Goal: Transaction & Acquisition: Purchase product/service

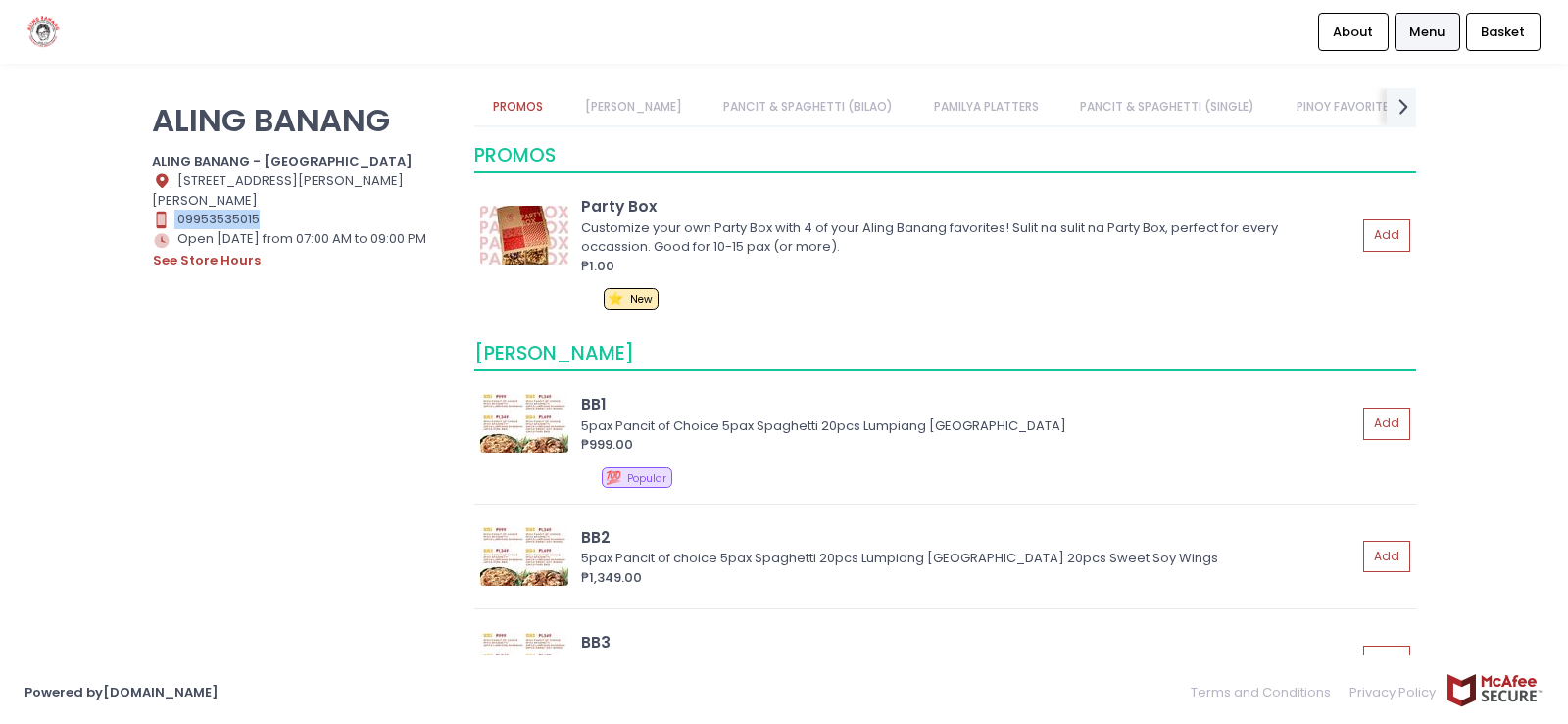
drag, startPoint x: 275, startPoint y: 214, endPoint x: 124, endPoint y: 219, distance: 151.1
click at [124, 219] on div "ALING BANANG ALING BANANG - [GEOGRAPHIC_DATA] Location Created with Sketch. [ST…" at bounding box center [784, 362] width 1568 height 548
click at [619, 100] on link "[PERSON_NAME]" at bounding box center [632, 107] width 135 height 37
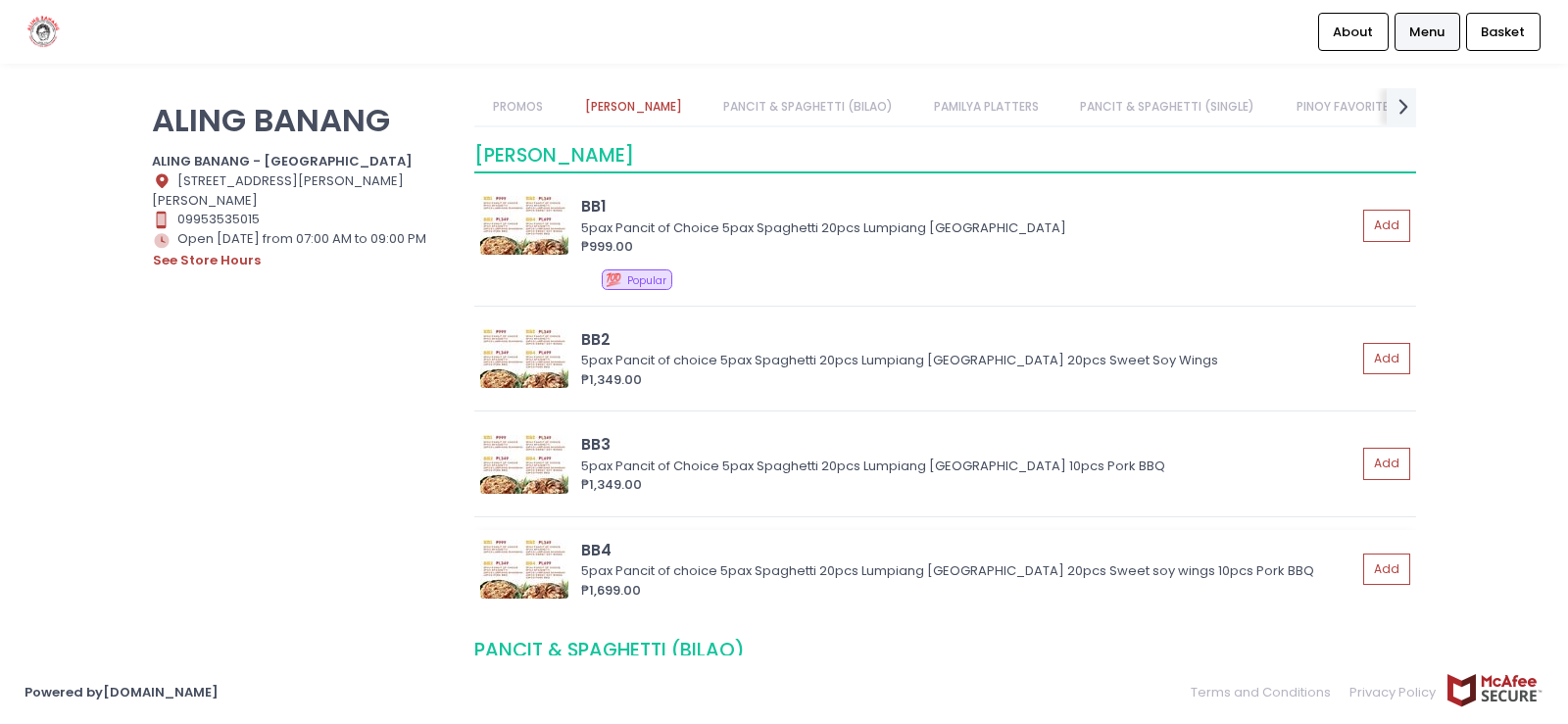
click at [549, 553] on img at bounding box center [525, 569] width 89 height 59
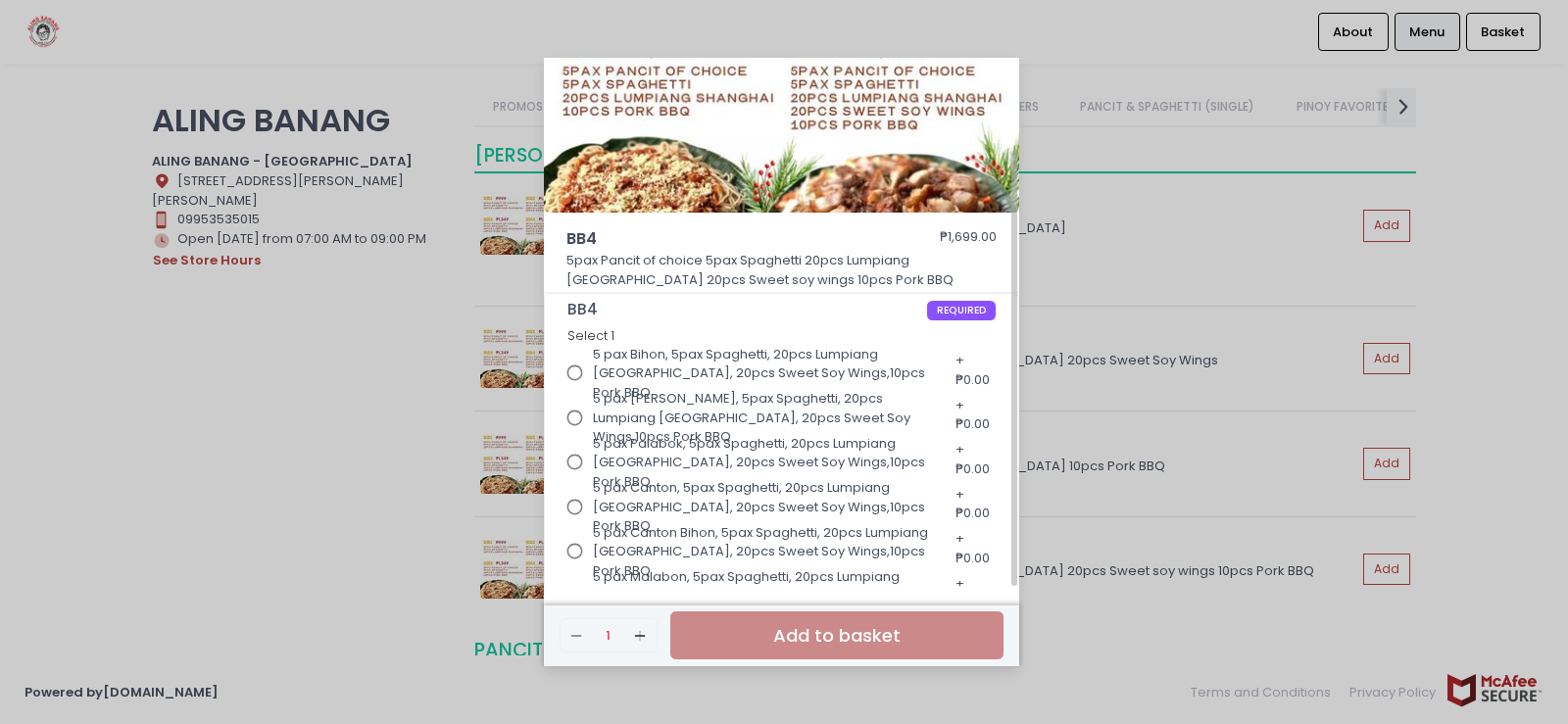
scroll to position [0, 0]
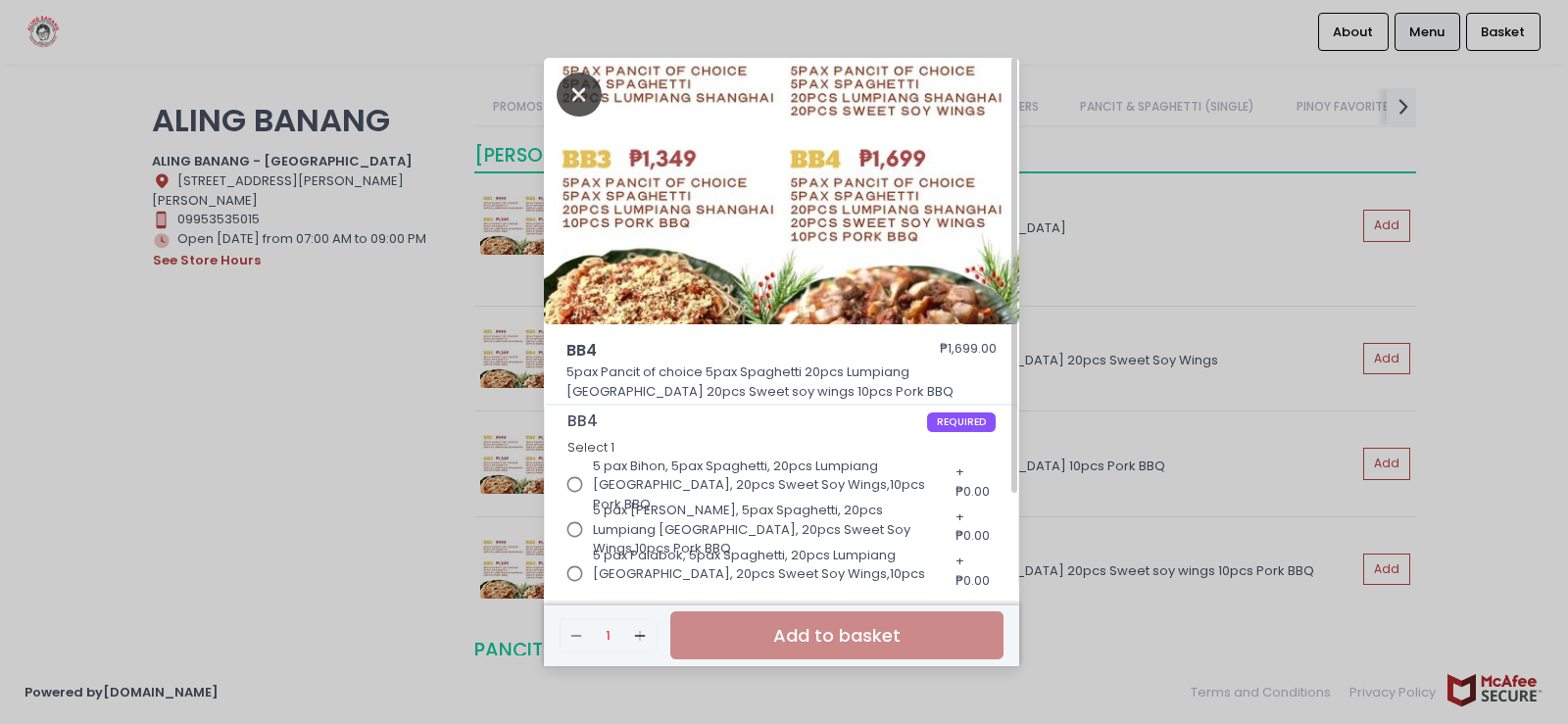
click at [583, 94] on icon "Close" at bounding box center [579, 95] width 45 height 44
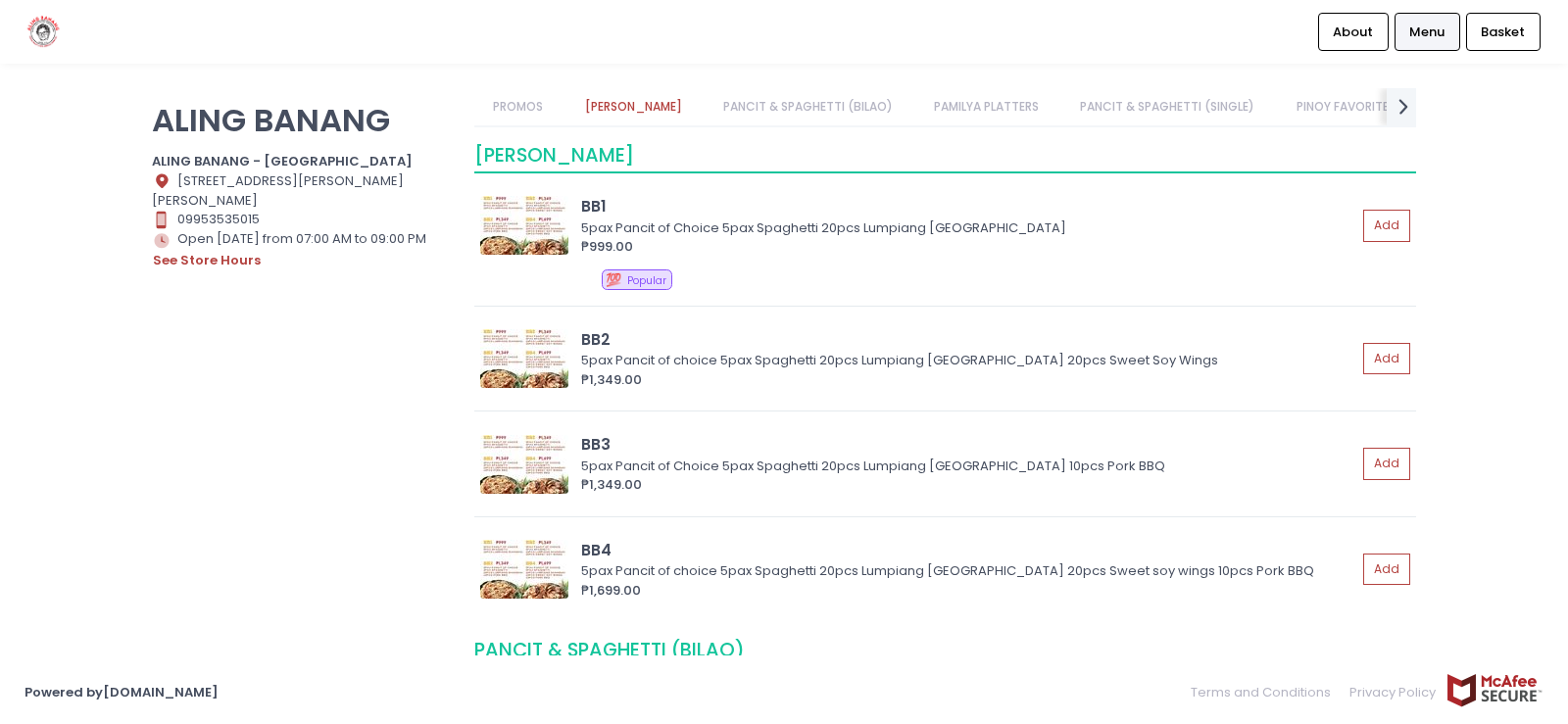
click at [830, 97] on link "PANCIT & SPAGHETTI (BILAO)" at bounding box center [807, 107] width 208 height 37
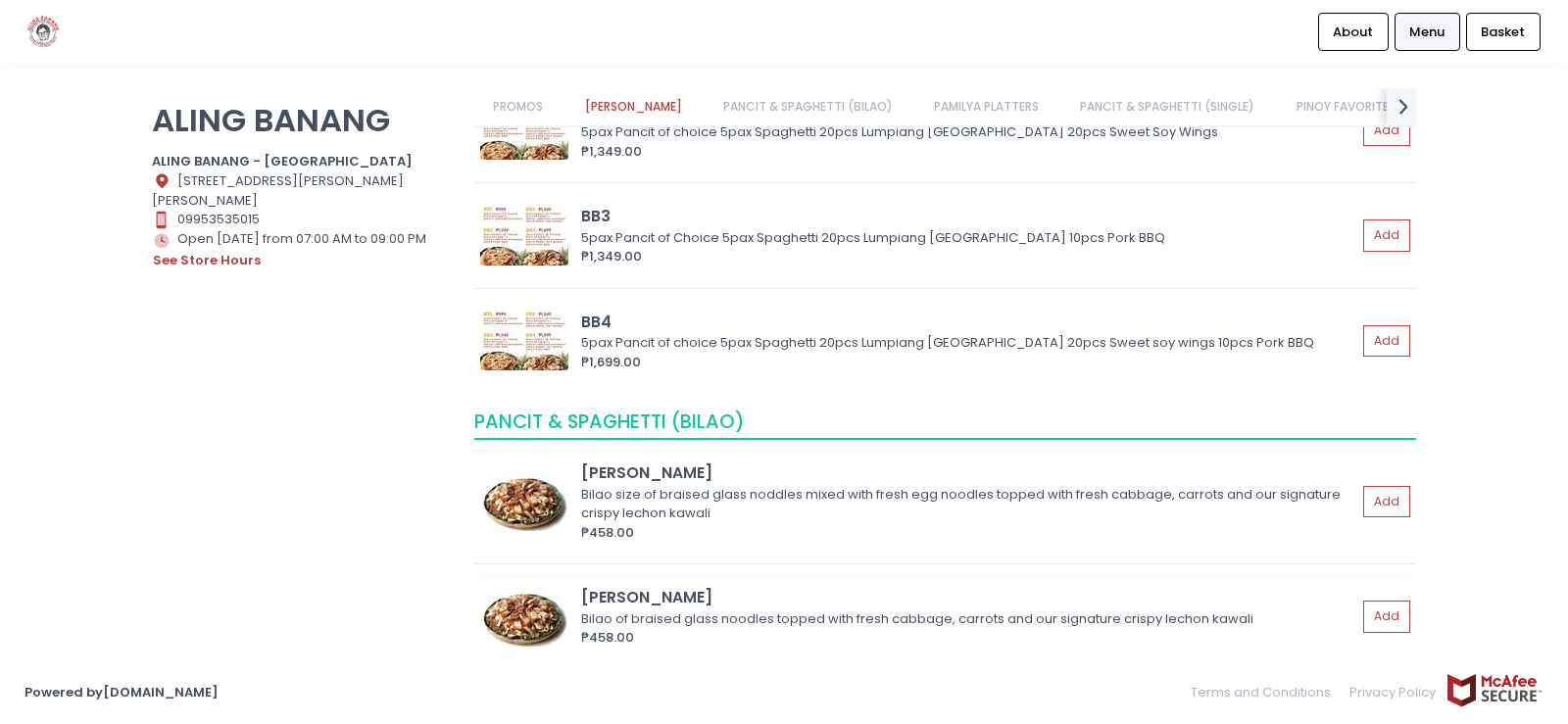
scroll to position [399, 0]
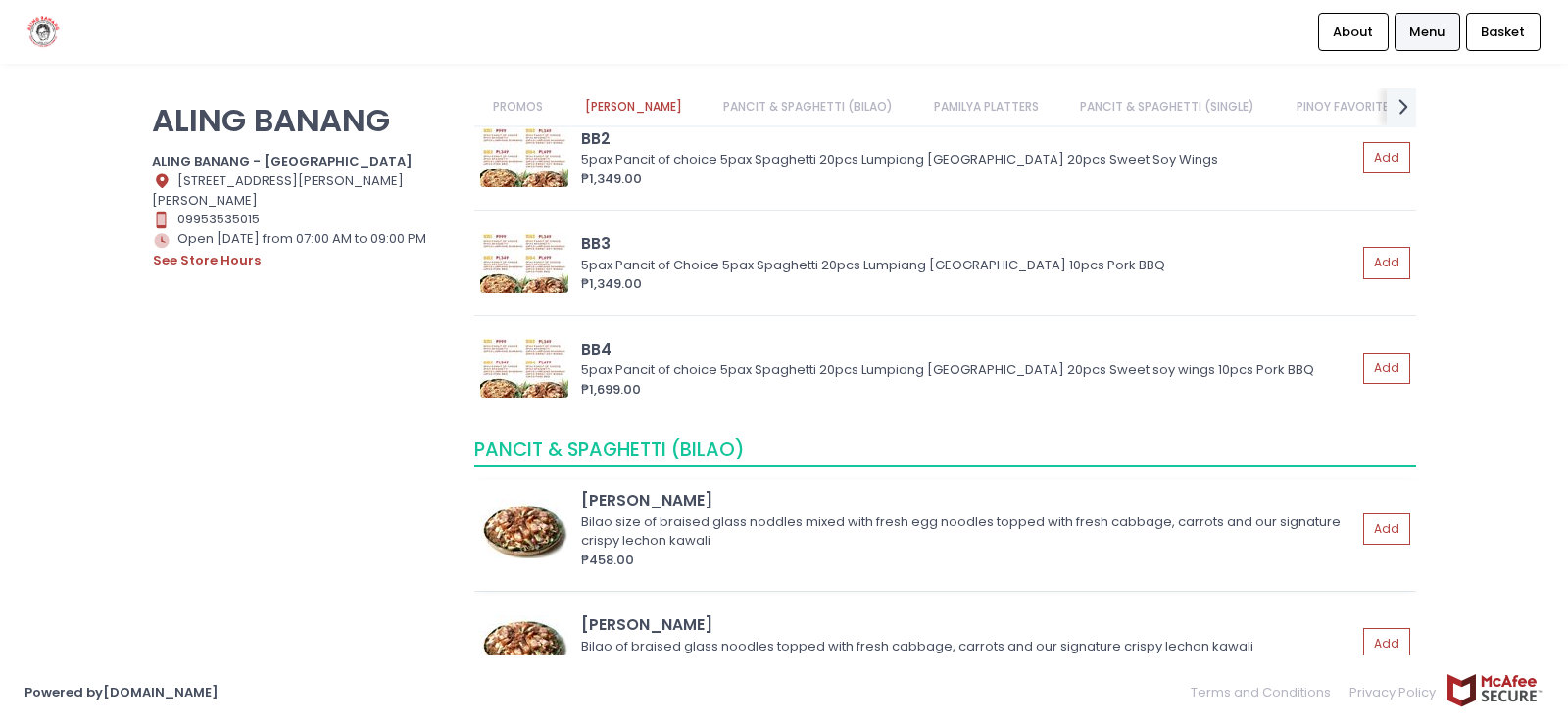
click at [515, 522] on img at bounding box center [525, 529] width 89 height 59
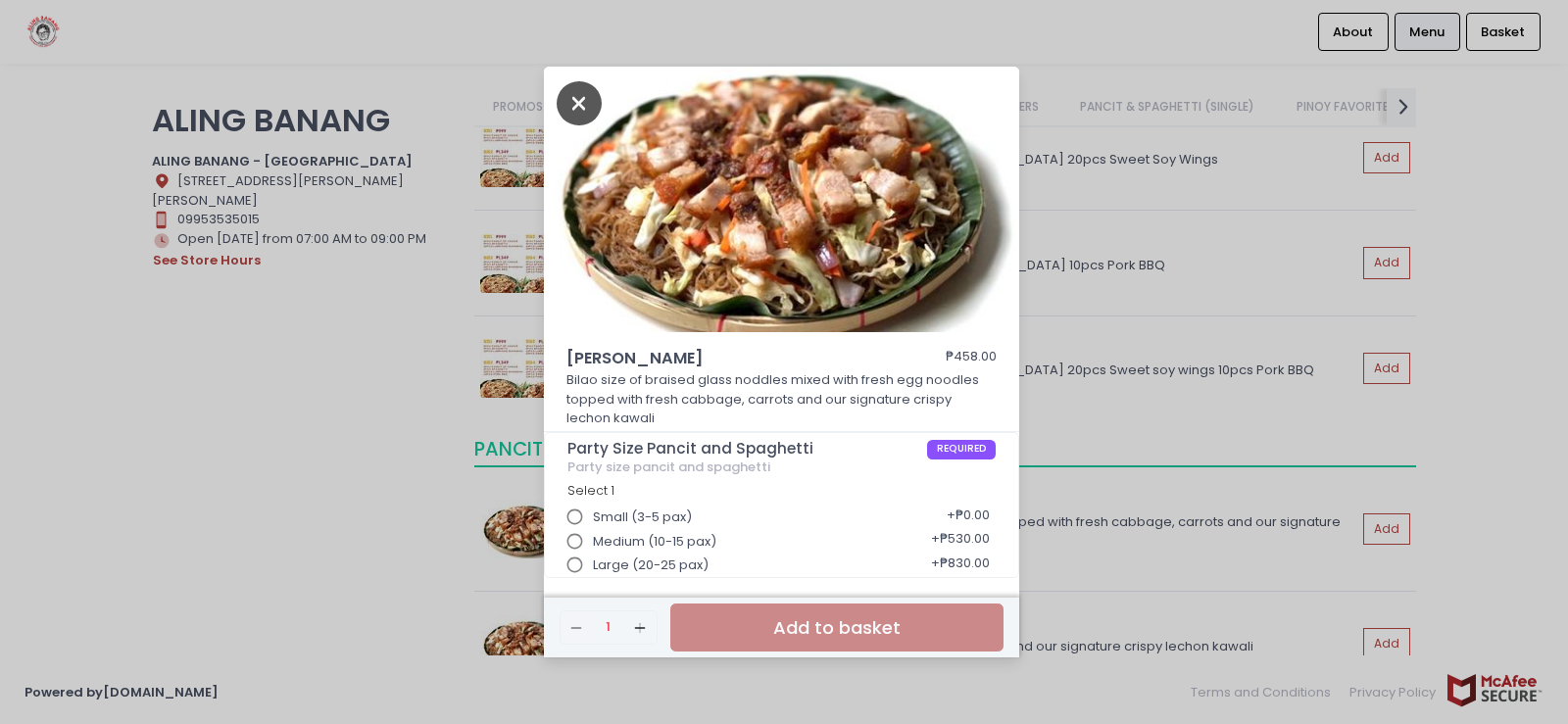
click at [578, 103] on icon "Close" at bounding box center [579, 103] width 45 height 44
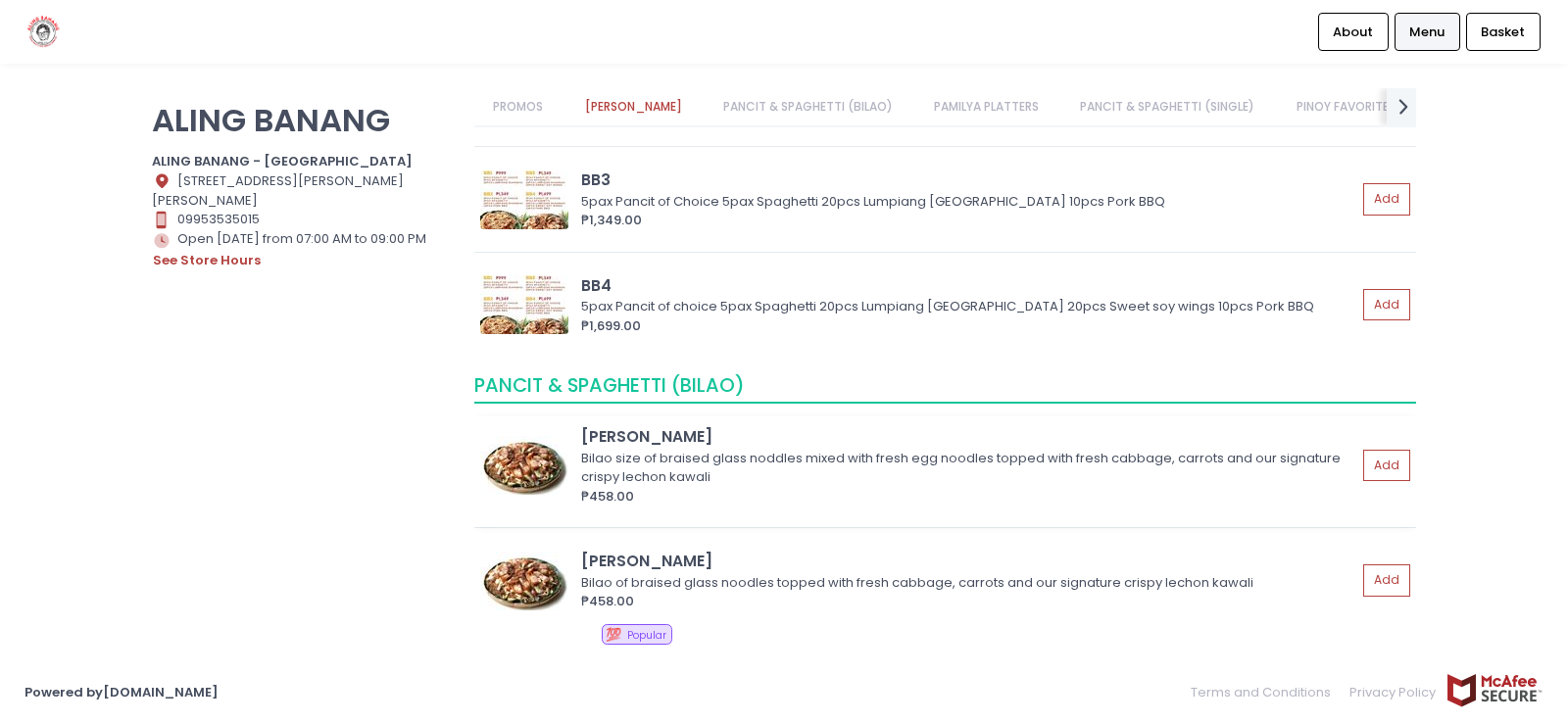
scroll to position [496, 0]
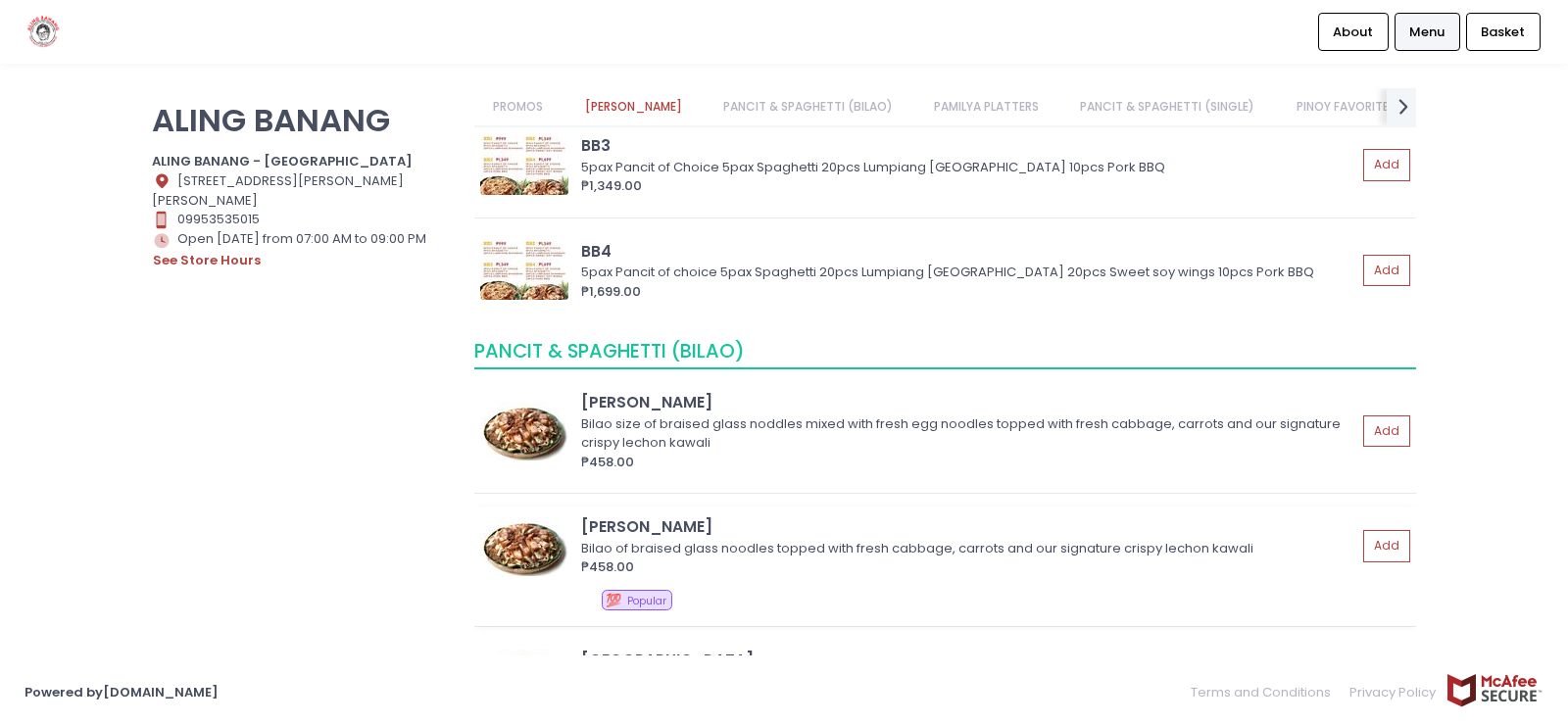
click at [498, 539] on img at bounding box center [525, 547] width 89 height 59
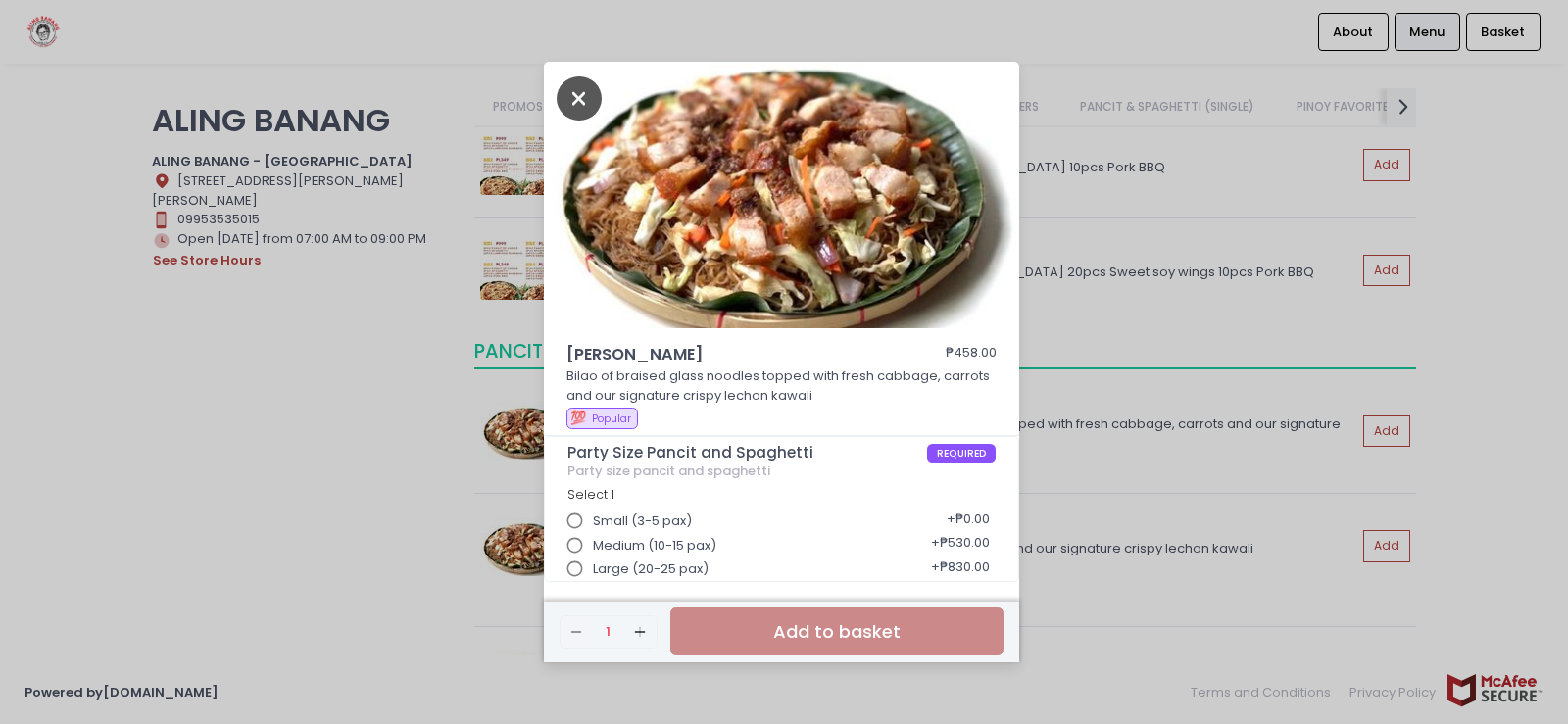
click at [583, 99] on icon "Close" at bounding box center [579, 99] width 45 height 44
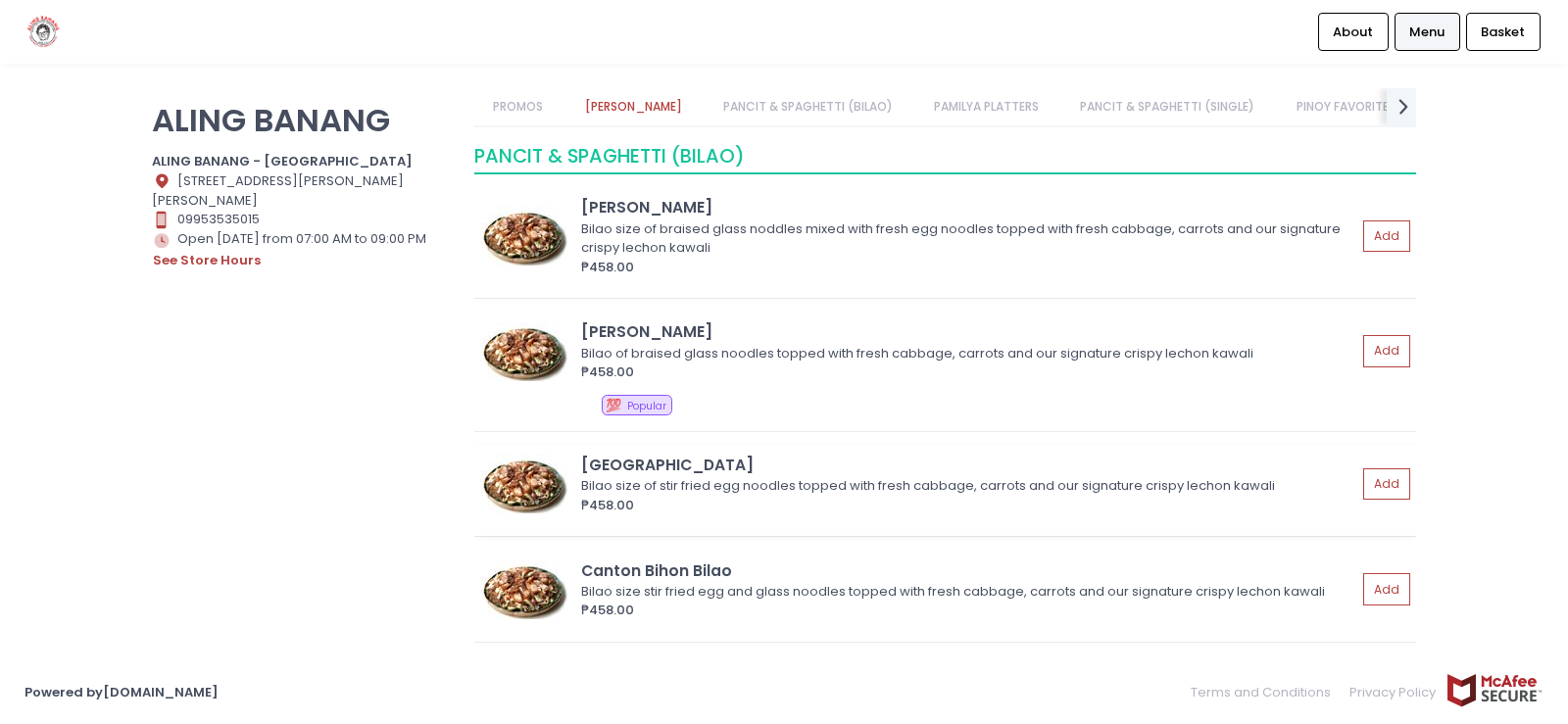
scroll to position [692, 0]
click at [536, 581] on img at bounding box center [525, 589] width 89 height 59
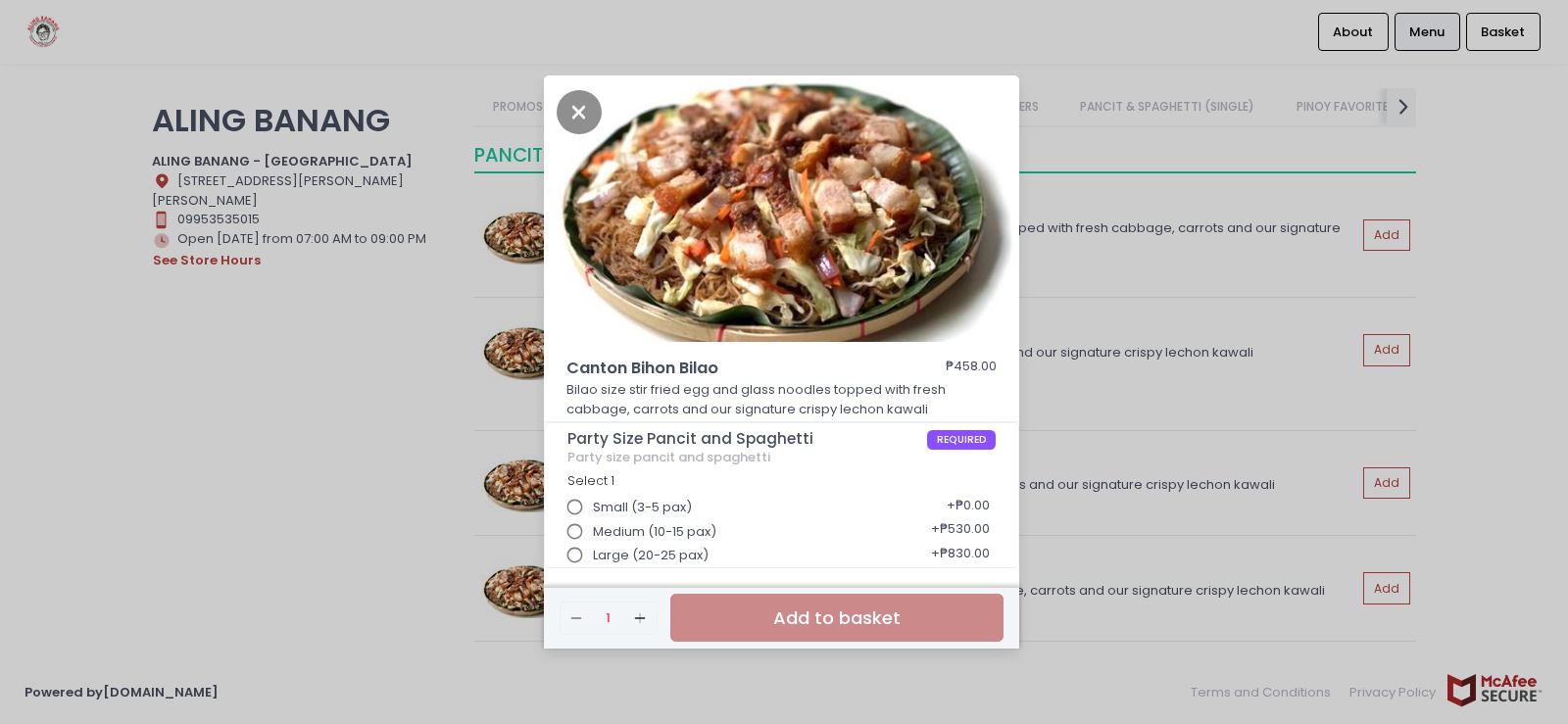
click at [570, 555] on input "Large (20-25 pax)" at bounding box center [575, 556] width 37 height 37
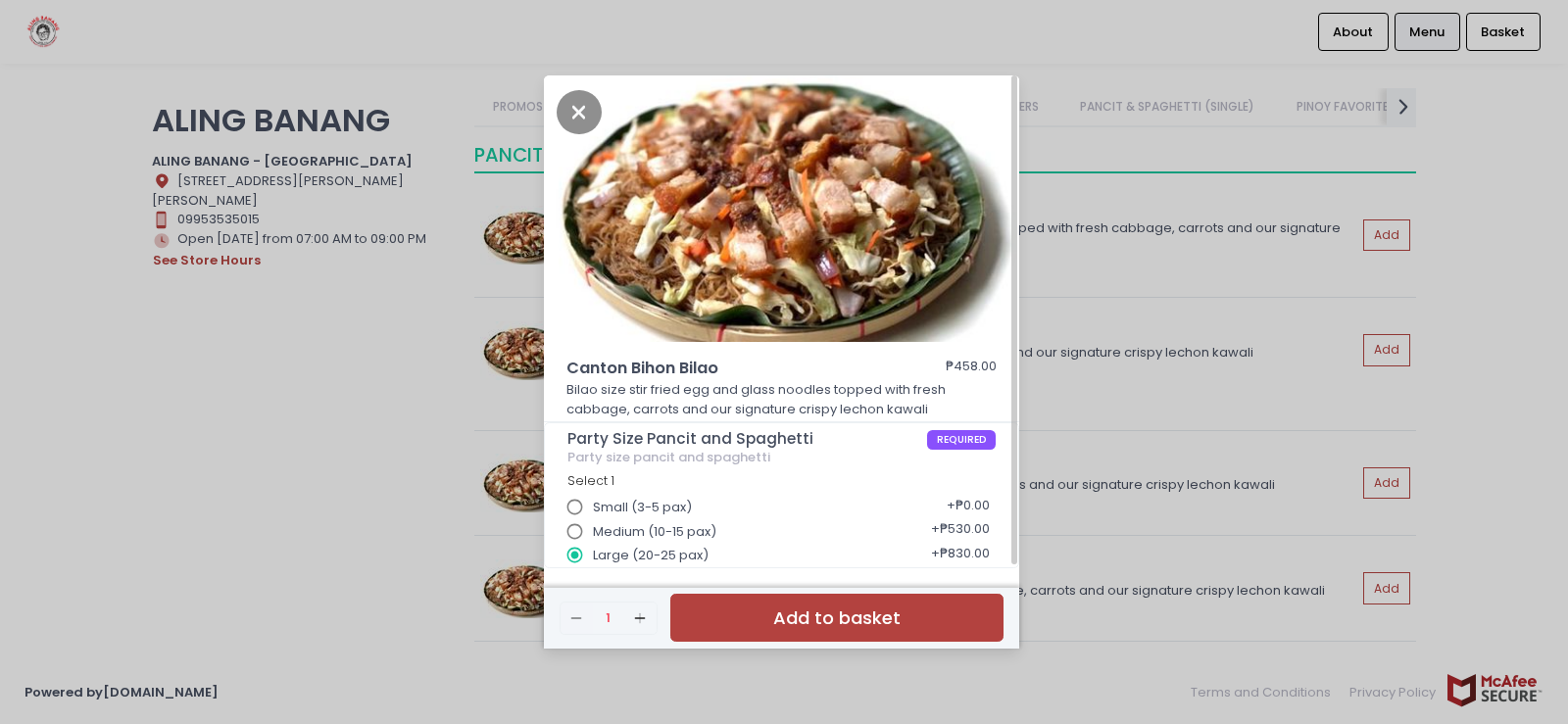
scroll to position [6, 0]
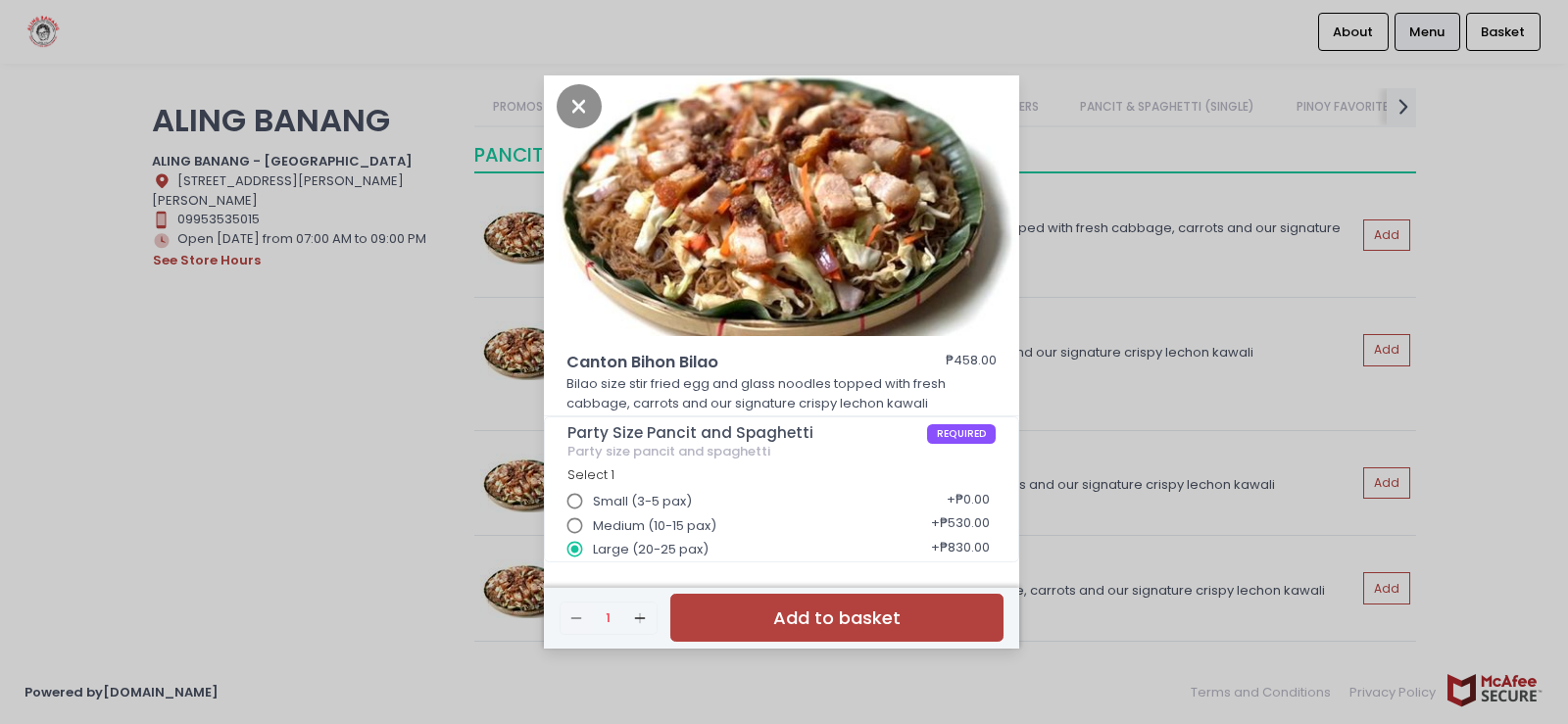
click at [853, 619] on button "Add to basket" at bounding box center [837, 618] width 333 height 48
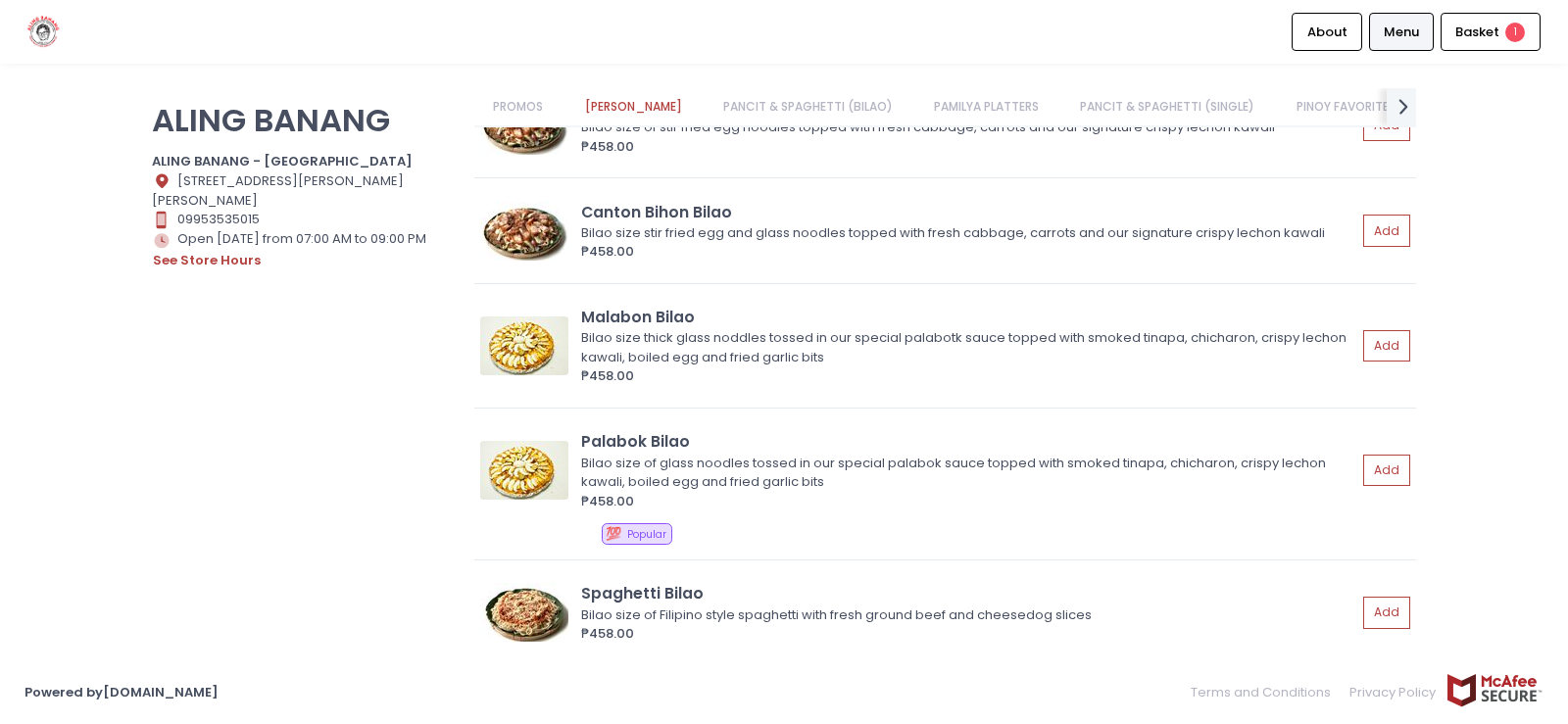
scroll to position [1085, 0]
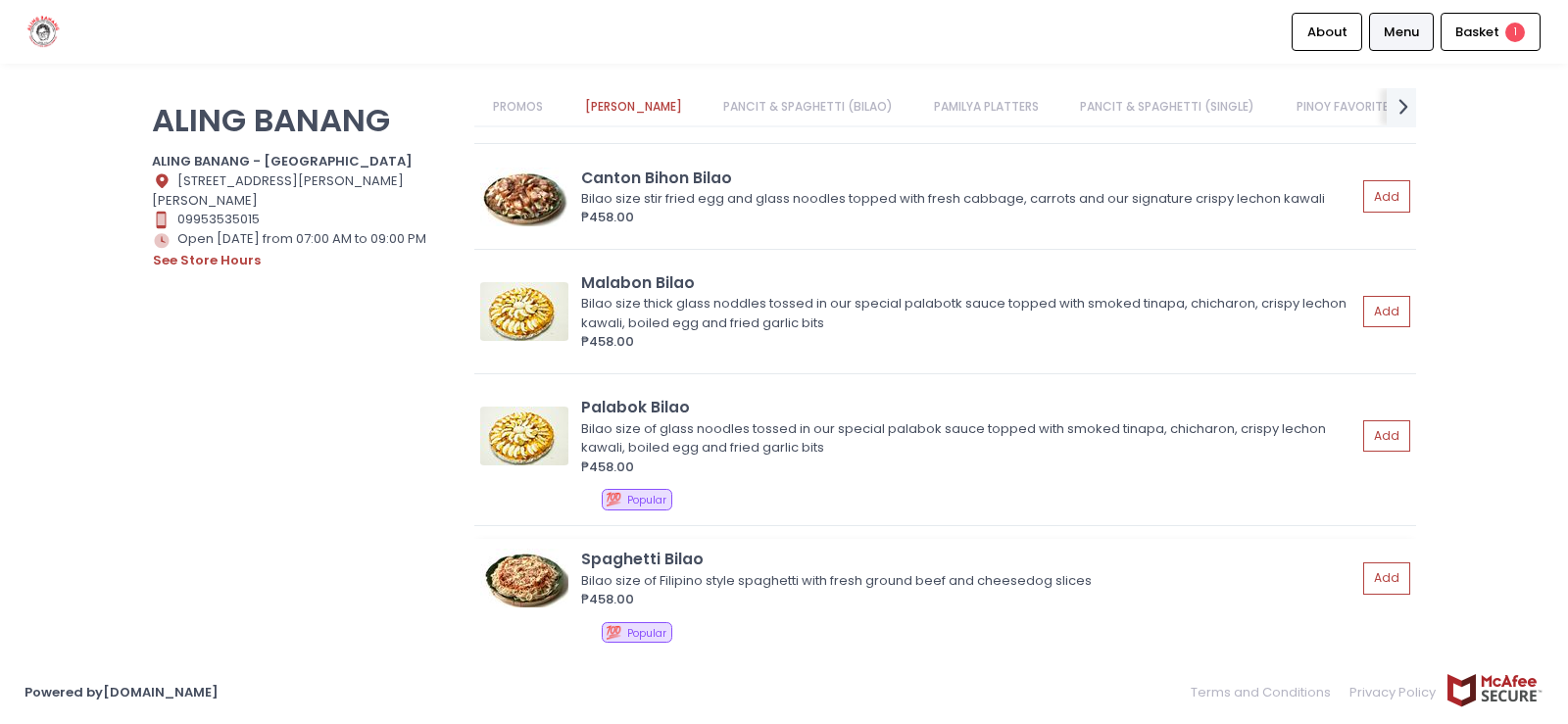
click at [526, 577] on img at bounding box center [525, 578] width 89 height 59
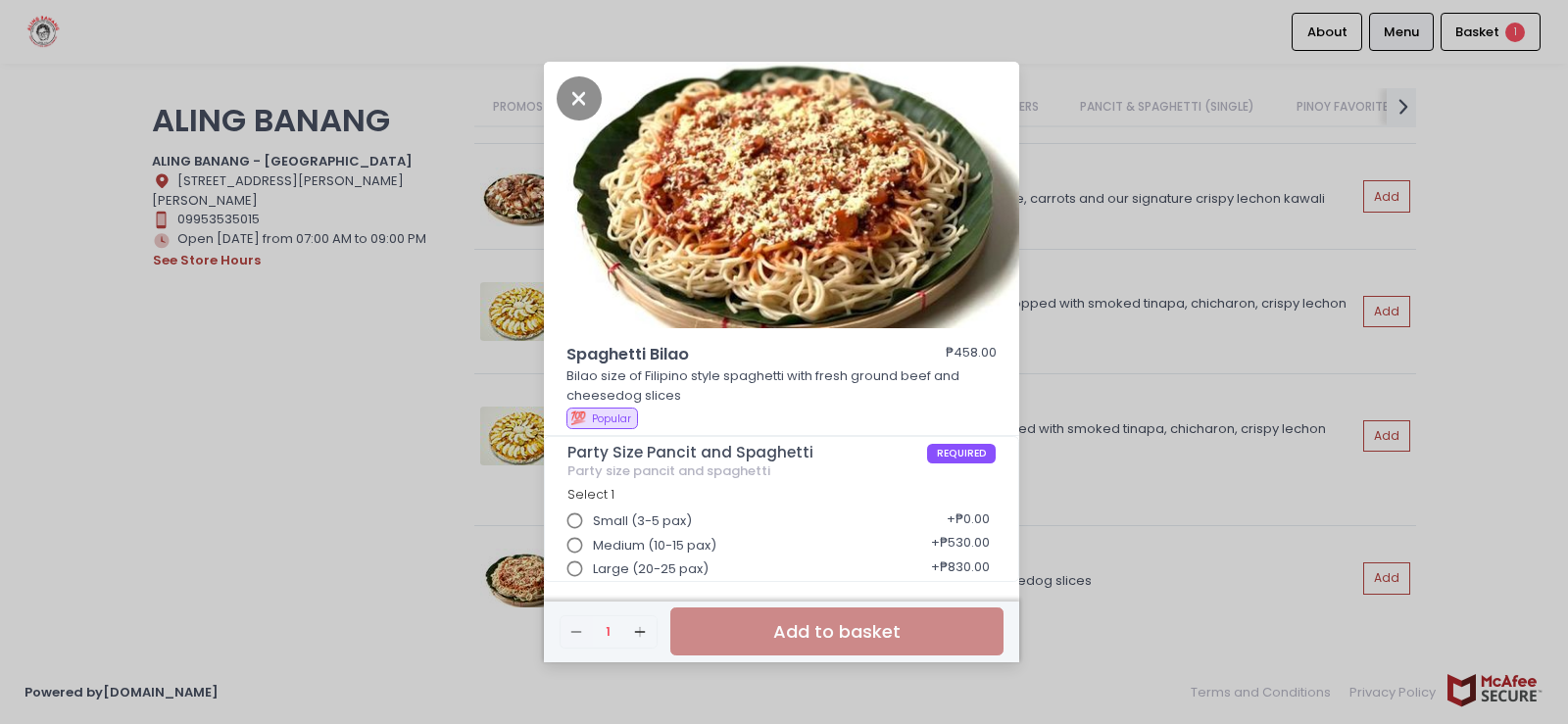
click at [571, 569] on input "Large (20-25 pax)" at bounding box center [575, 569] width 37 height 37
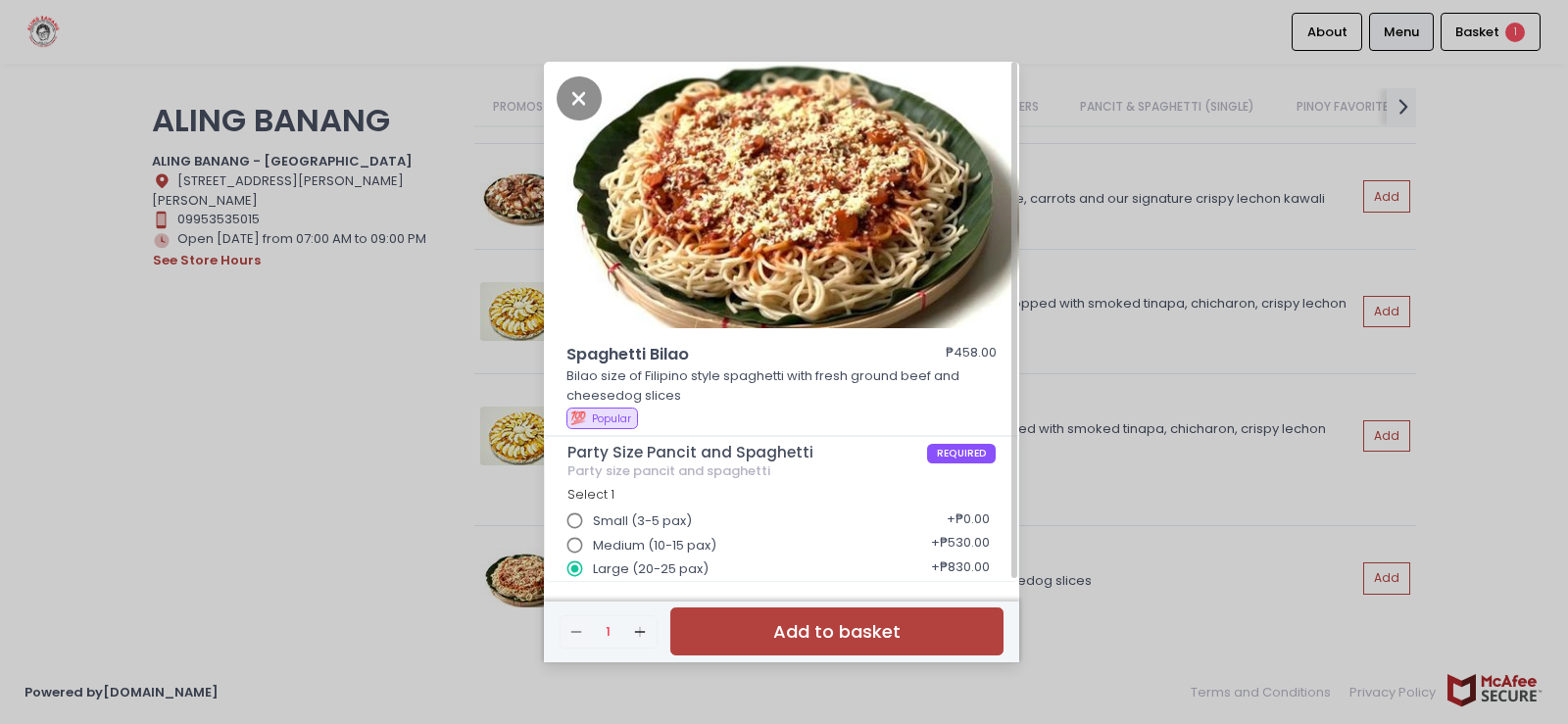
click at [948, 625] on button "Add to basket" at bounding box center [837, 631] width 333 height 48
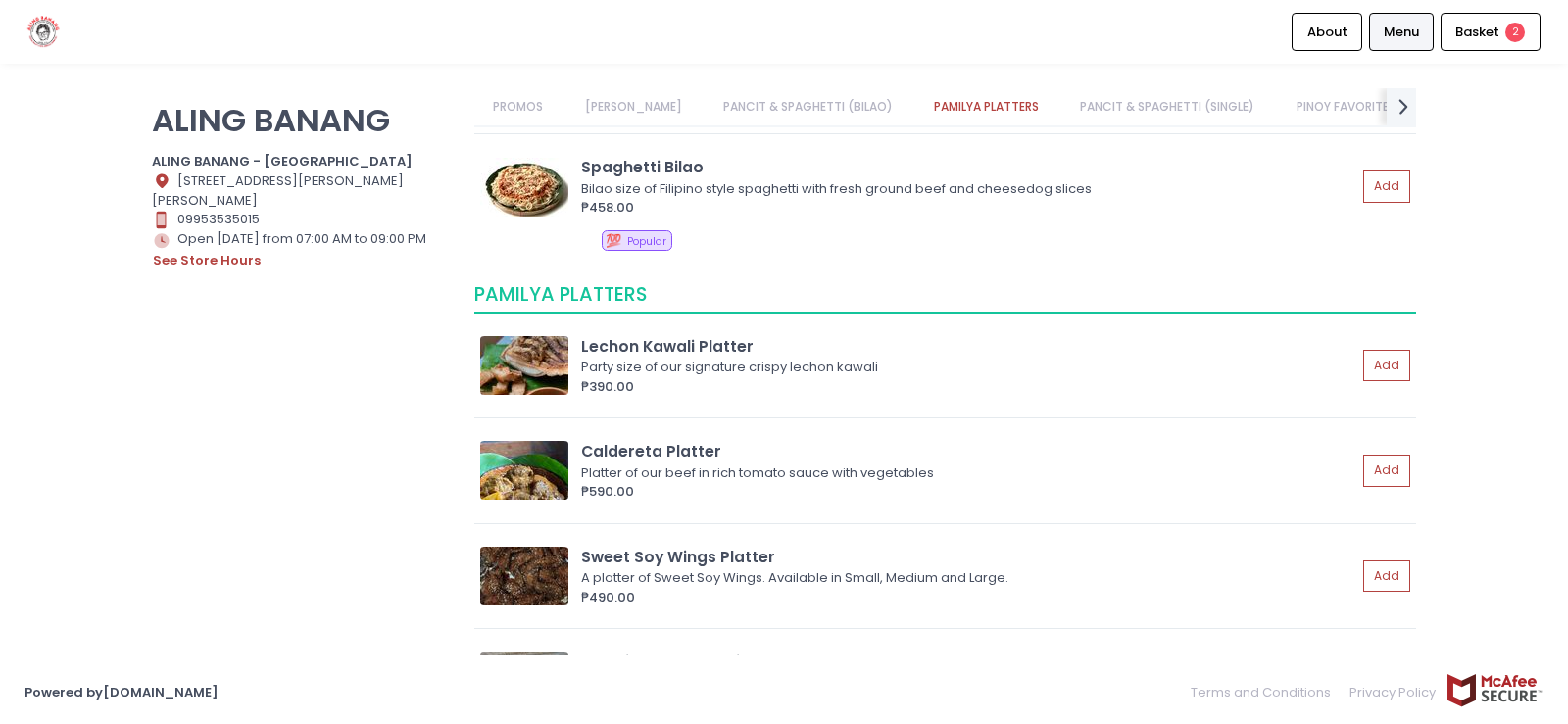
scroll to position [1575, 0]
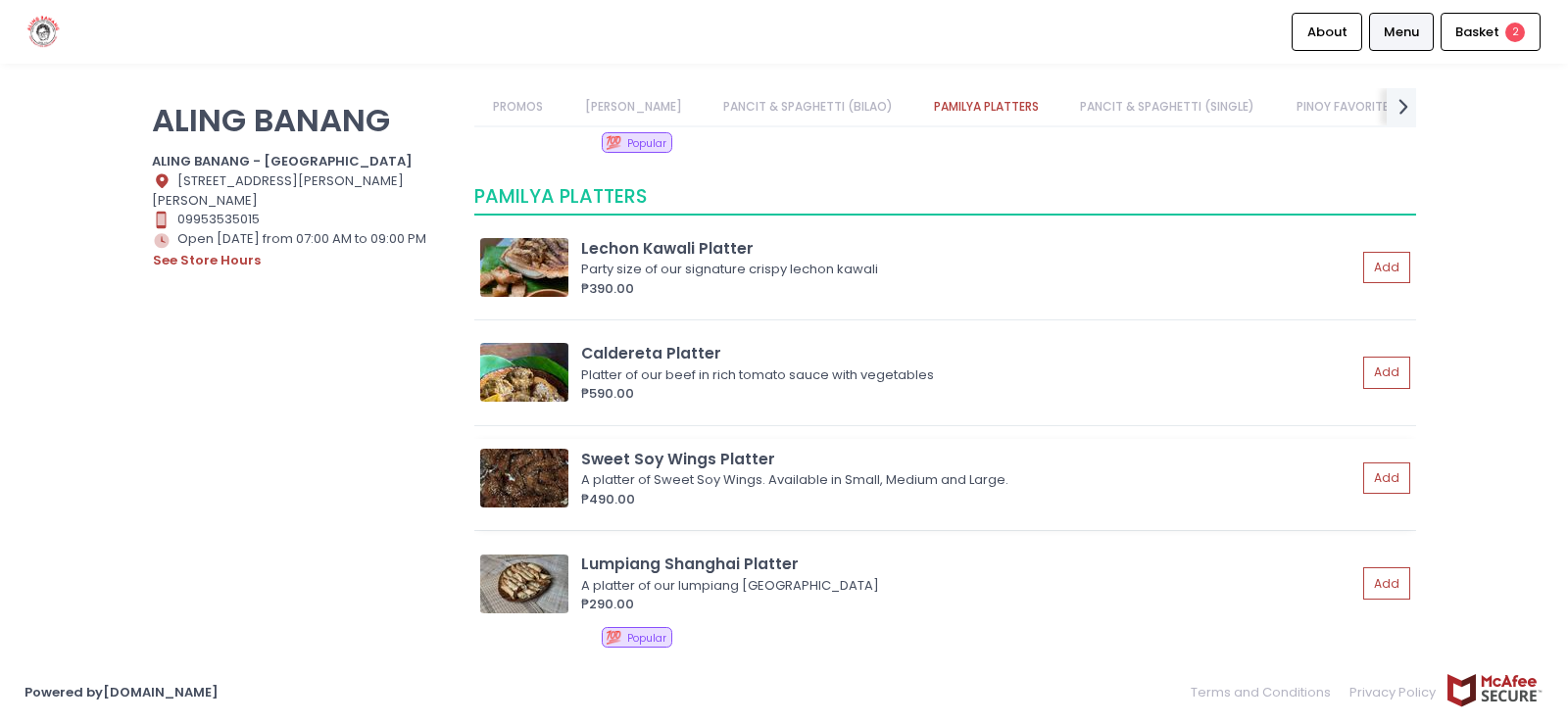
click at [545, 462] on img at bounding box center [525, 479] width 89 height 59
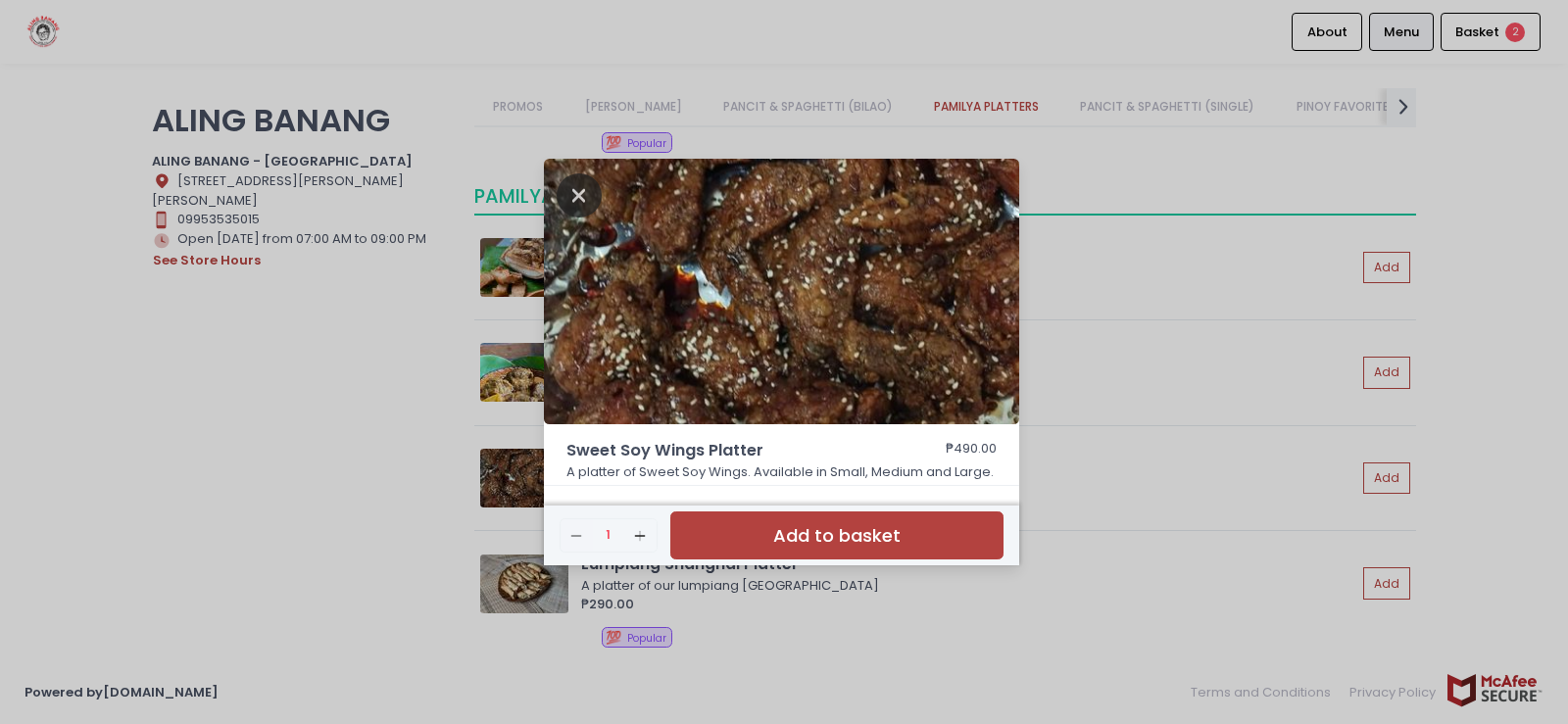
click at [584, 193] on icon "Close" at bounding box center [579, 195] width 45 height 44
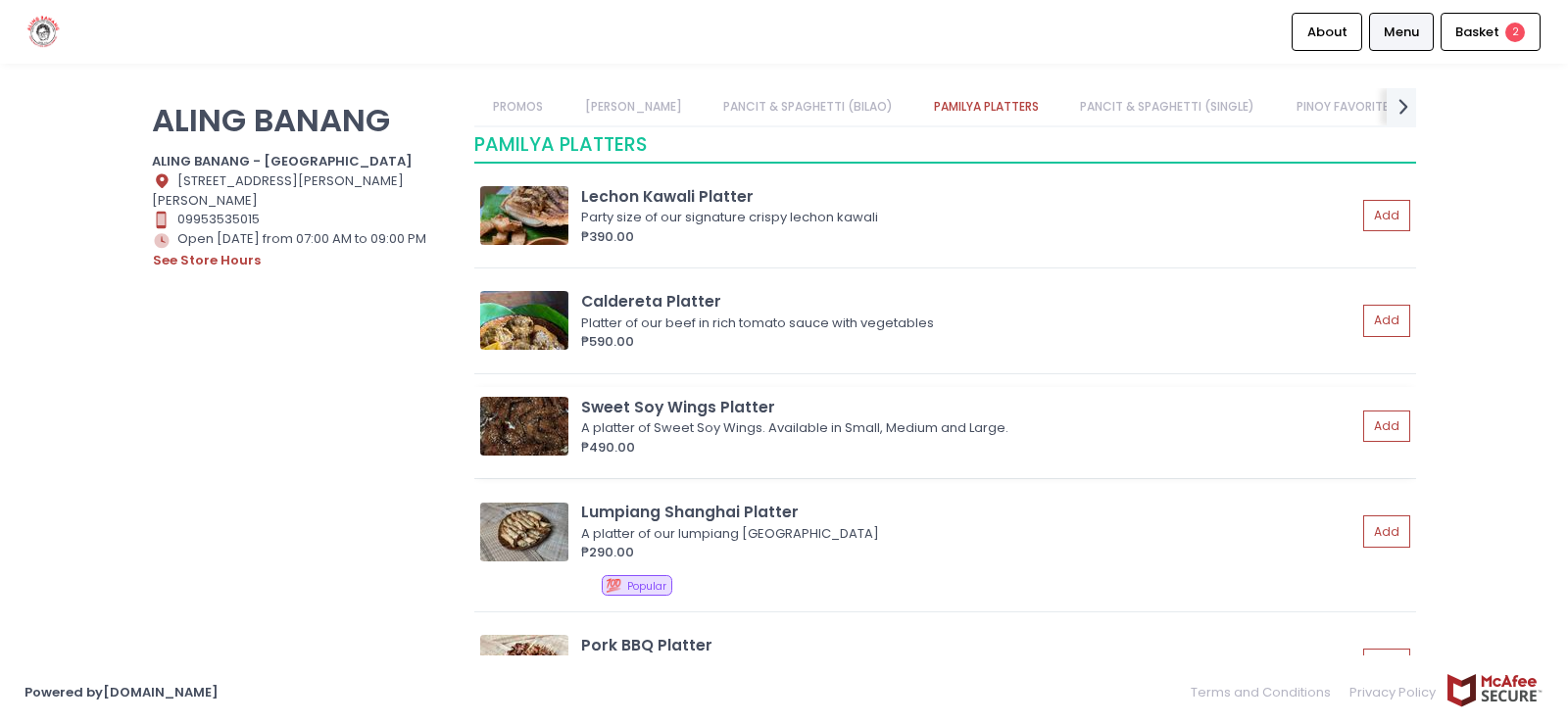
scroll to position [1771, 0]
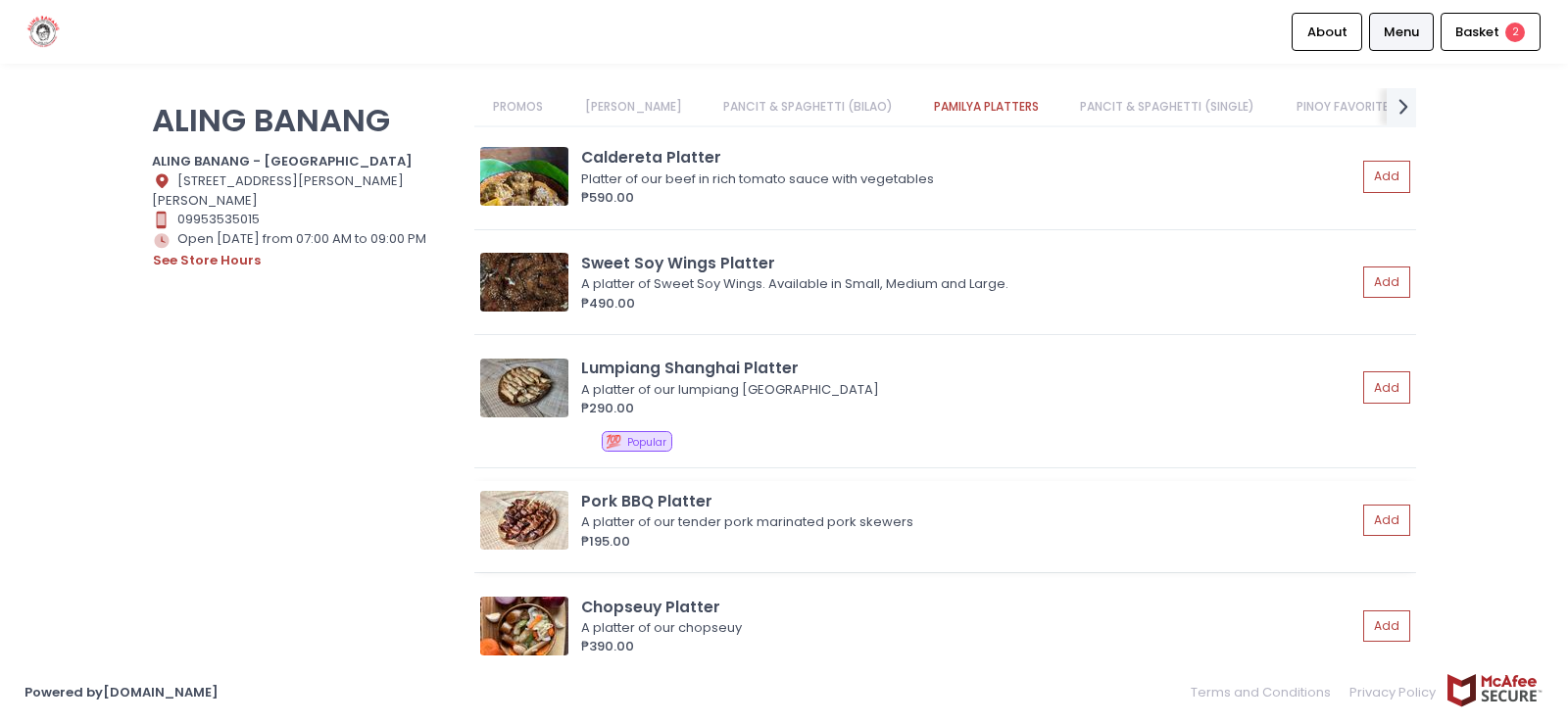
click at [533, 529] on img at bounding box center [525, 520] width 89 height 59
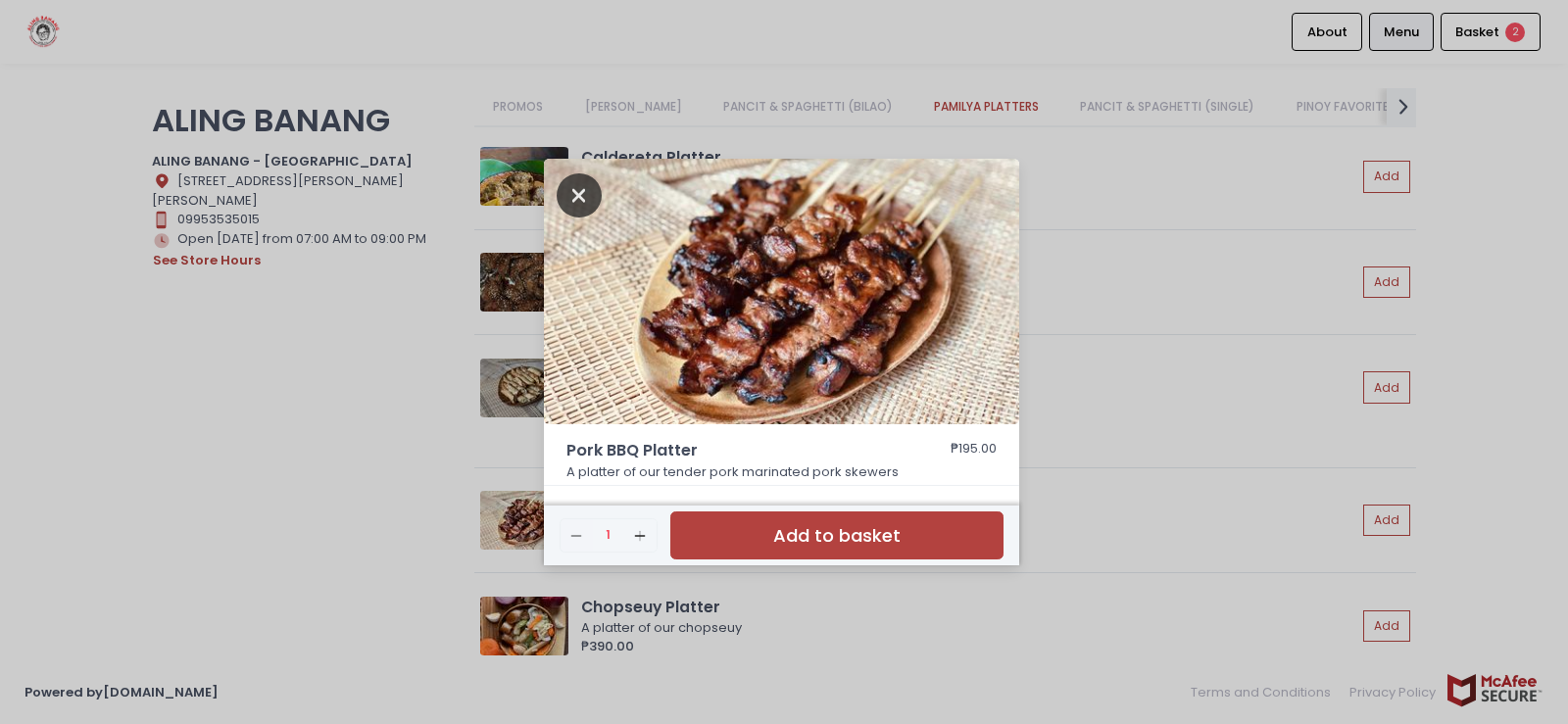
click at [569, 195] on icon "Close" at bounding box center [579, 195] width 45 height 44
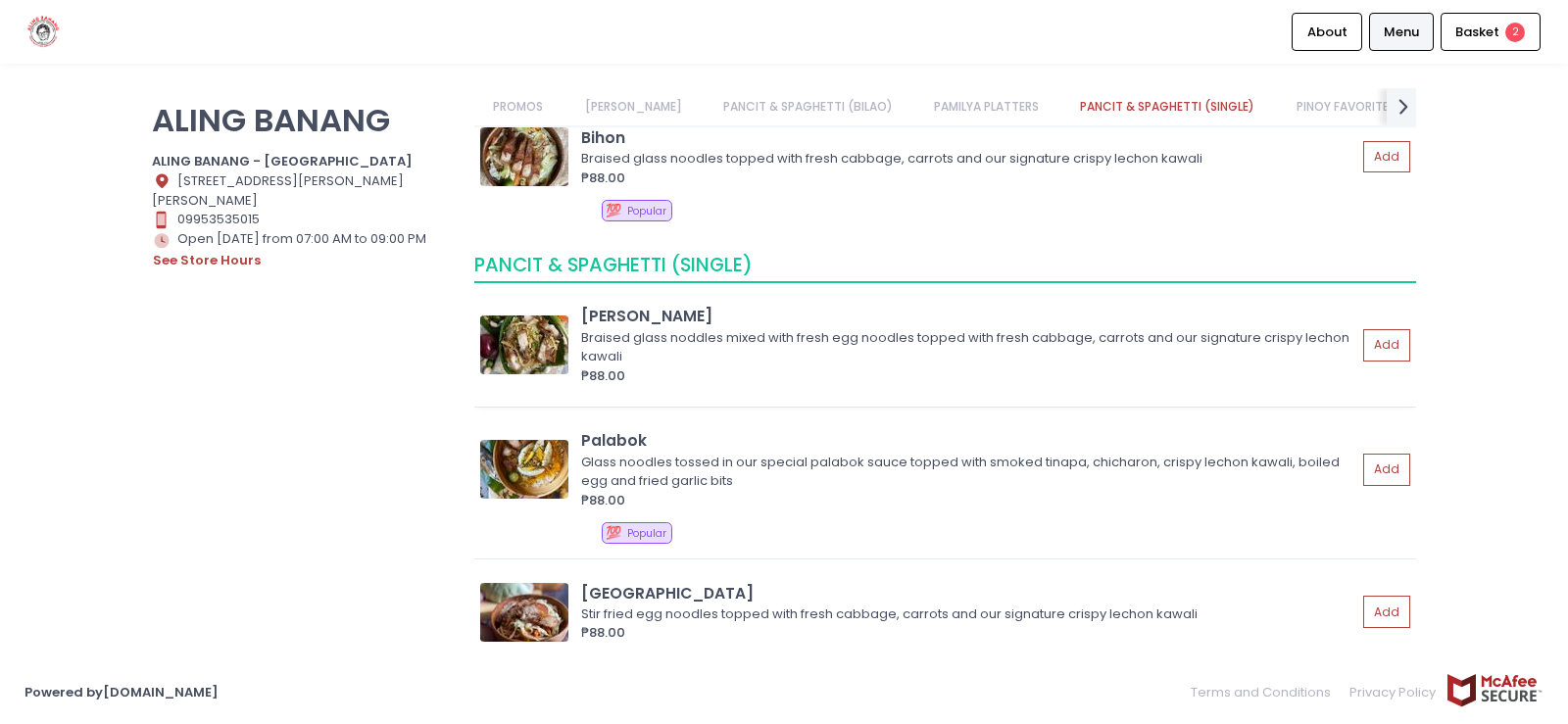
scroll to position [2751, 0]
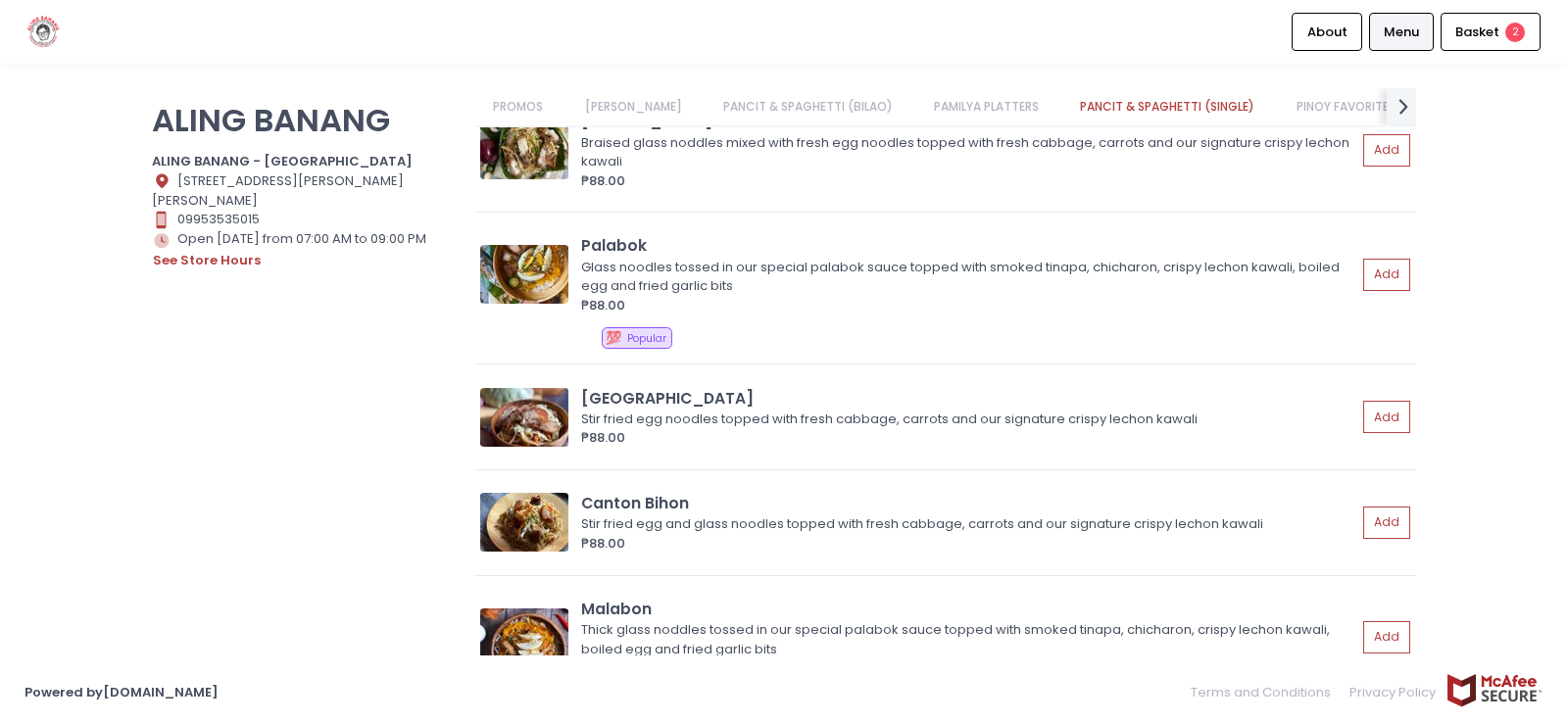
click at [997, 108] on link "PAMILYA PLATTERS" at bounding box center [986, 107] width 143 height 37
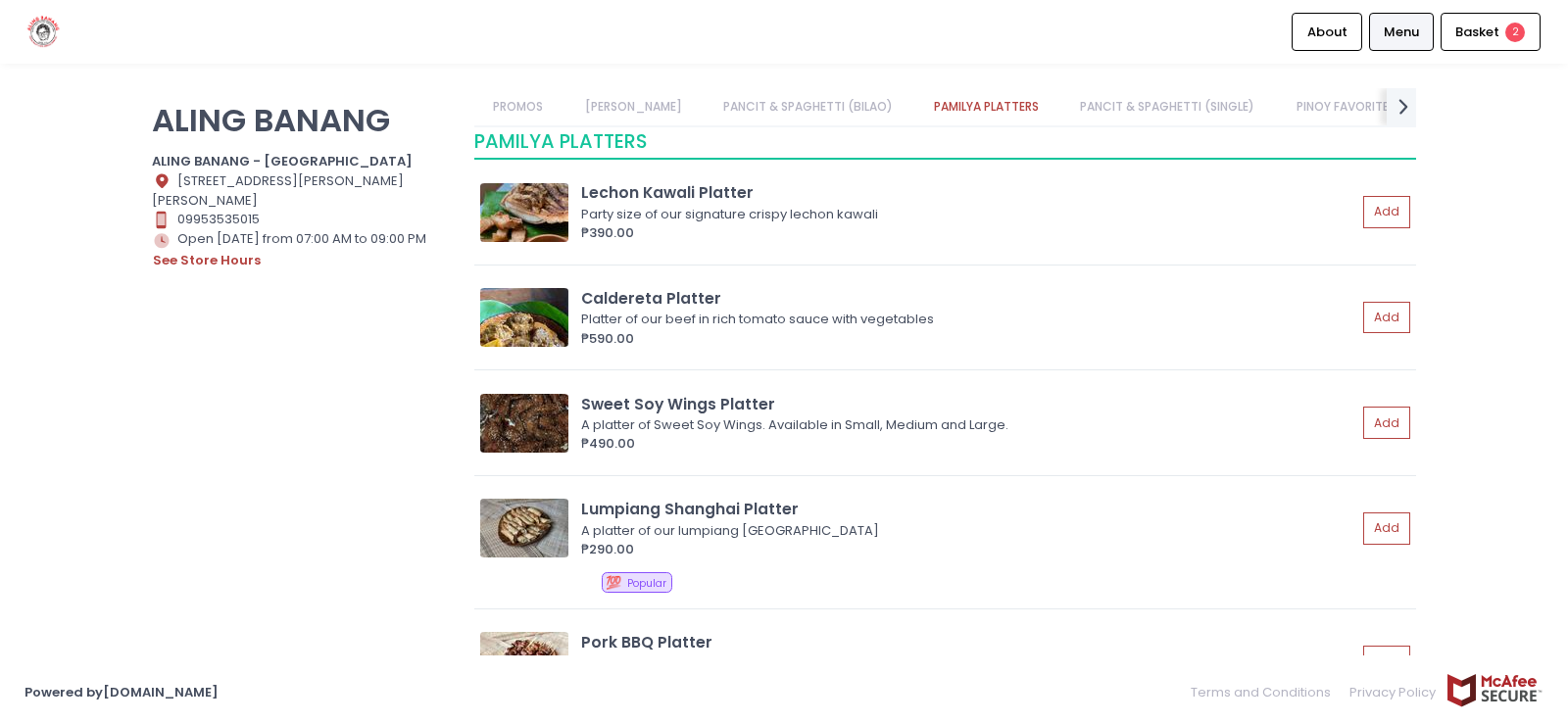
scroll to position [1616, 0]
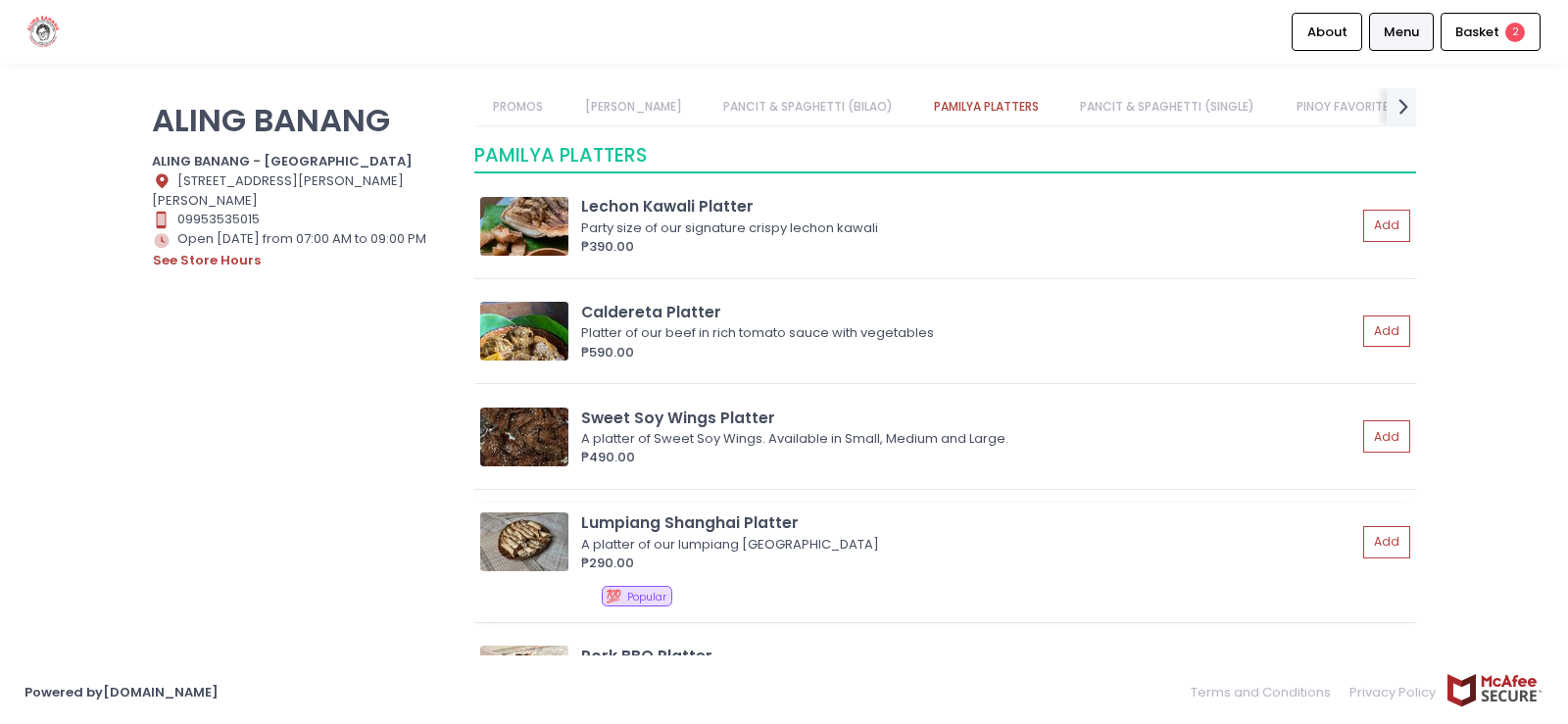
click at [539, 530] on img at bounding box center [525, 542] width 89 height 59
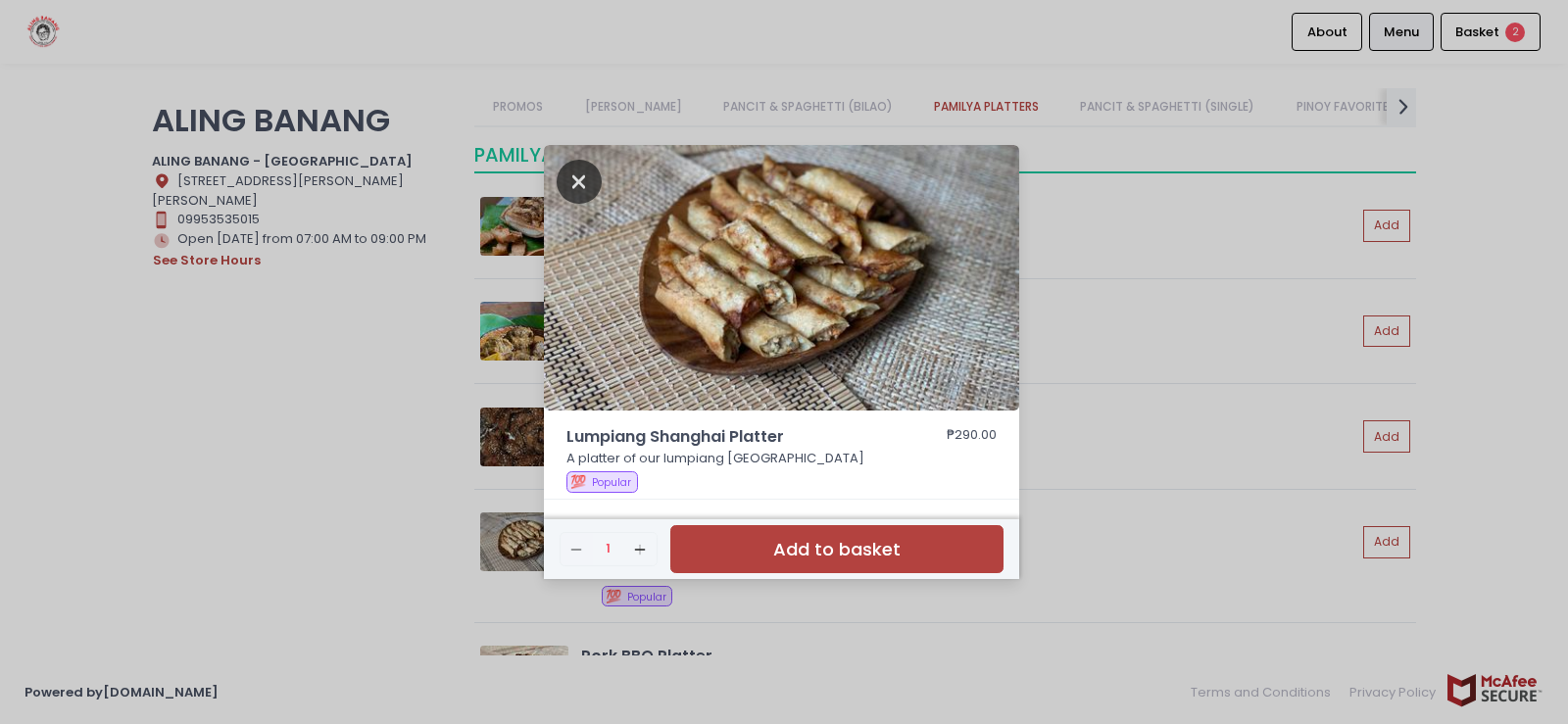
click at [576, 181] on icon "Close" at bounding box center [579, 181] width 45 height 44
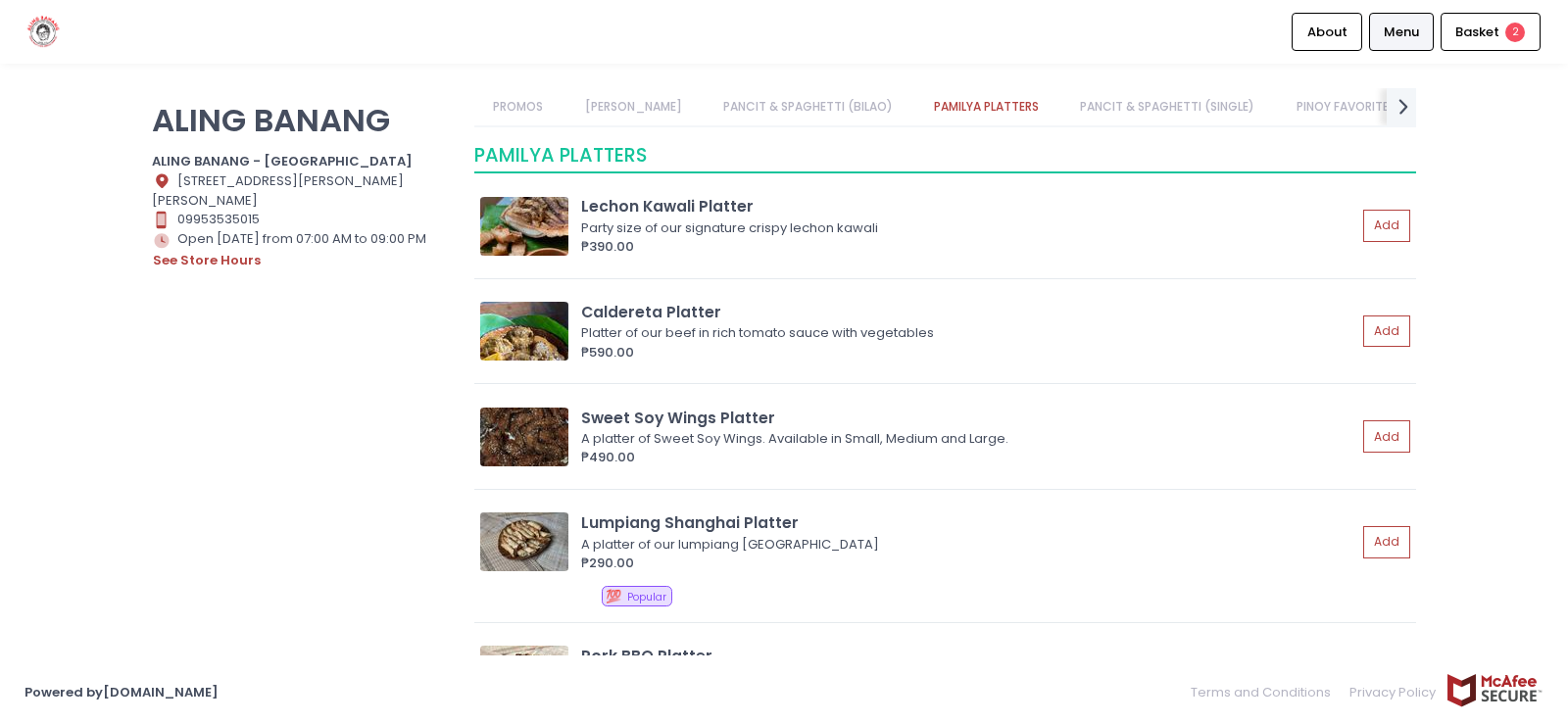
click at [1327, 108] on link "PINOY FAVORITES" at bounding box center [1344, 107] width 137 height 37
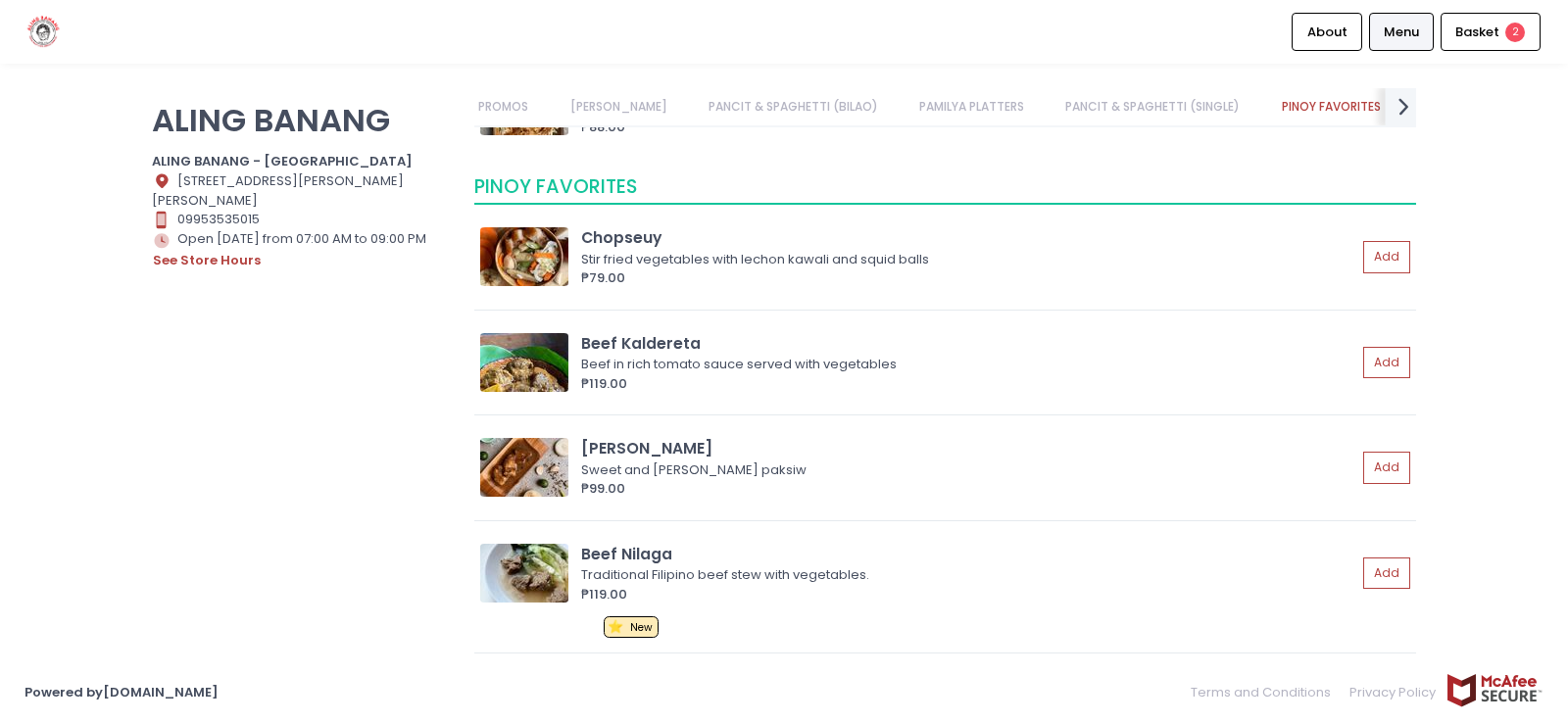
scroll to position [3429, 0]
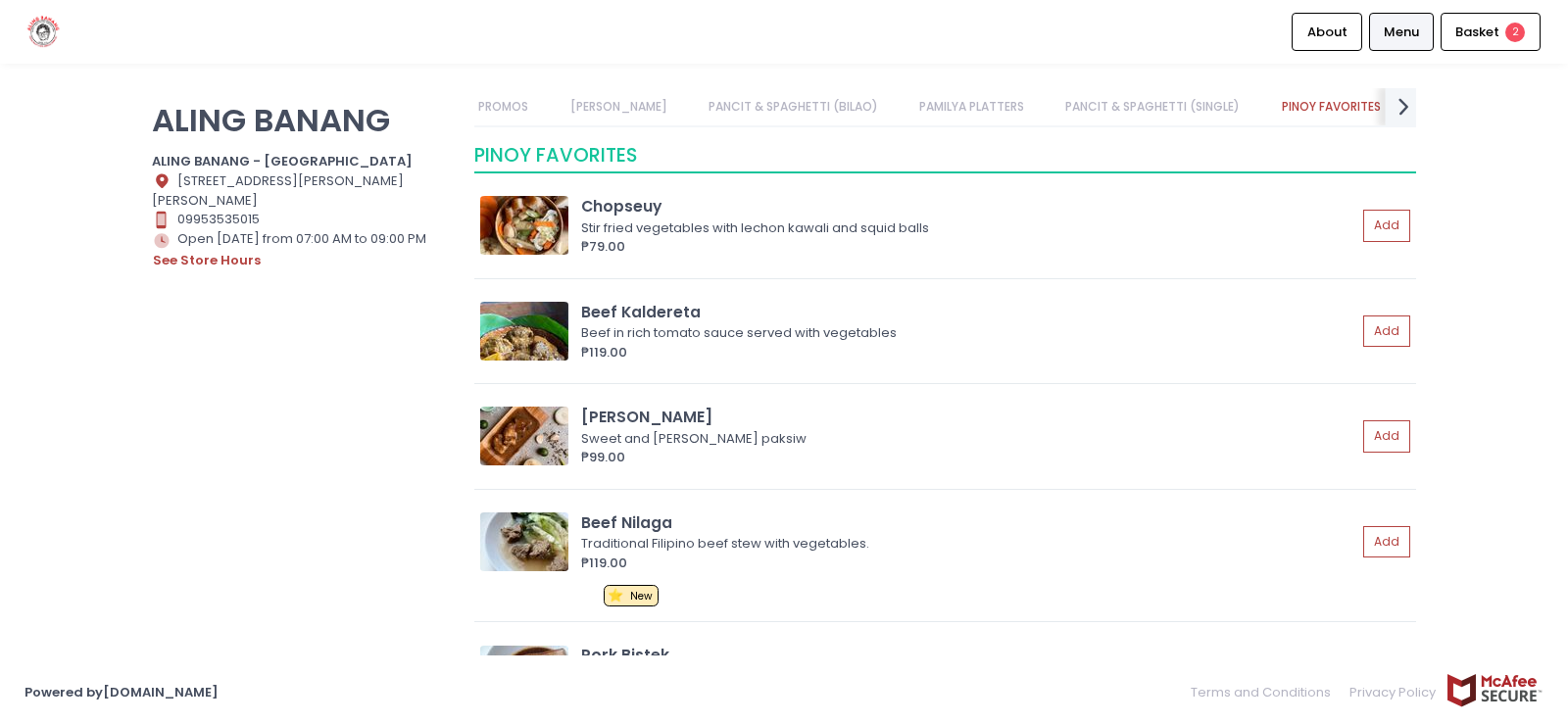
click at [1398, 103] on icon "next Created with Sketch." at bounding box center [1404, 106] width 29 height 29
click at [490, 103] on icon "prev Created with Sketch." at bounding box center [487, 106] width 29 height 29
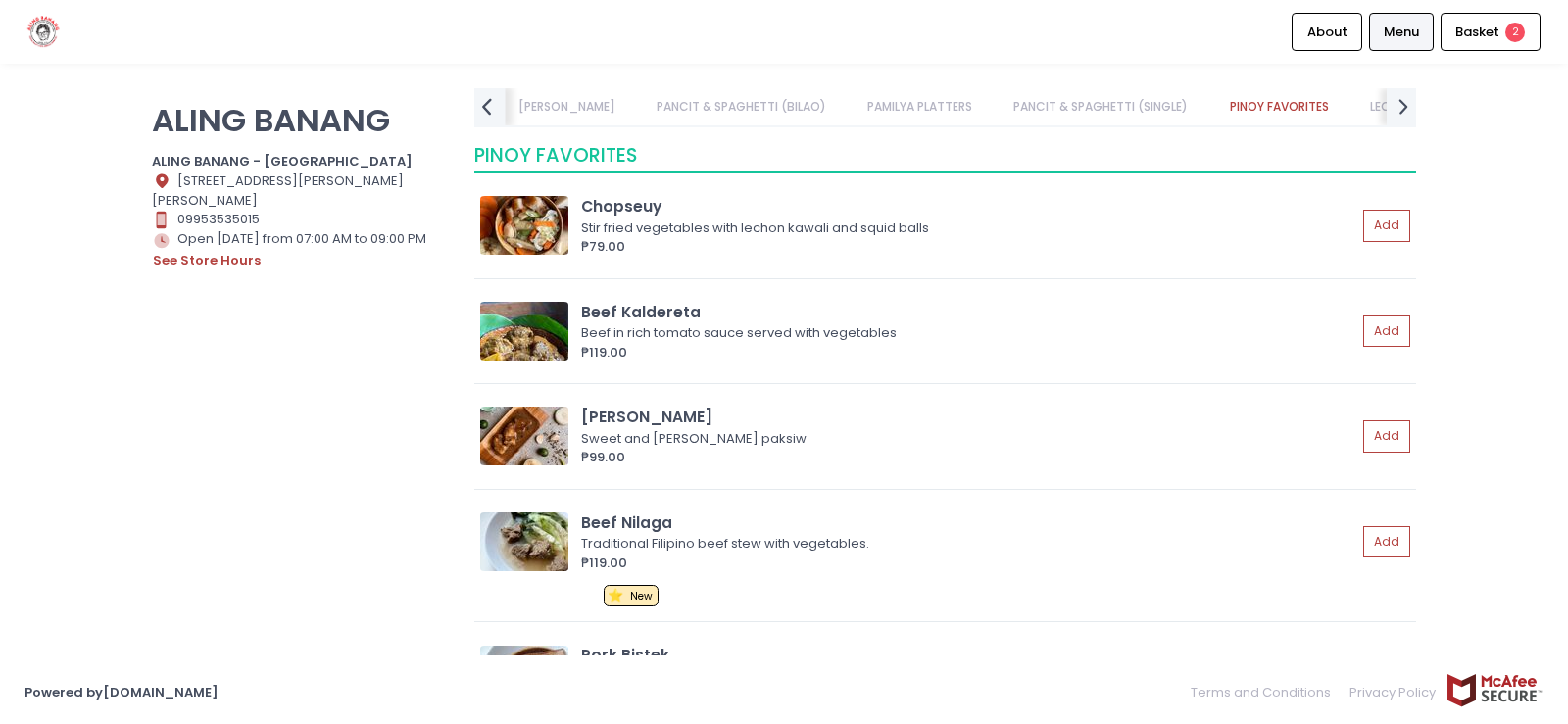
click at [490, 103] on icon "prev Created with Sketch." at bounding box center [487, 106] width 29 height 29
click at [490, 103] on link "PROMOS" at bounding box center [519, 107] width 89 height 37
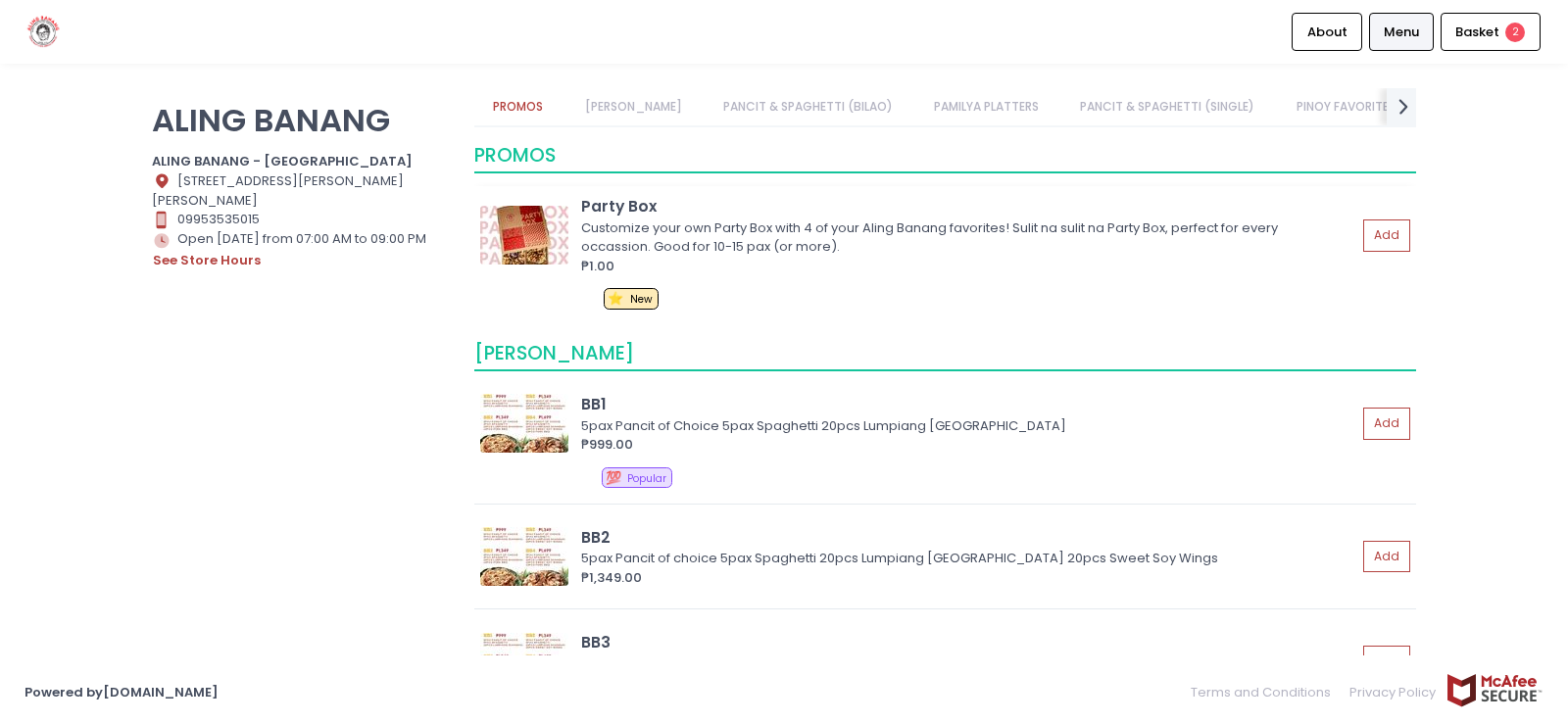
click at [498, 226] on img at bounding box center [525, 235] width 89 height 59
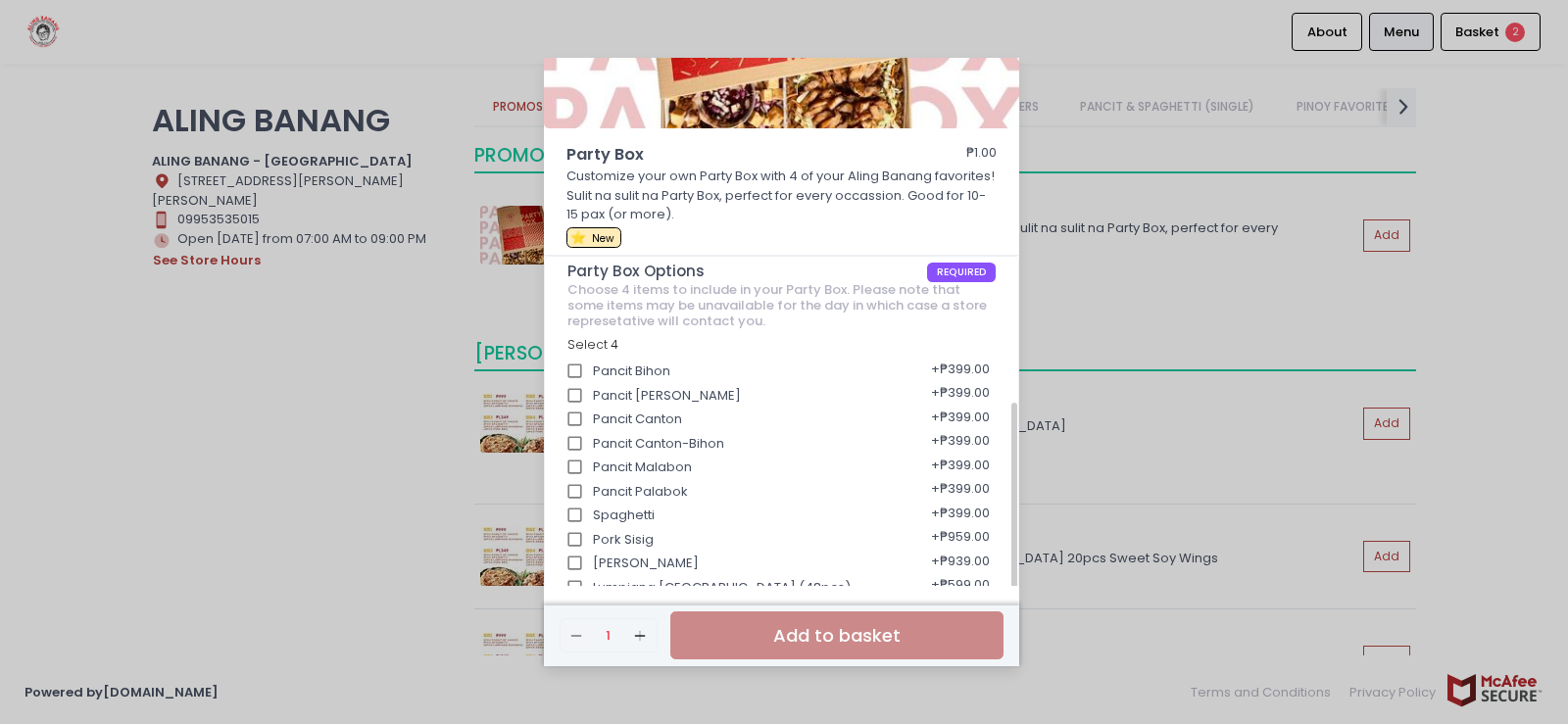
scroll to position [335, 0]
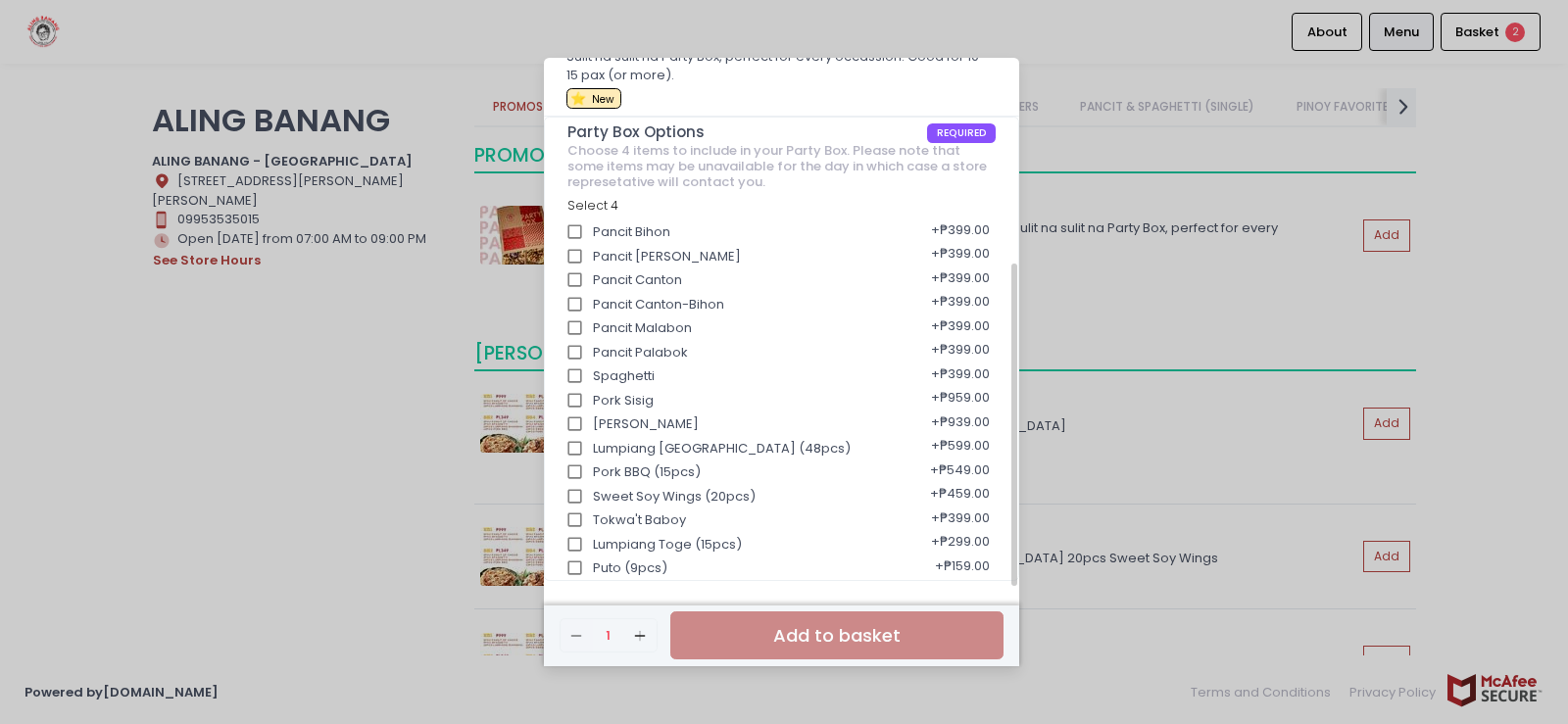
click at [580, 450] on input "Lumpiang [GEOGRAPHIC_DATA] (48pcs)" at bounding box center [575, 449] width 37 height 37
checkbox input "true"
click at [578, 494] on input "Sweet Soy Wings (20pcs)" at bounding box center [575, 497] width 37 height 37
checkbox input "true"
click at [577, 305] on input "Pancit Canton-Bihon" at bounding box center [575, 305] width 37 height 37
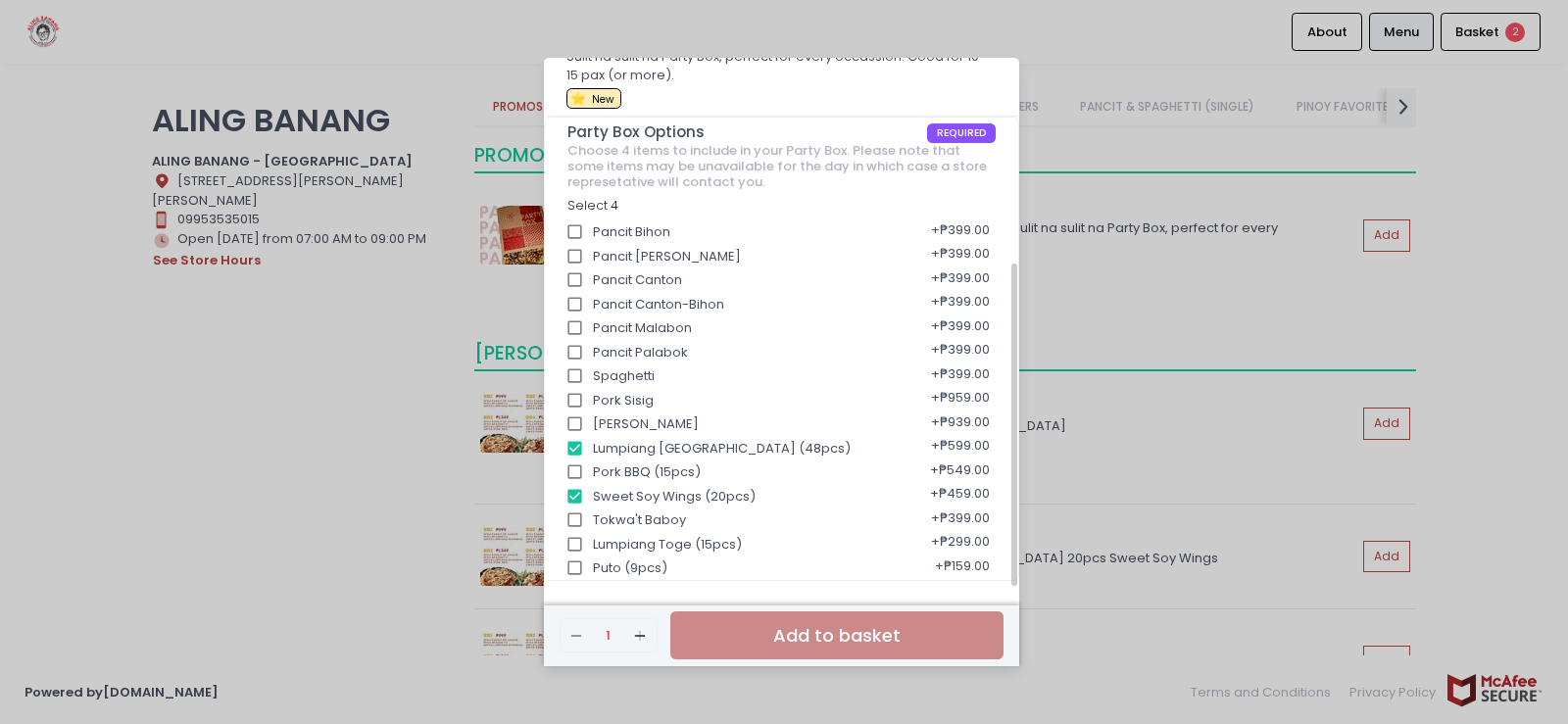
checkbox input "true"
click at [578, 369] on input "Spaghetti" at bounding box center [575, 376] width 37 height 37
checkbox input "true"
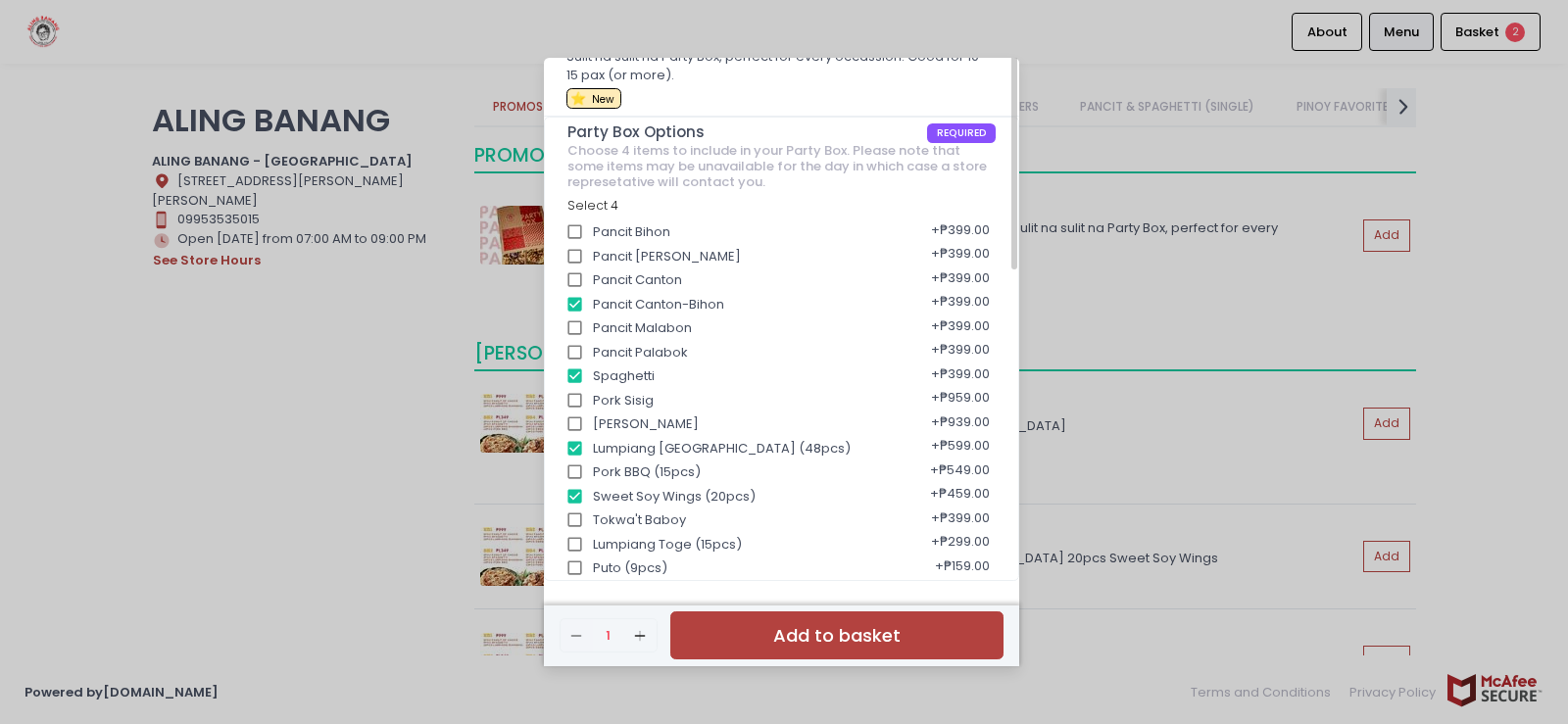
scroll to position [139, 0]
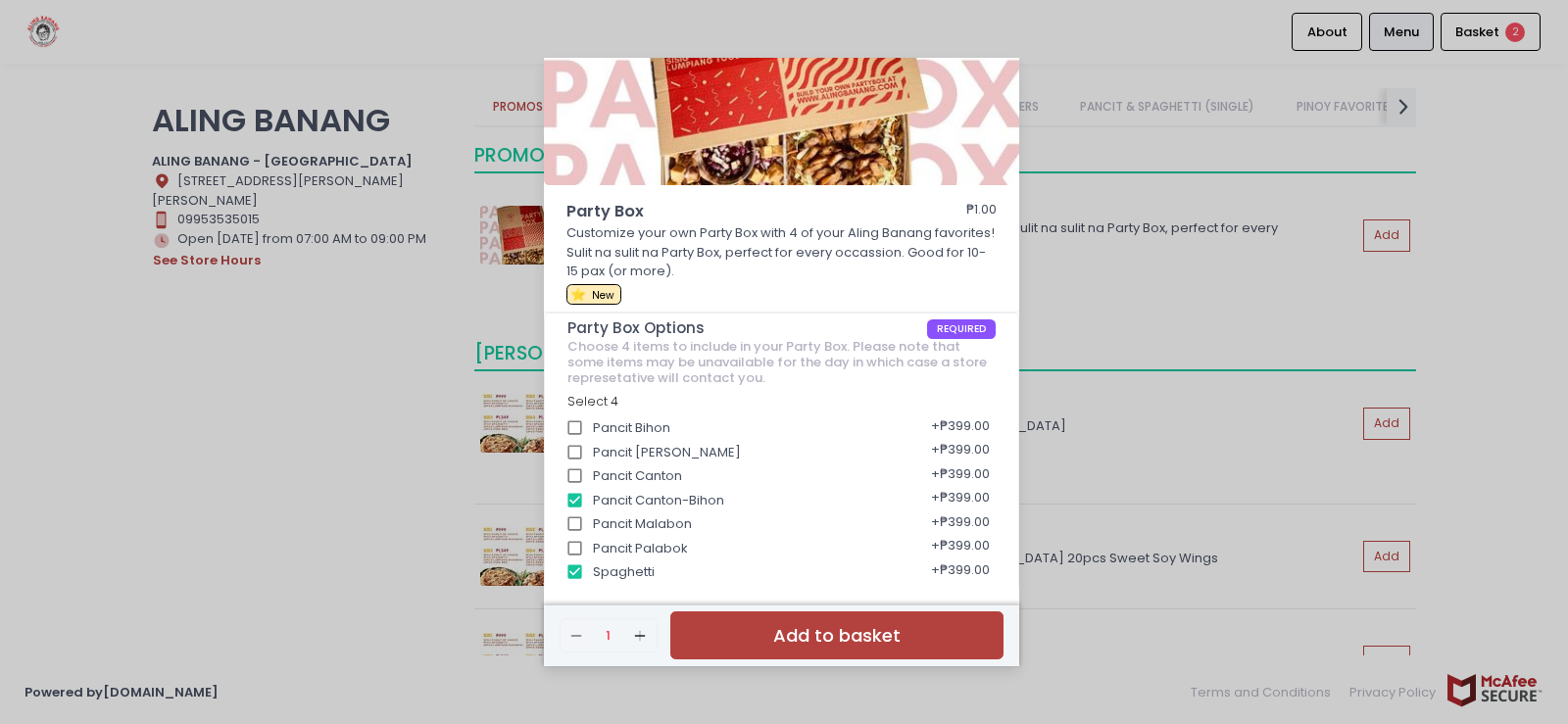
click at [875, 637] on button "Add to basket" at bounding box center [837, 635] width 333 height 48
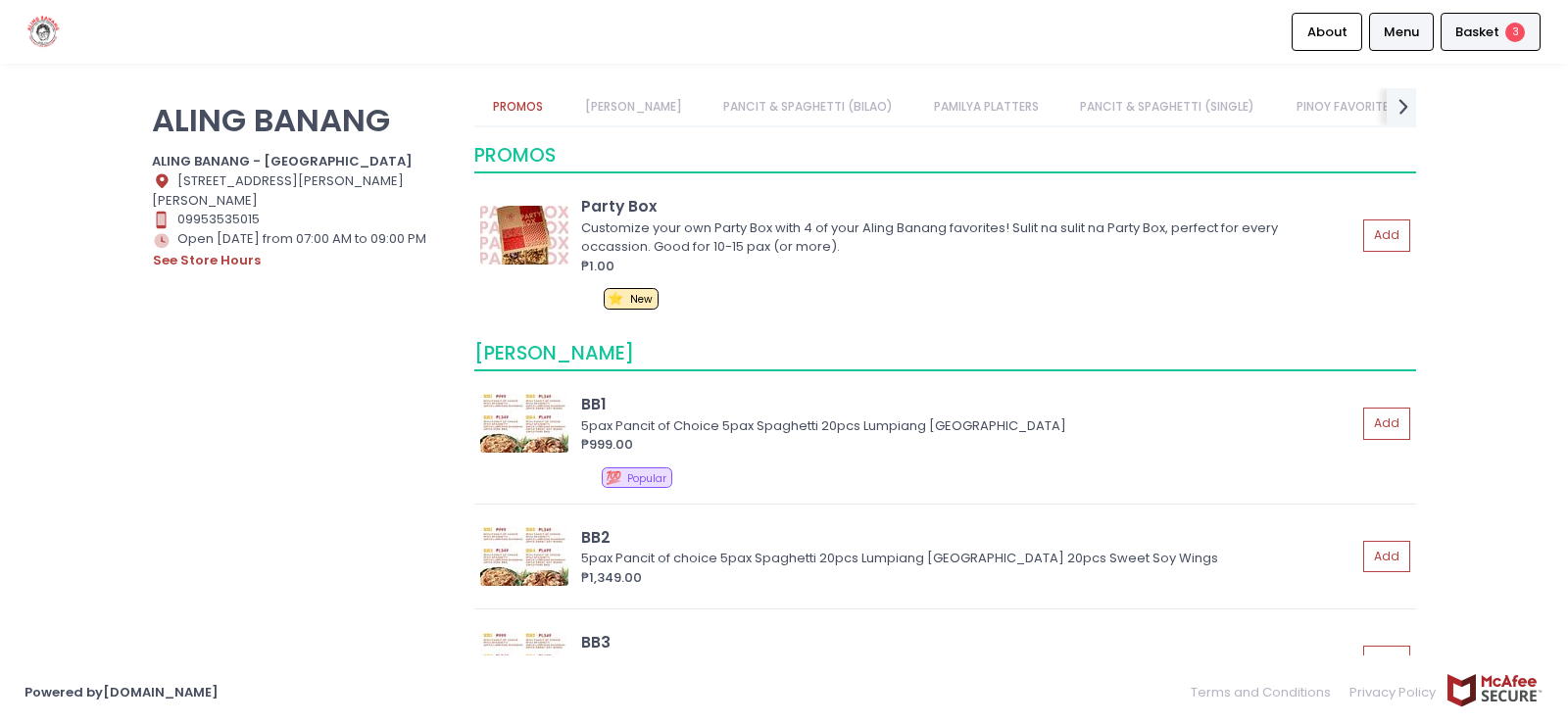
click at [1488, 34] on span "Basket" at bounding box center [1476, 33] width 44 height 20
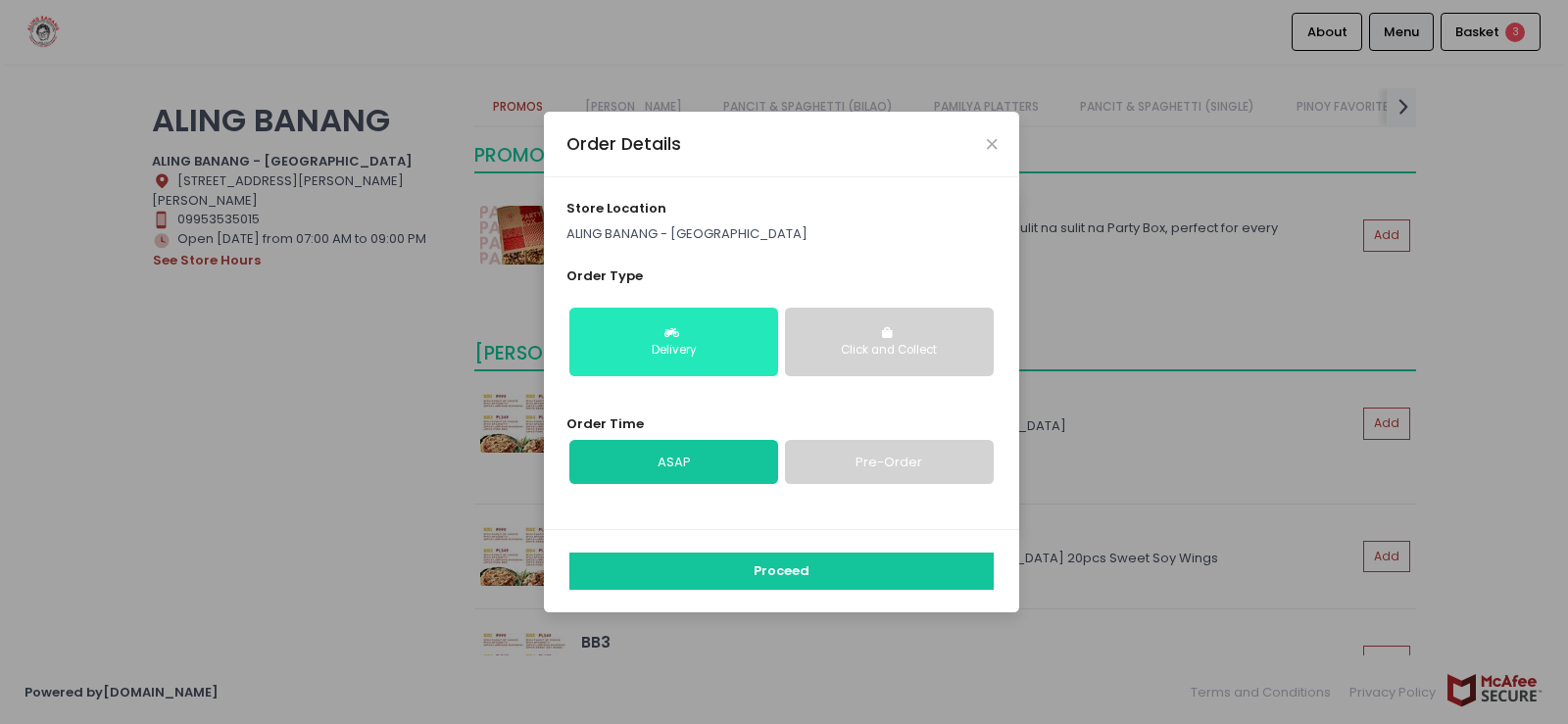
click at [656, 316] on button "Delivery" at bounding box center [674, 342] width 209 height 69
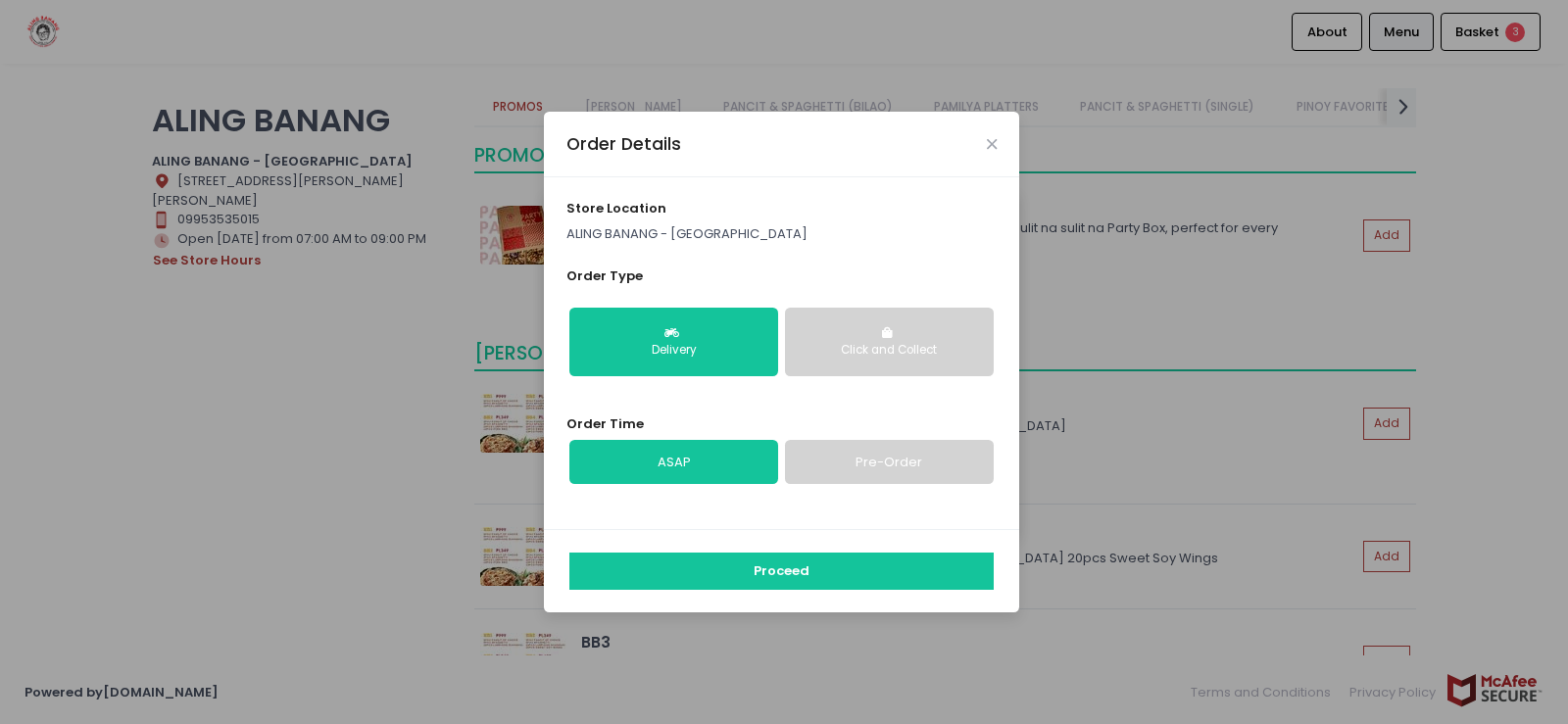
click at [843, 460] on link "Pre-Order" at bounding box center [889, 463] width 209 height 45
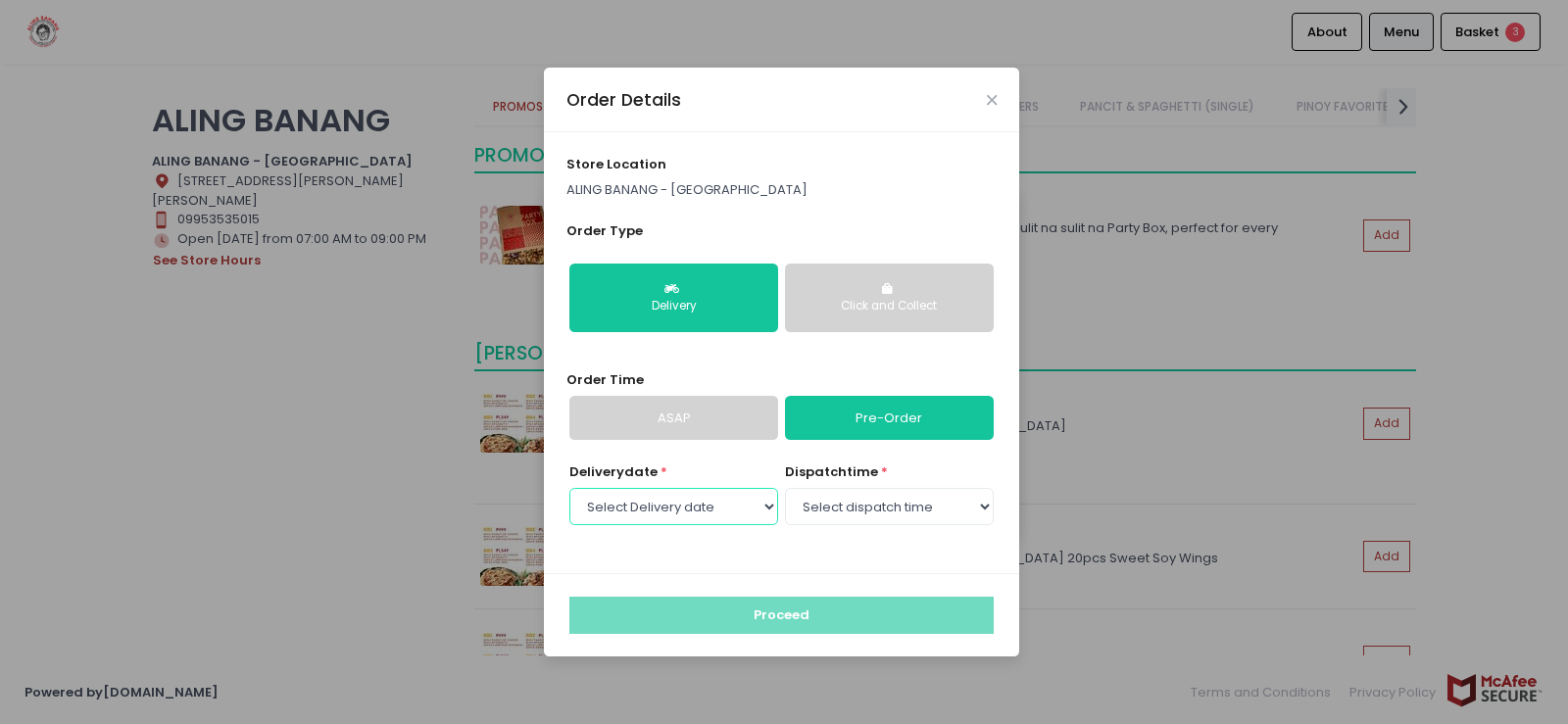
click at [767, 505] on select "Select Delivery date [DATE] [DATE] [DATE] [DATE] [DATE] [DATE] [DATE]" at bounding box center [674, 506] width 209 height 37
select select "[DATE]"
click at [569, 488] on select "Select Delivery date [DATE] [DATE] [DATE] [DATE] [DATE] [DATE] [DATE]" at bounding box center [674, 506] width 209 height 37
click at [982, 506] on select "Select dispatch time 07:00 AM - 07:30 AM 07:30 AM - 08:00 AM 08:00 AM - 08:30 A…" at bounding box center [889, 506] width 209 height 37
select select "14:00"
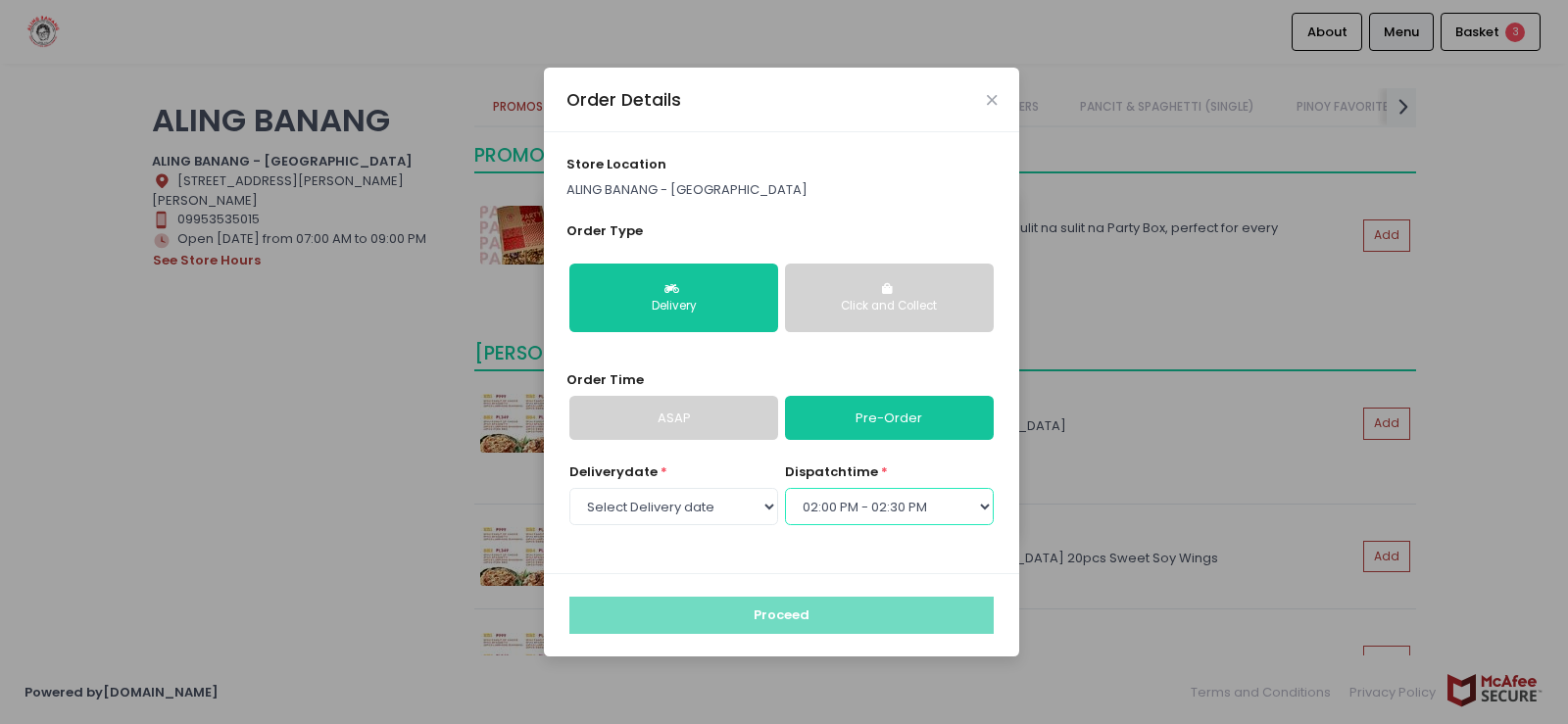
click at [785, 488] on select "Select dispatch time 07:00 AM - 07:30 AM 07:30 AM - 08:00 AM 08:00 AM - 08:30 A…" at bounding box center [889, 506] width 209 height 37
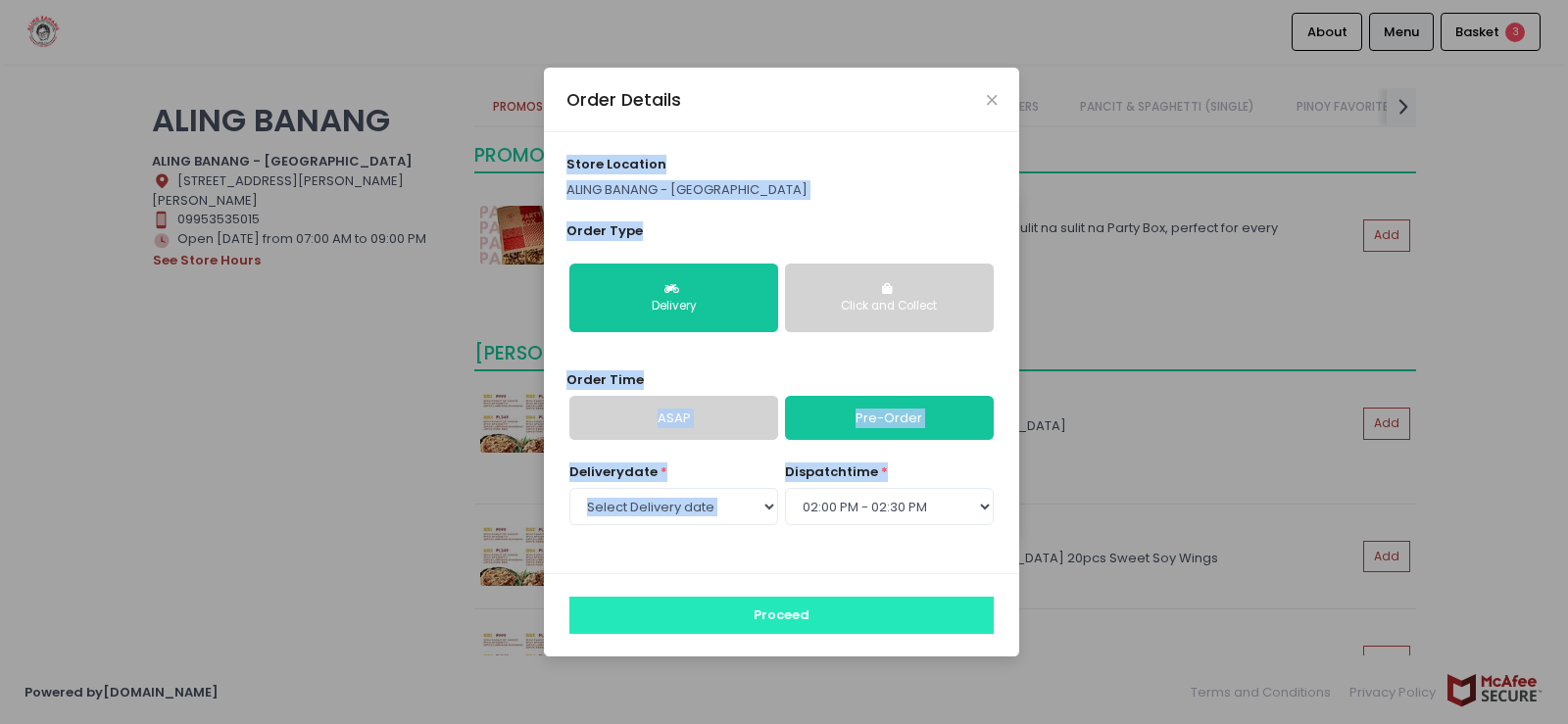
drag, startPoint x: 906, startPoint y: 75, endPoint x: 975, endPoint y: 624, distance: 553.3
click at [975, 625] on div "Order Details store location [GEOGRAPHIC_DATA] - [GEOGRAPHIC_DATA] Order Type D…" at bounding box center [781, 362] width 476 height 589
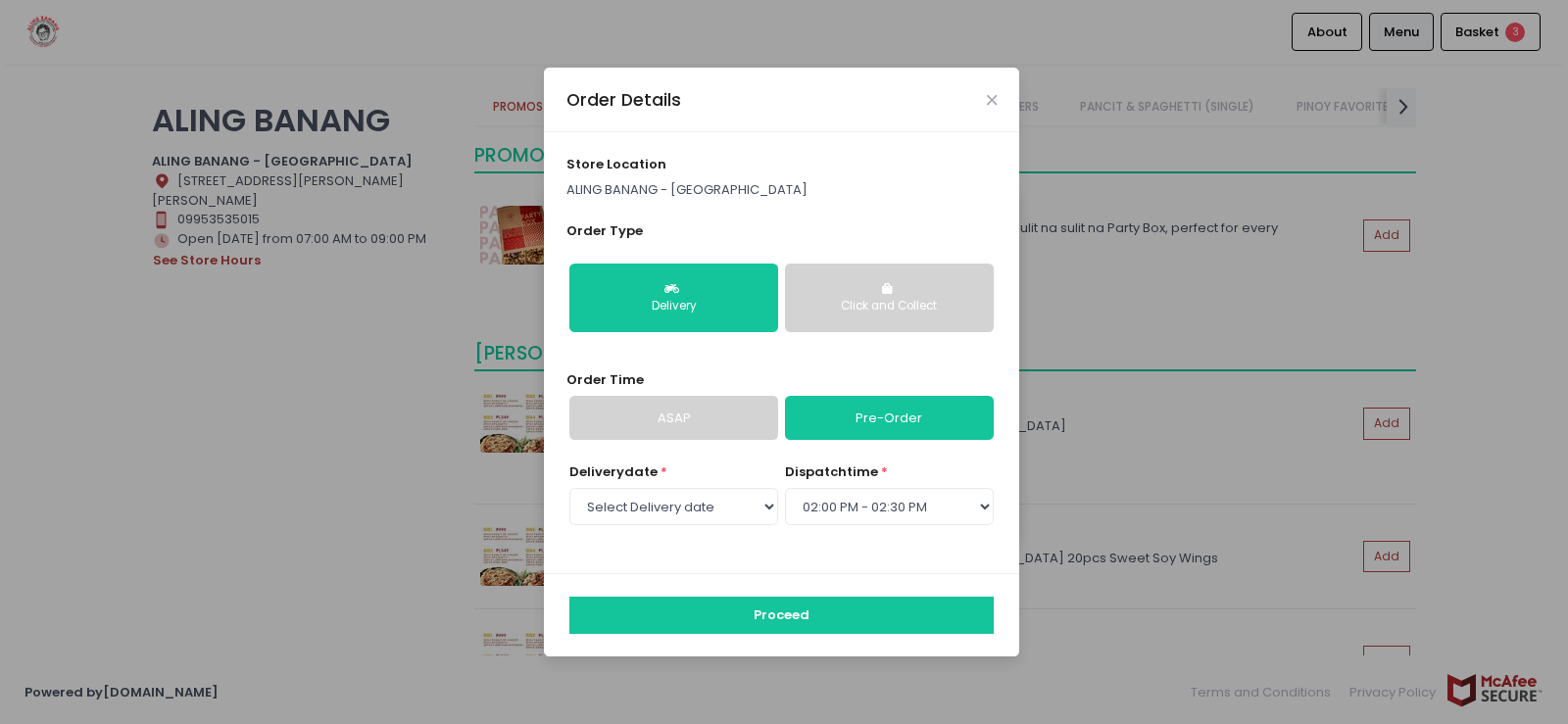
click at [152, 318] on div "Order Details store location [GEOGRAPHIC_DATA] - [GEOGRAPHIC_DATA] Order Type D…" at bounding box center [784, 362] width 1568 height 724
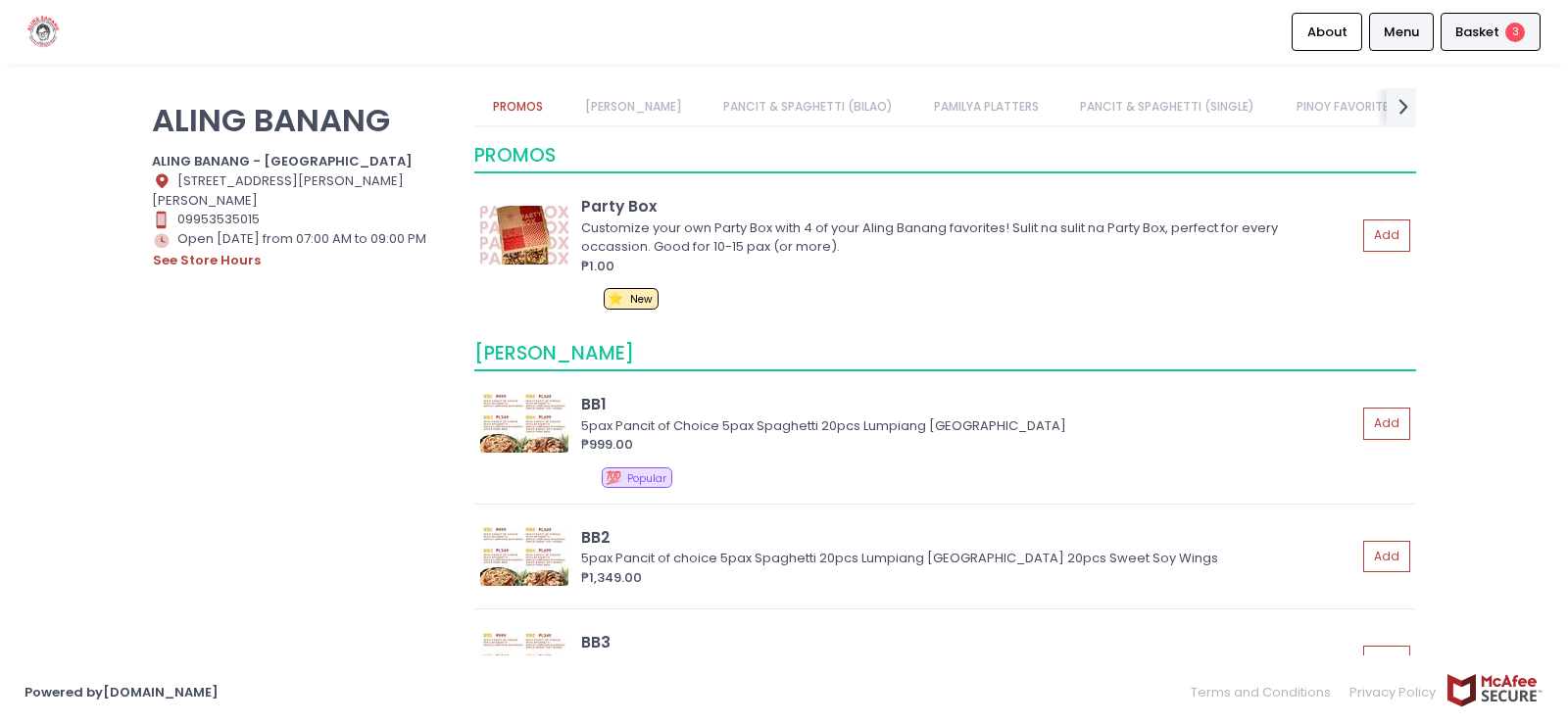
click at [1481, 31] on span "Basket" at bounding box center [1476, 33] width 44 height 20
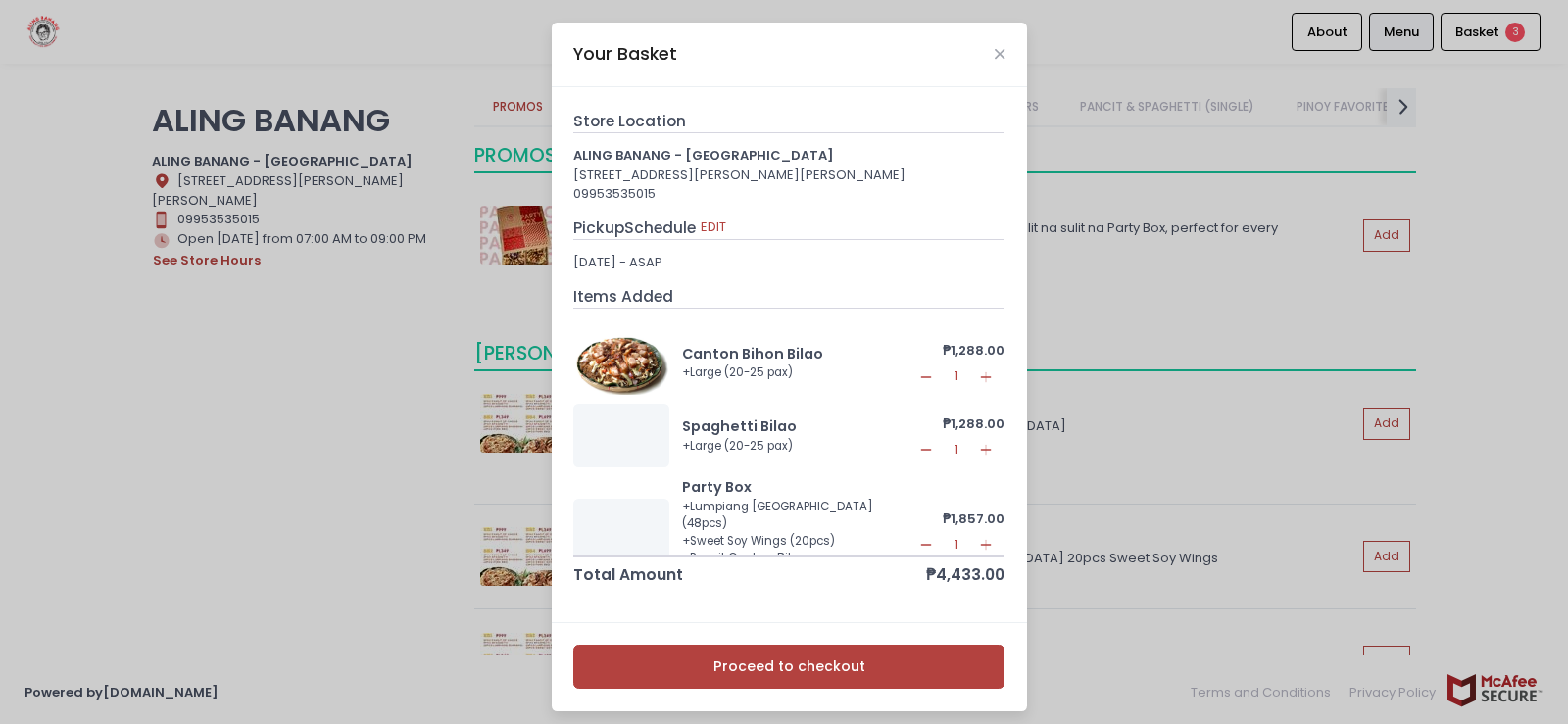
scroll to position [22, 0]
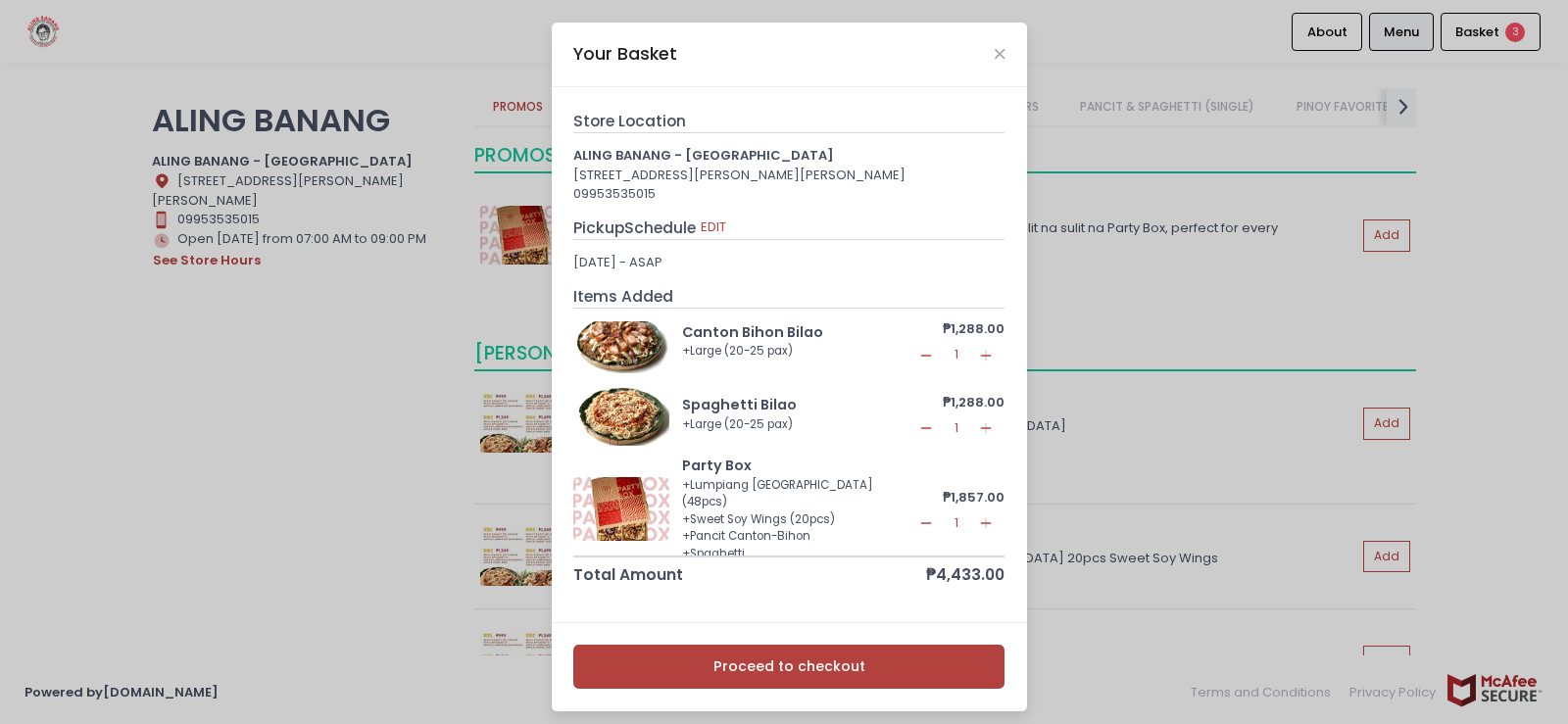
click at [978, 531] on icon "Add Created with Sketch." at bounding box center [986, 523] width 16 height 16
click at [918, 436] on icon "Remove Created with Sketch." at bounding box center [926, 428] width 16 height 16
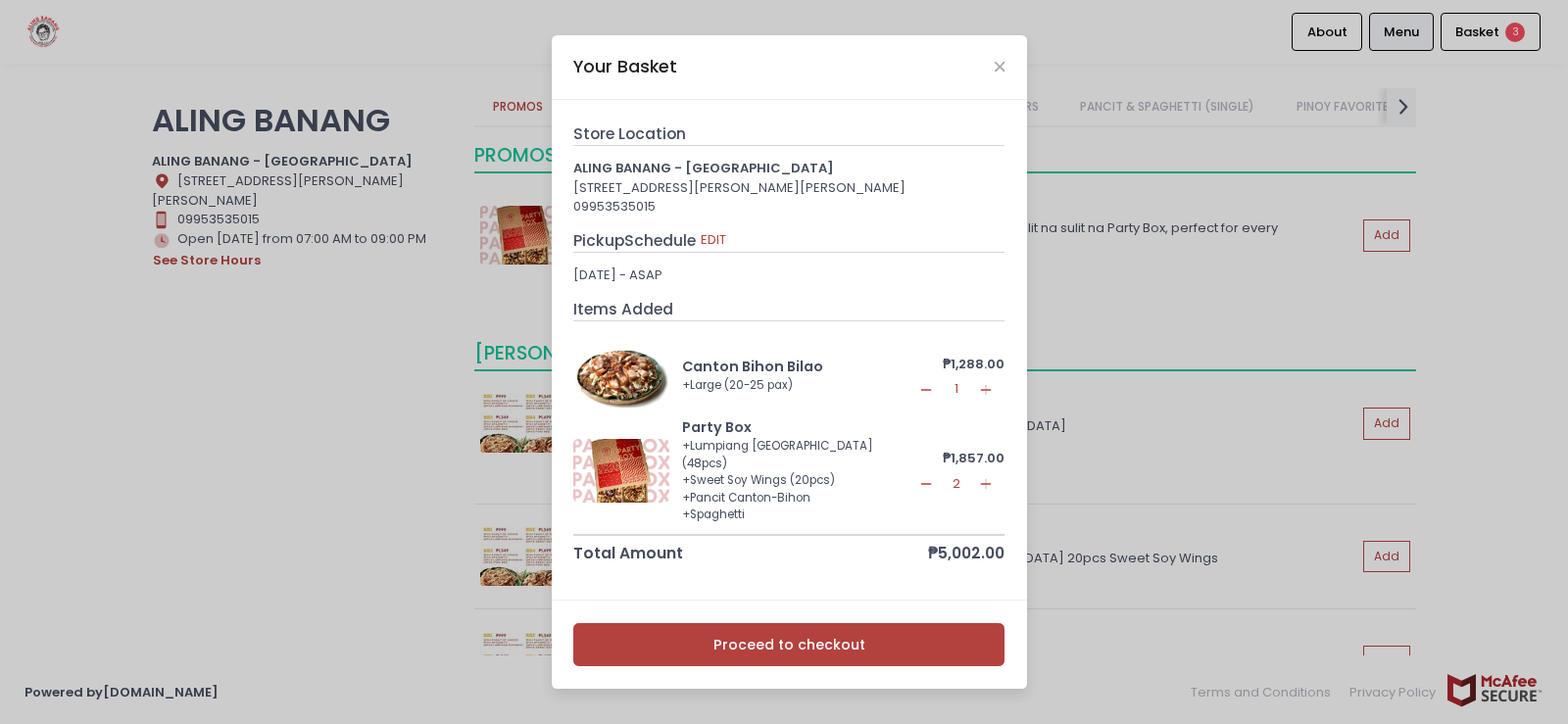
scroll to position [0, 0]
click at [925, 398] on icon "Remove Created with Sketch." at bounding box center [926, 390] width 16 height 16
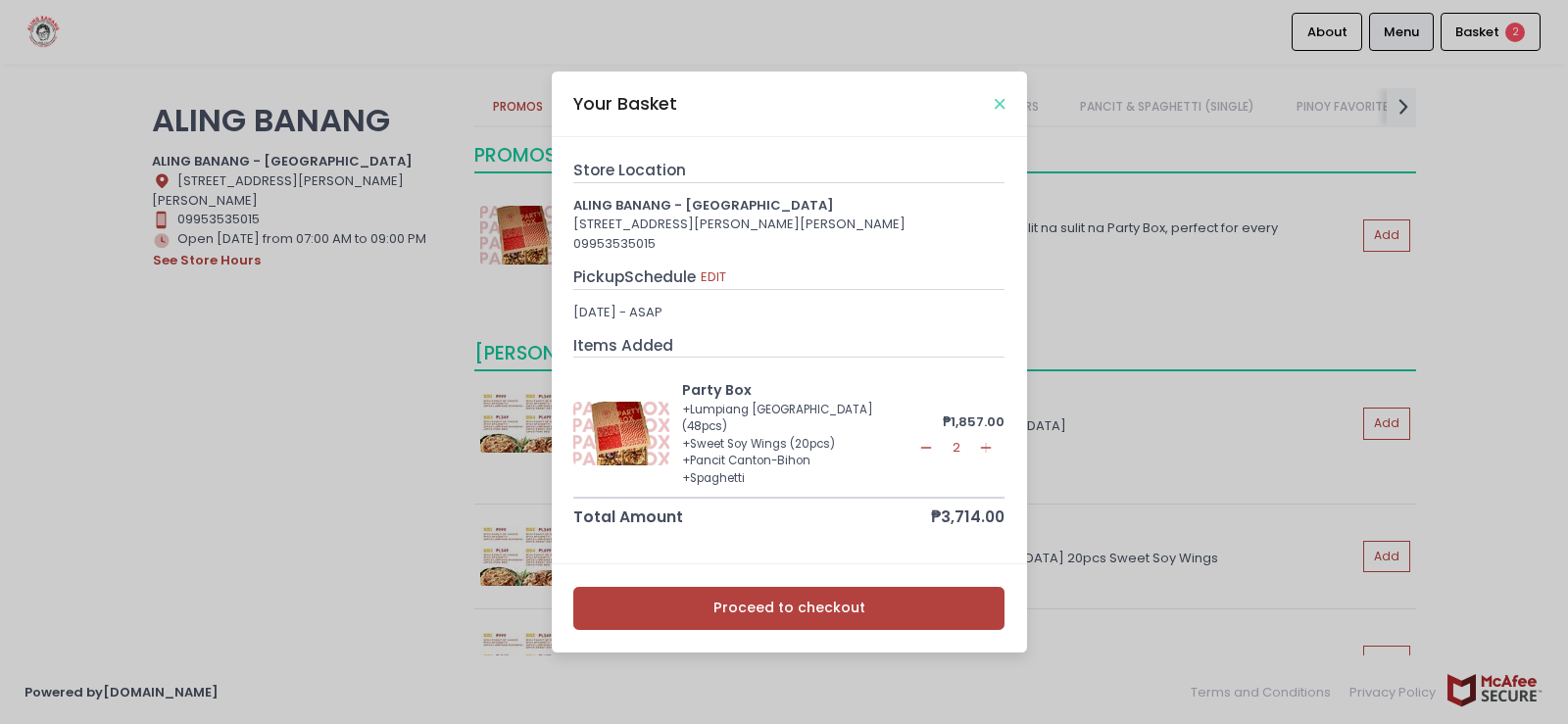
click at [995, 103] on icon "Close" at bounding box center [1000, 103] width 10 height 15
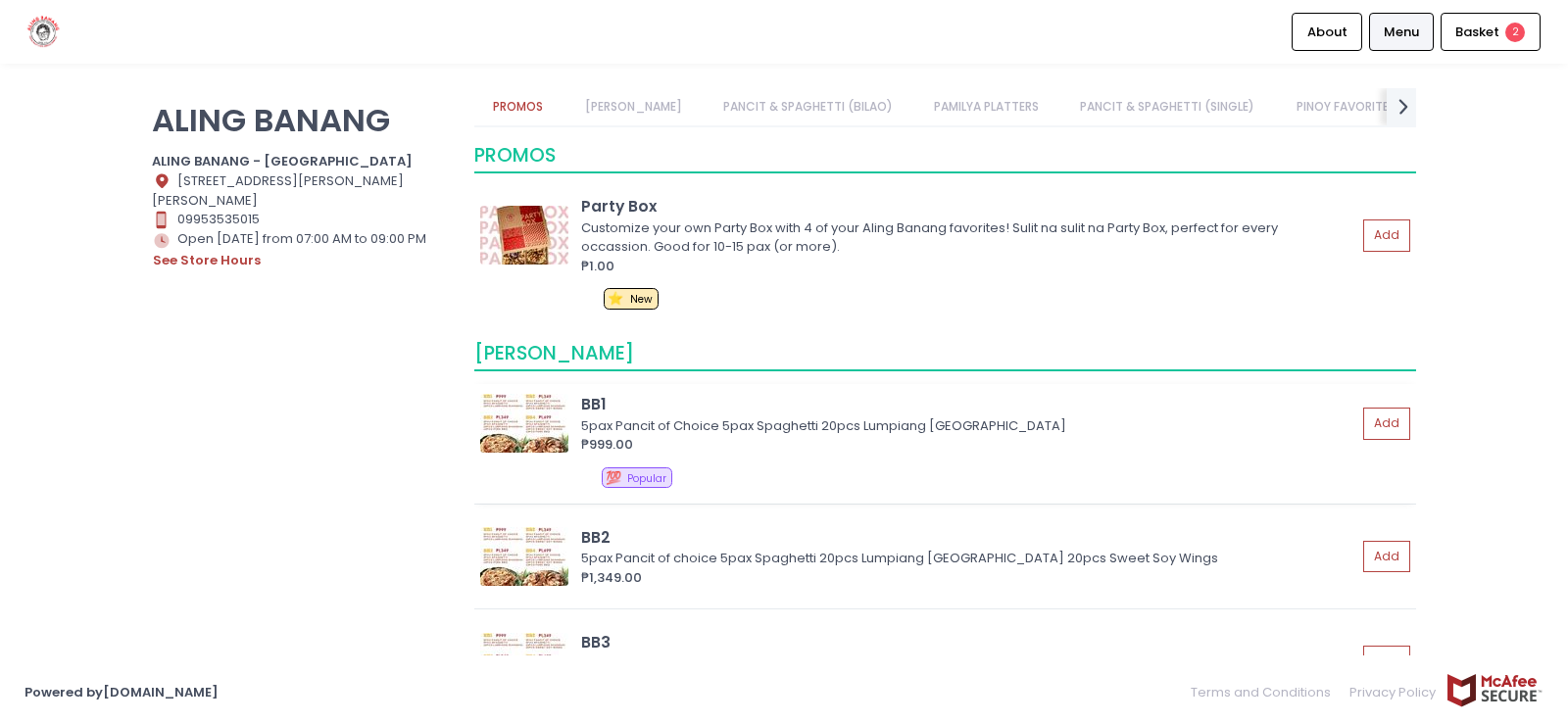
click at [530, 433] on img at bounding box center [525, 424] width 89 height 59
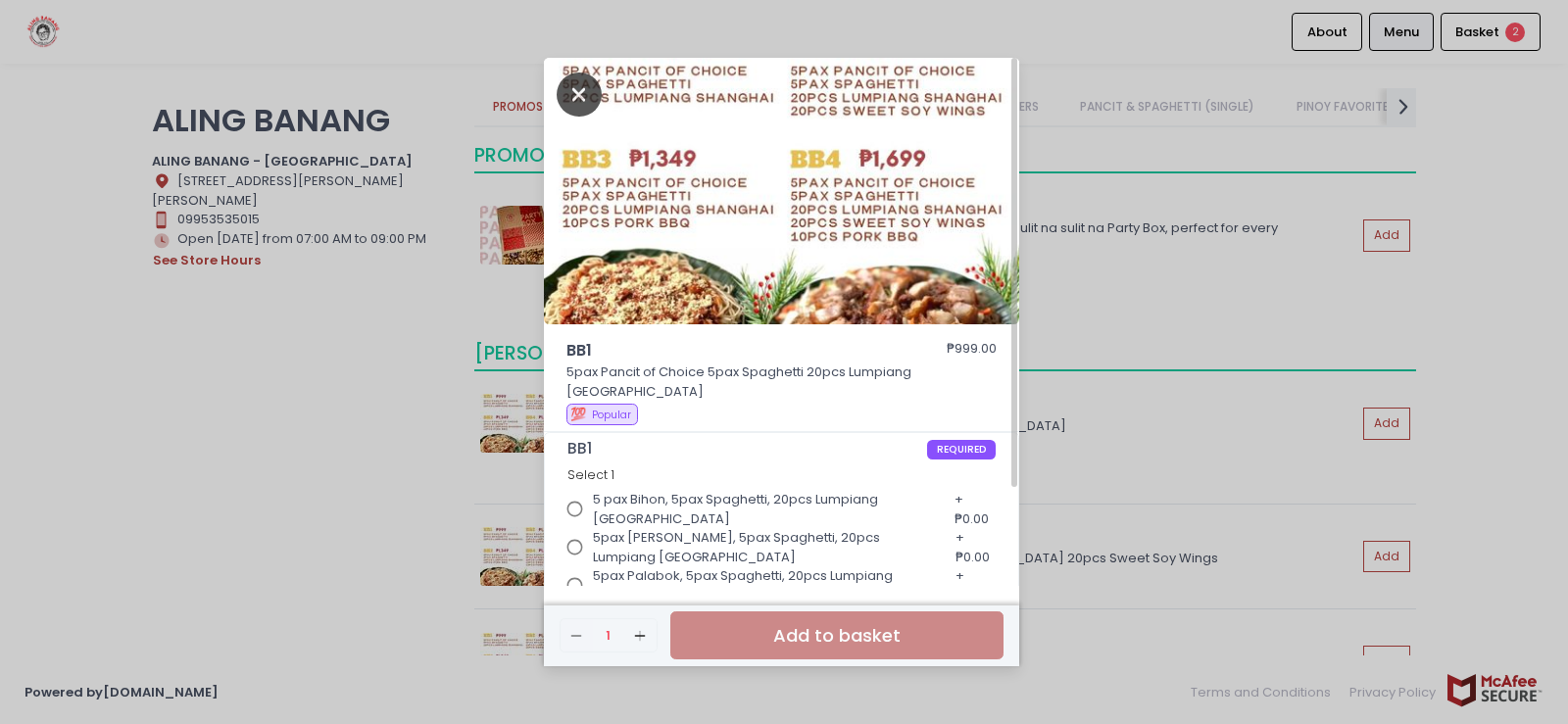
click at [580, 87] on icon "Close" at bounding box center [579, 95] width 45 height 44
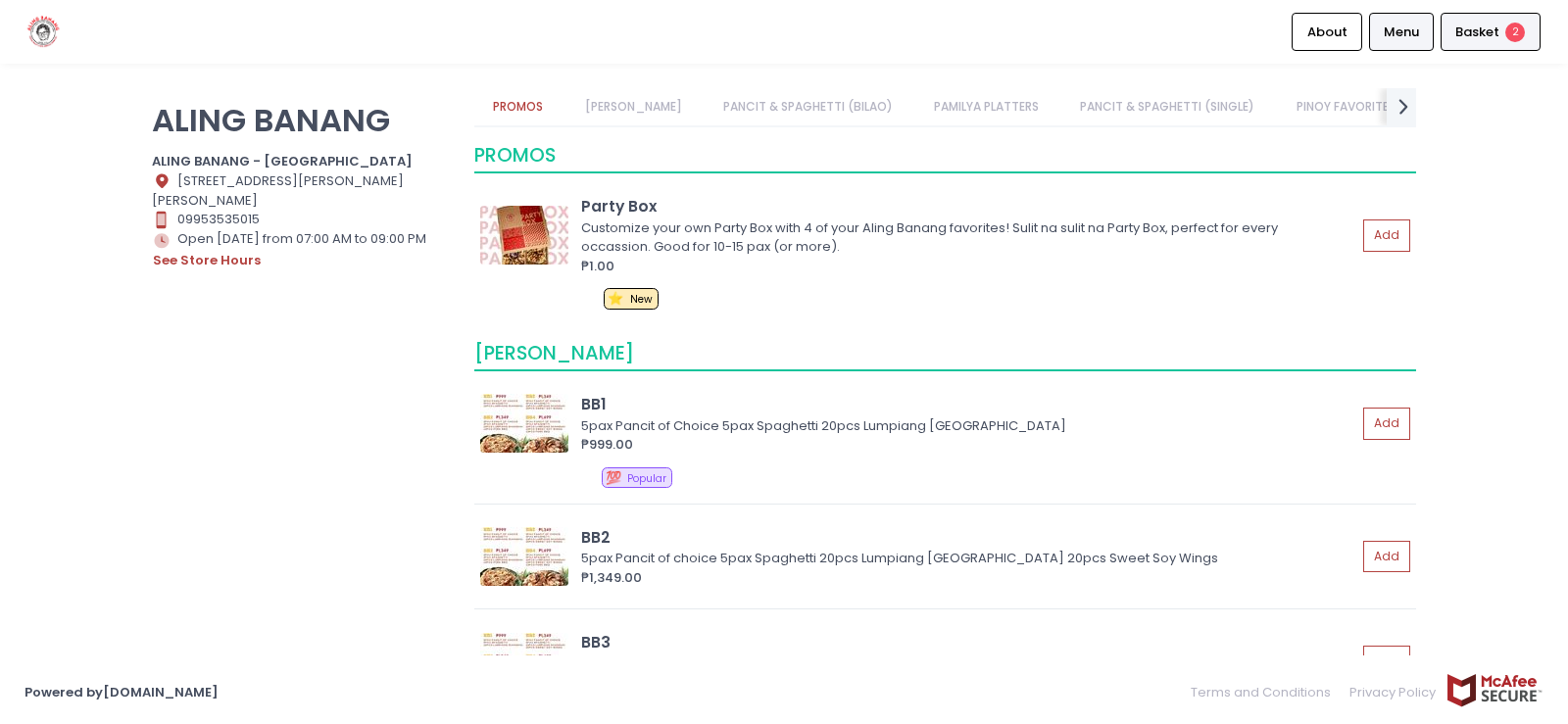
click at [1491, 30] on span "Basket" at bounding box center [1476, 33] width 44 height 20
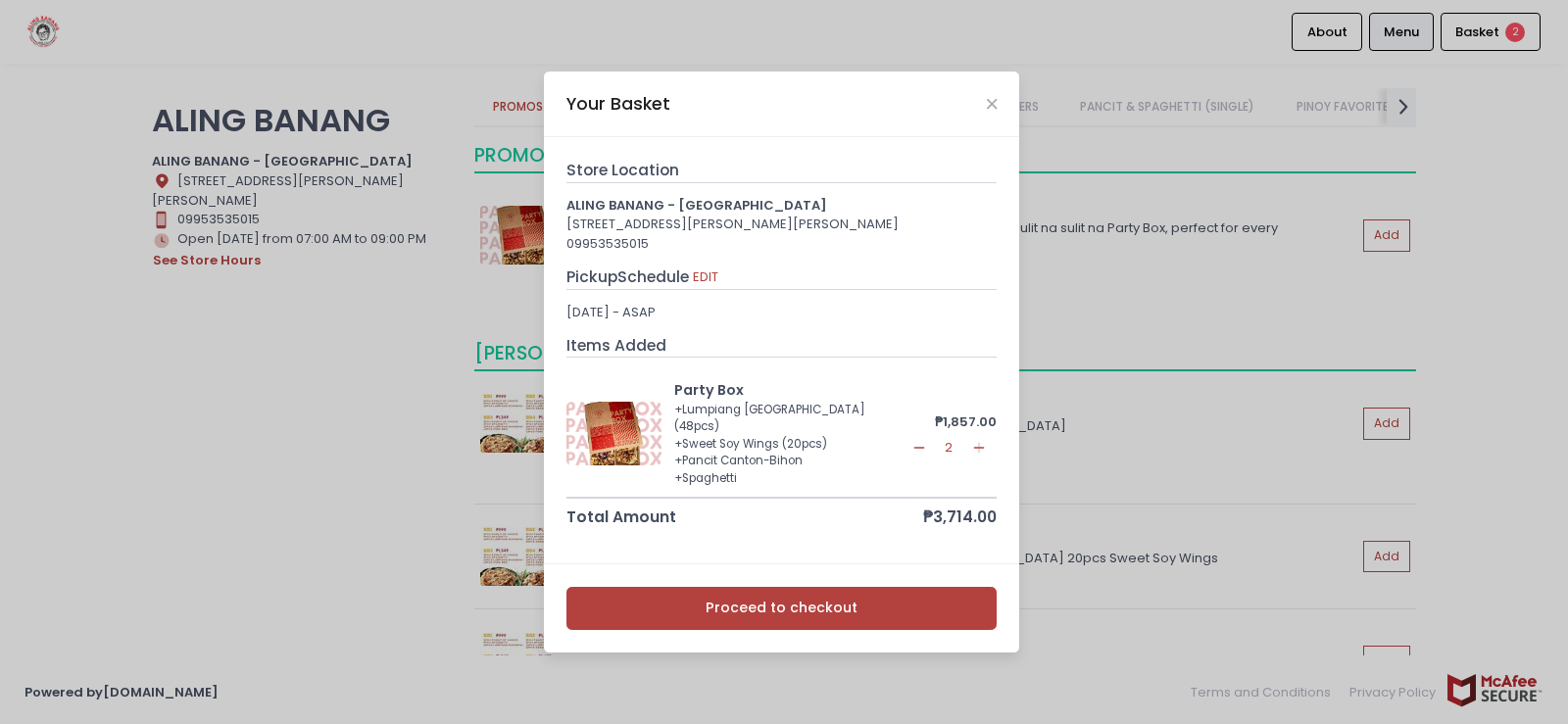
click at [924, 448] on rect at bounding box center [918, 447] width 11 height 1
click at [727, 435] on div "+ Lumpiang [GEOGRAPHIC_DATA] (48pcs)" at bounding box center [791, 419] width 233 height 34
click at [999, 105] on div "Your Basket" at bounding box center [781, 104] width 476 height 65
click at [991, 99] on icon "Close" at bounding box center [992, 103] width 10 height 15
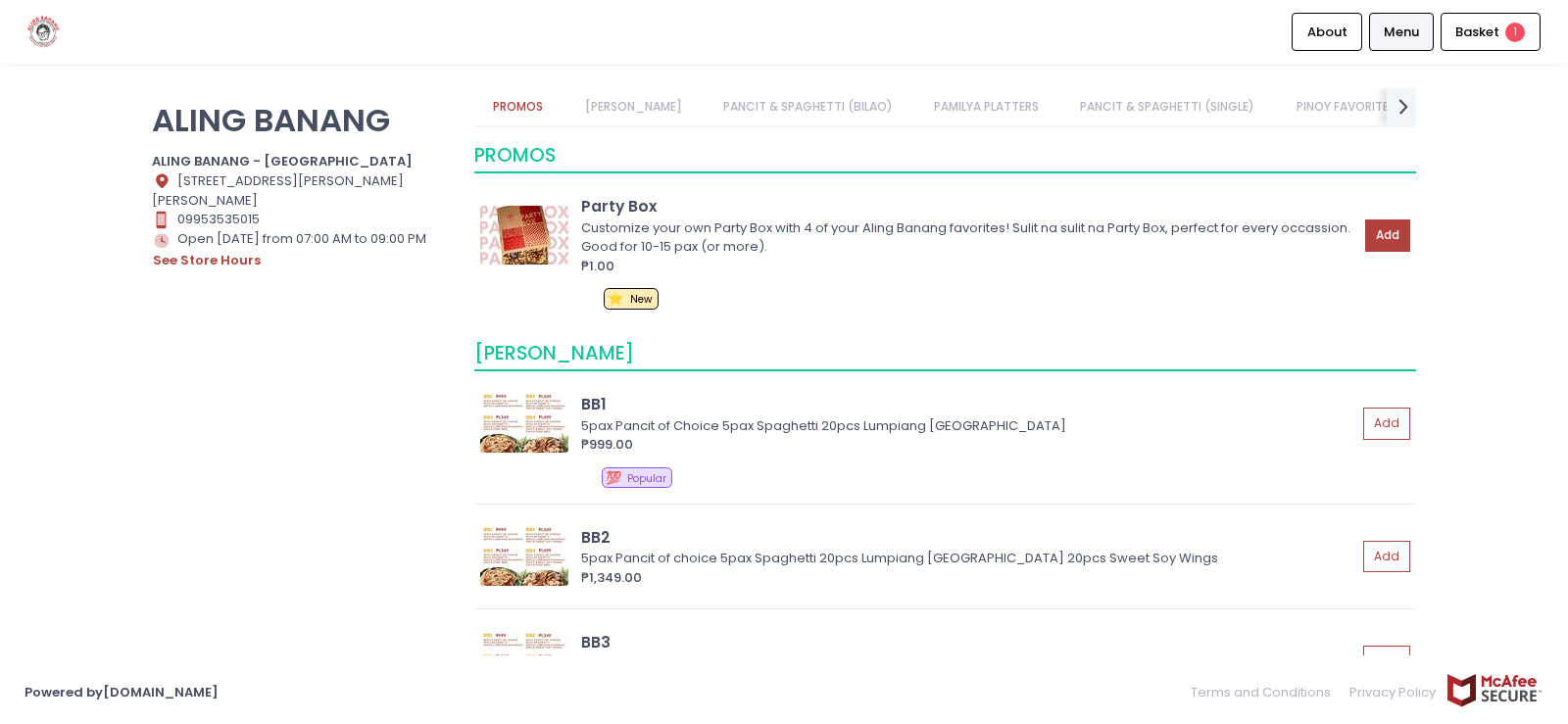
click at [1365, 230] on button "Add" at bounding box center [1388, 235] width 45 height 33
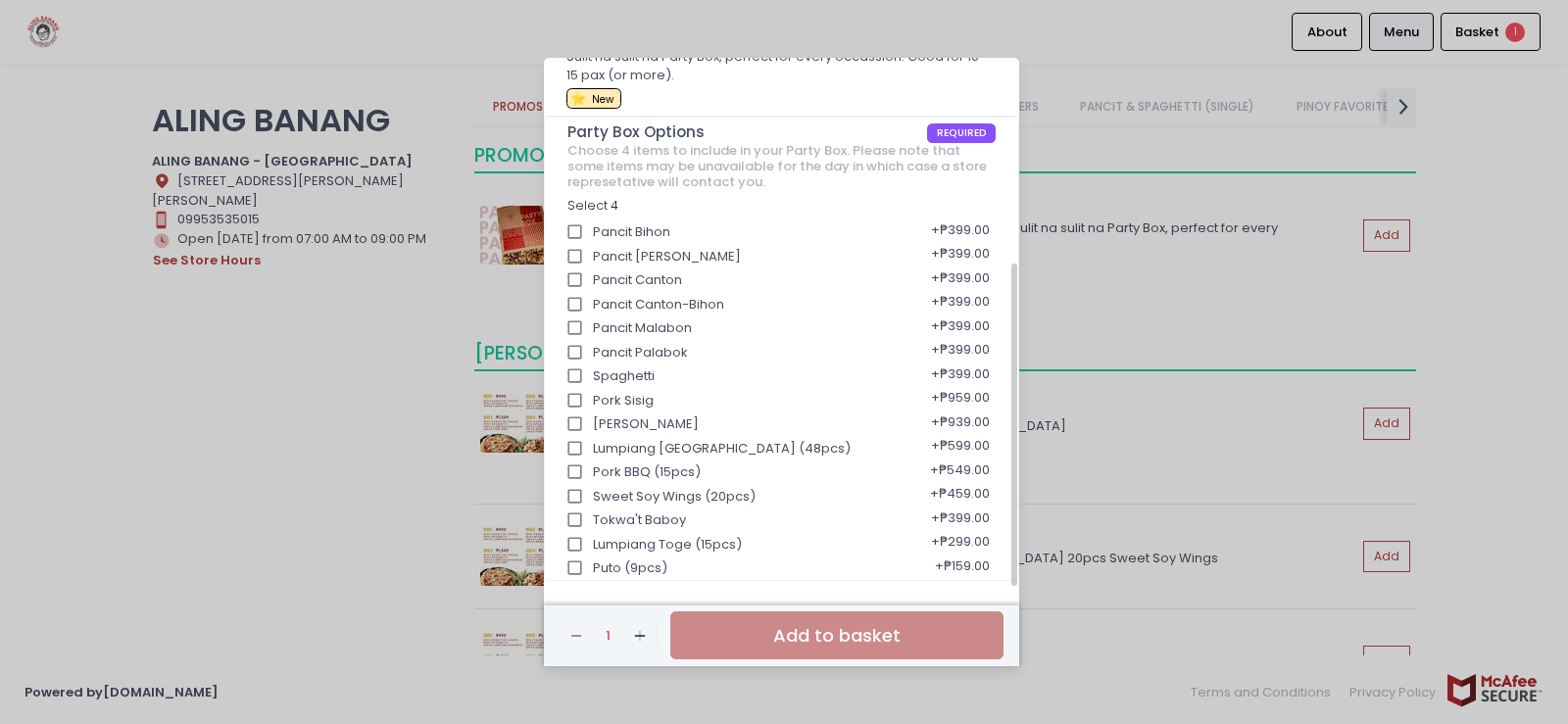
scroll to position [237, 0]
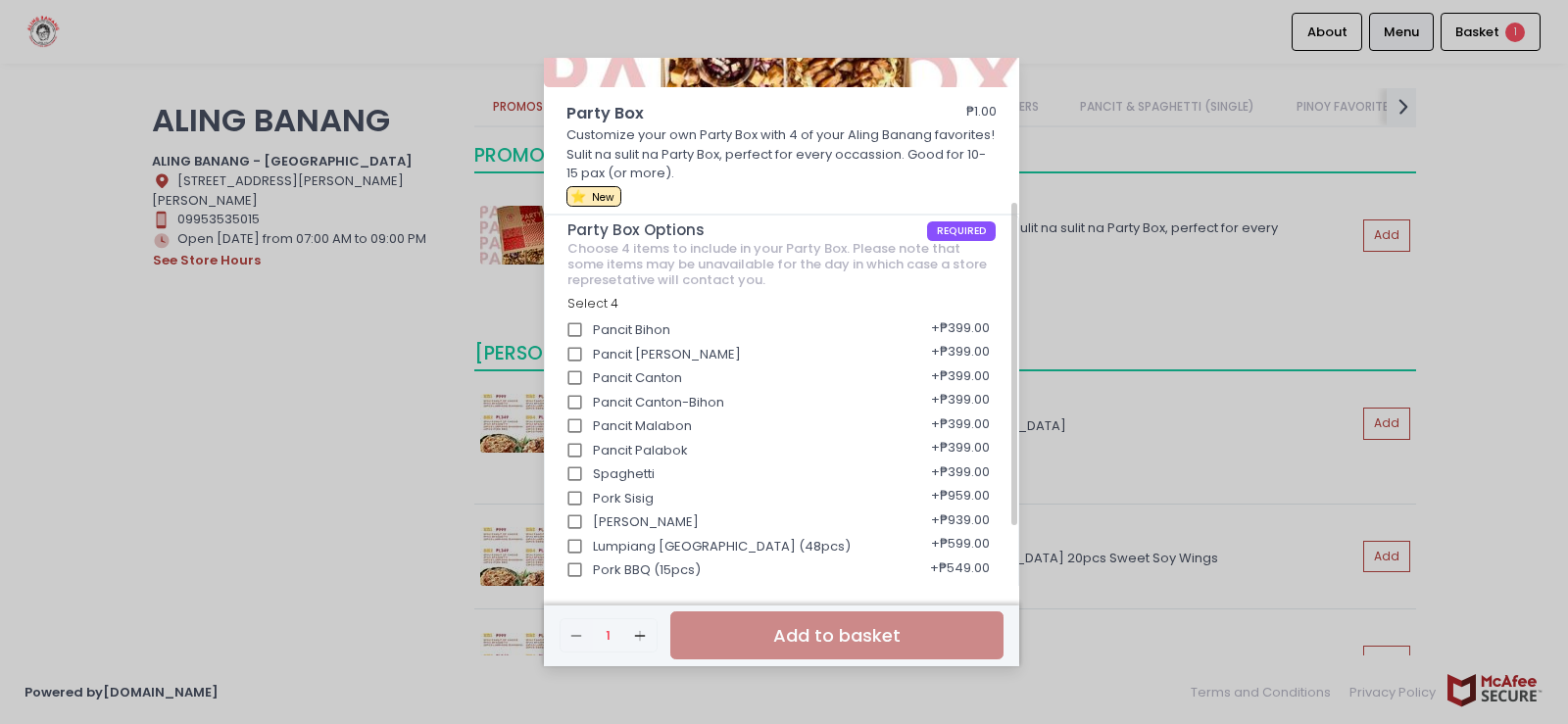
click at [572, 328] on input "Pancit Bihon" at bounding box center [575, 330] width 37 height 37
checkbox input "true"
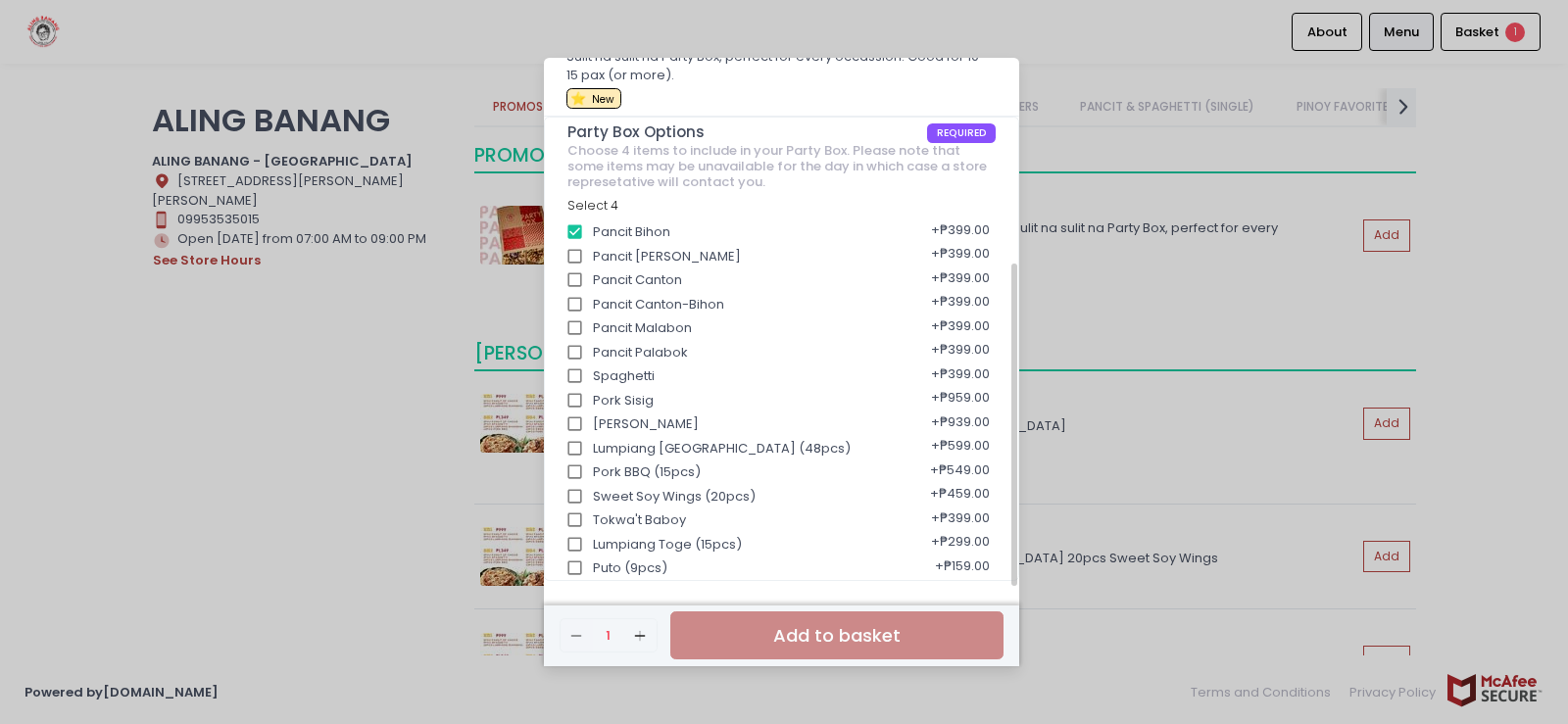
click at [577, 494] on input "Sweet Soy Wings (20pcs)" at bounding box center [575, 497] width 37 height 37
checkbox input "true"
click at [577, 232] on input "Pancit Bihon" at bounding box center [575, 232] width 37 height 37
checkbox input "false"
click at [574, 302] on input "Pancit Canton-Bihon" at bounding box center [575, 305] width 37 height 37
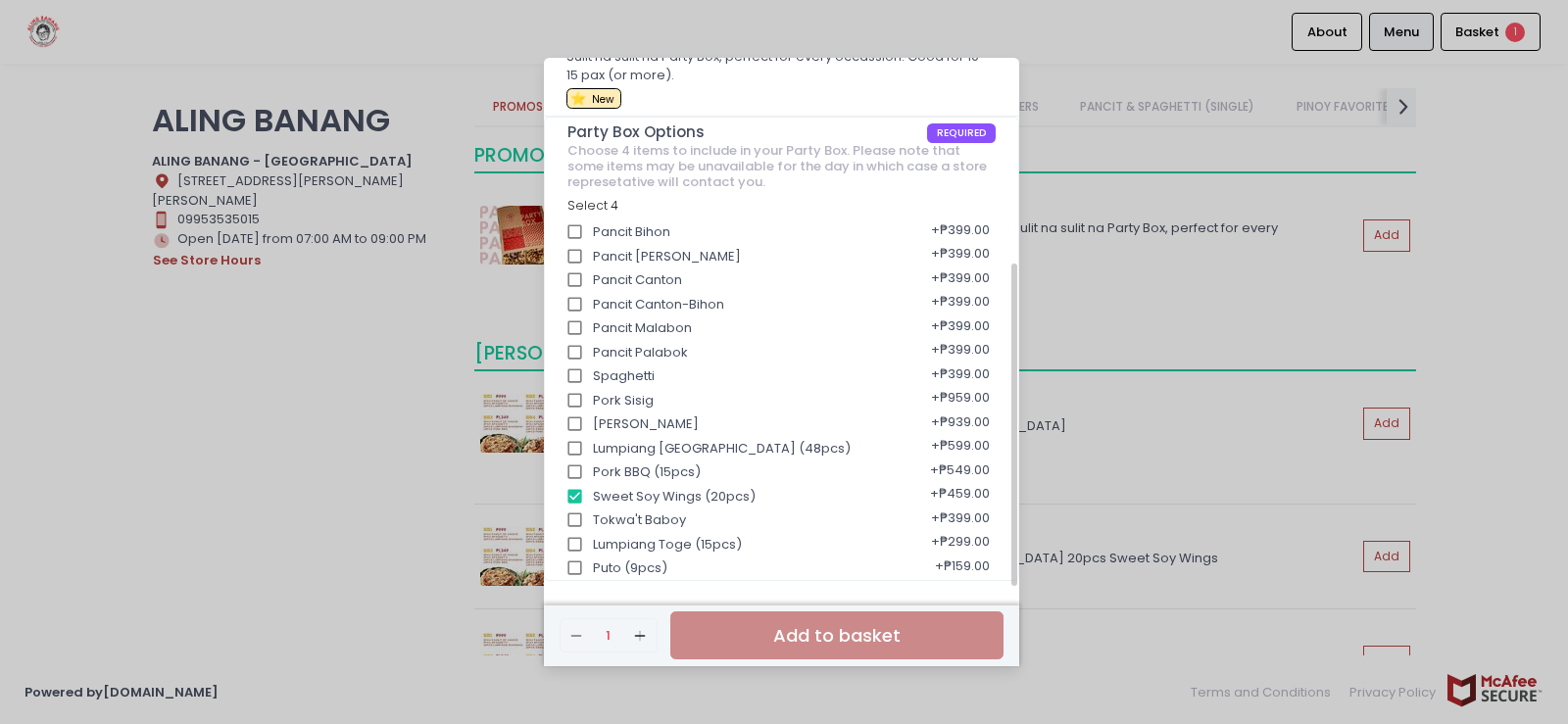
checkbox input "true"
click at [574, 374] on input "Spaghetti" at bounding box center [575, 376] width 37 height 37
checkbox input "true"
click at [574, 398] on input "Pork Sisig" at bounding box center [575, 401] width 37 height 37
checkbox input "true"
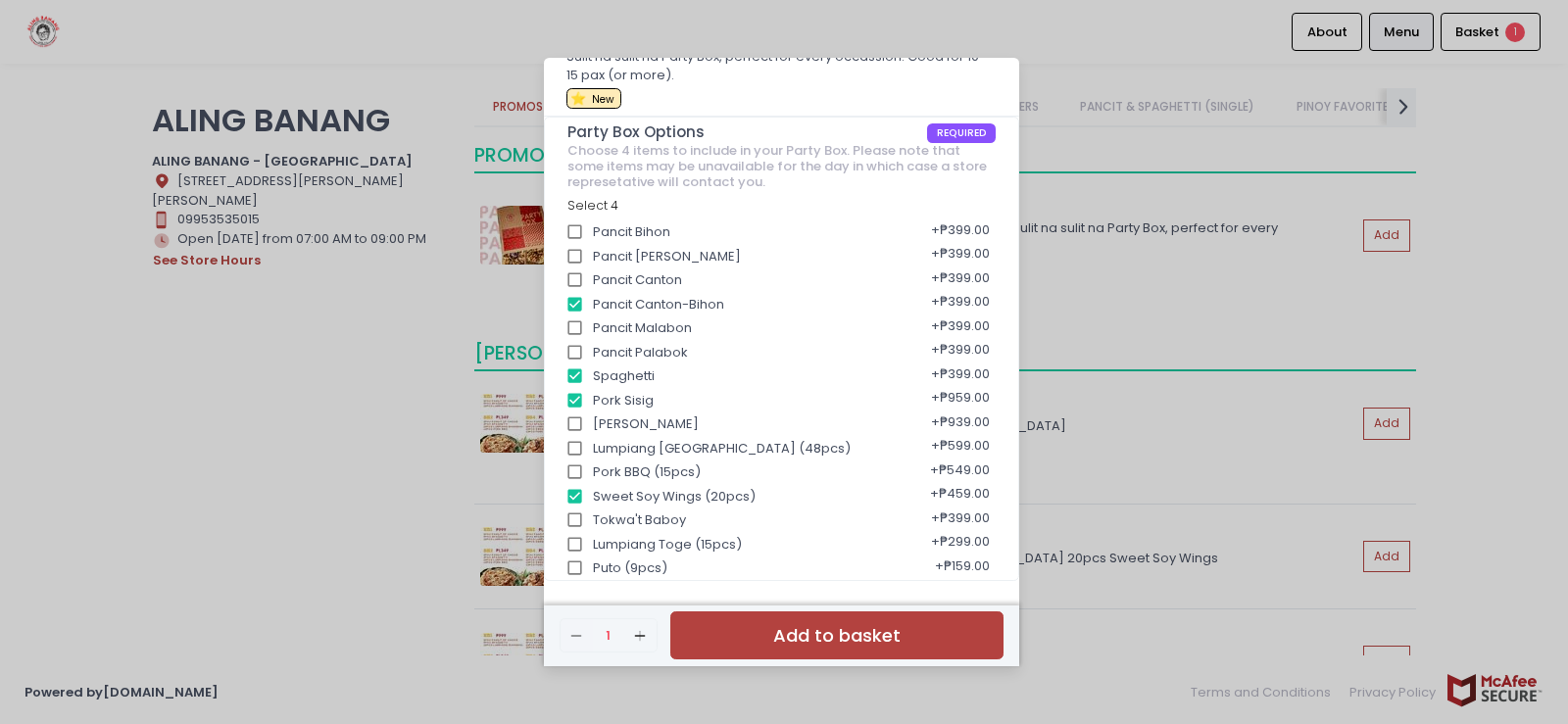
click at [903, 635] on button "Add to basket" at bounding box center [837, 635] width 333 height 48
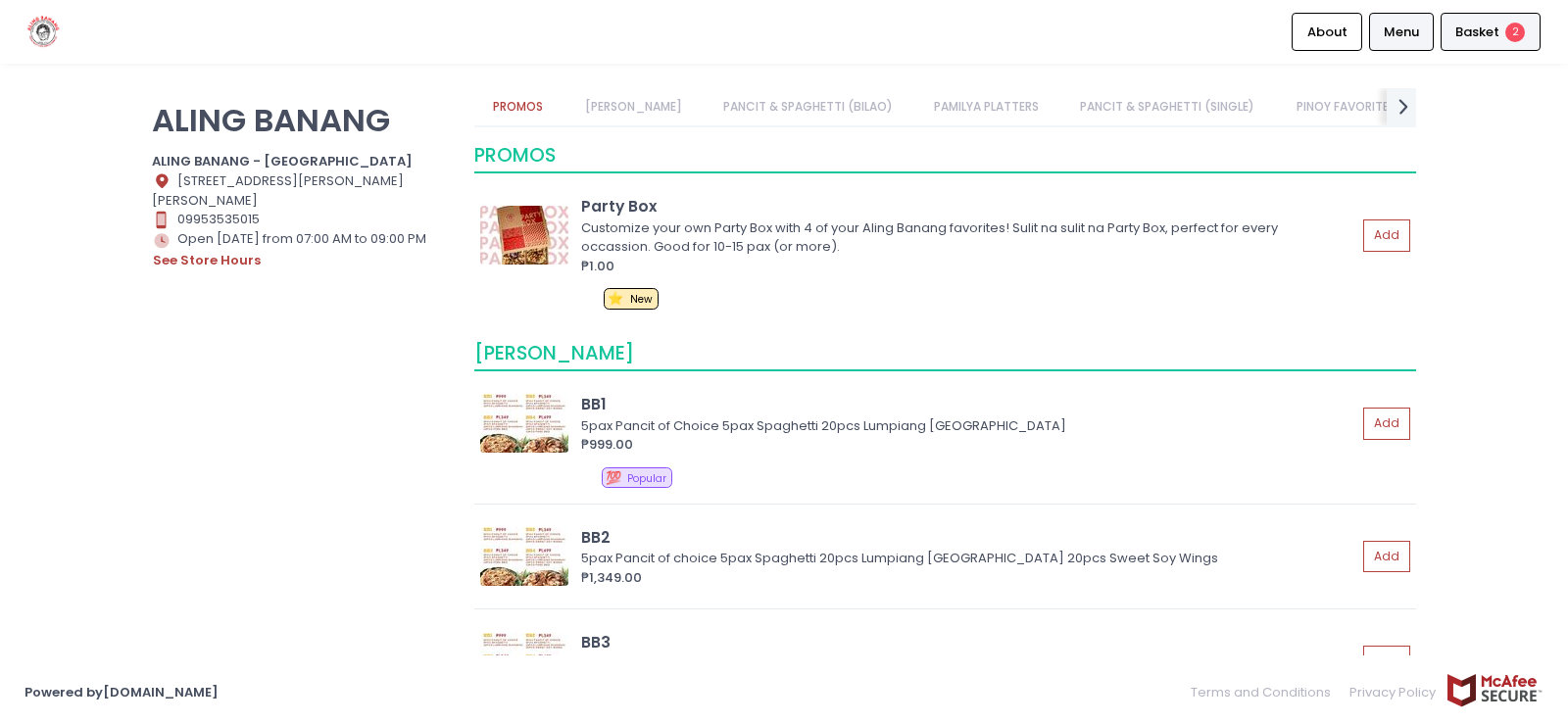
click at [1475, 32] on span "Basket" at bounding box center [1476, 33] width 44 height 20
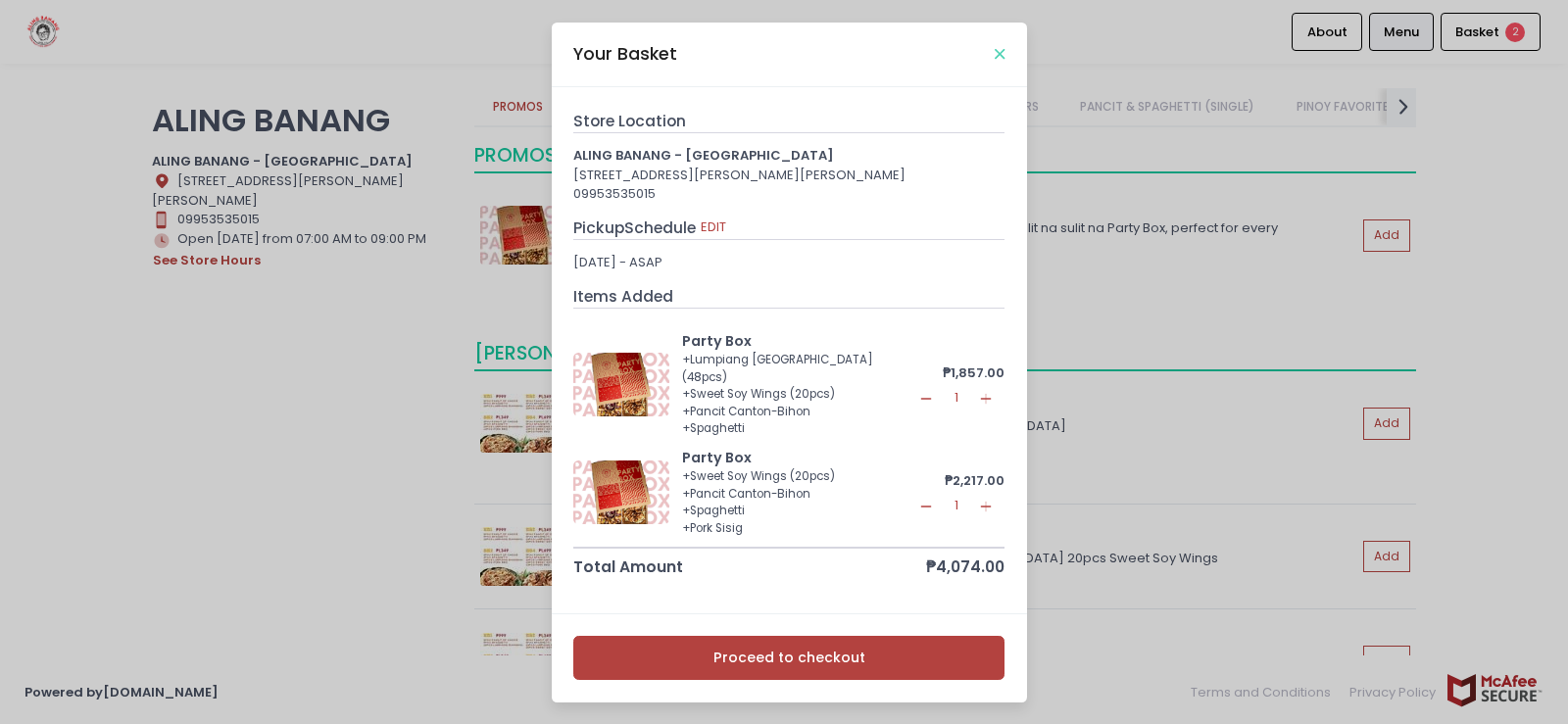
click at [995, 50] on icon "Close" at bounding box center [1000, 54] width 10 height 15
